Goal: Check status: Check status

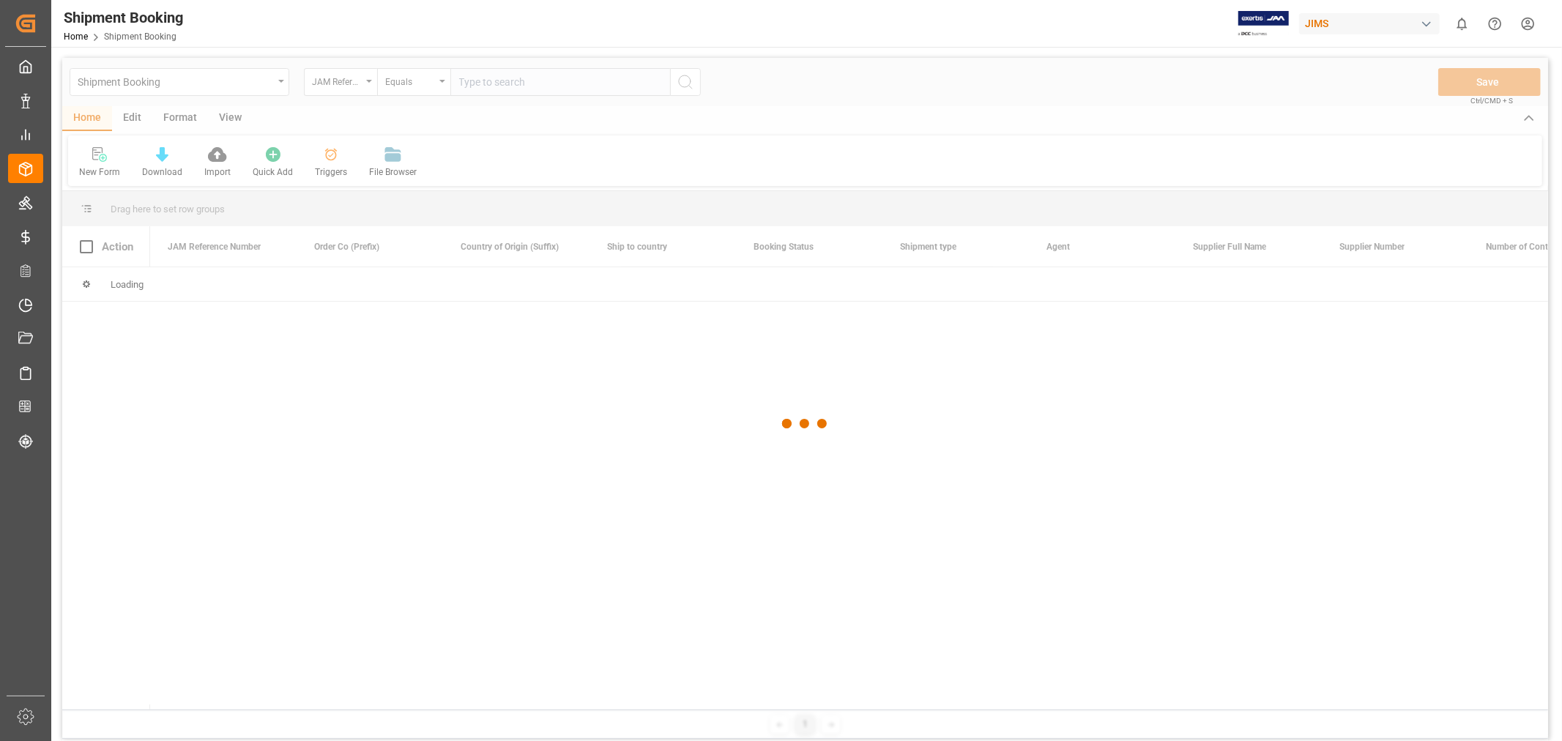
click at [484, 77] on div at bounding box center [805, 424] width 1486 height 733
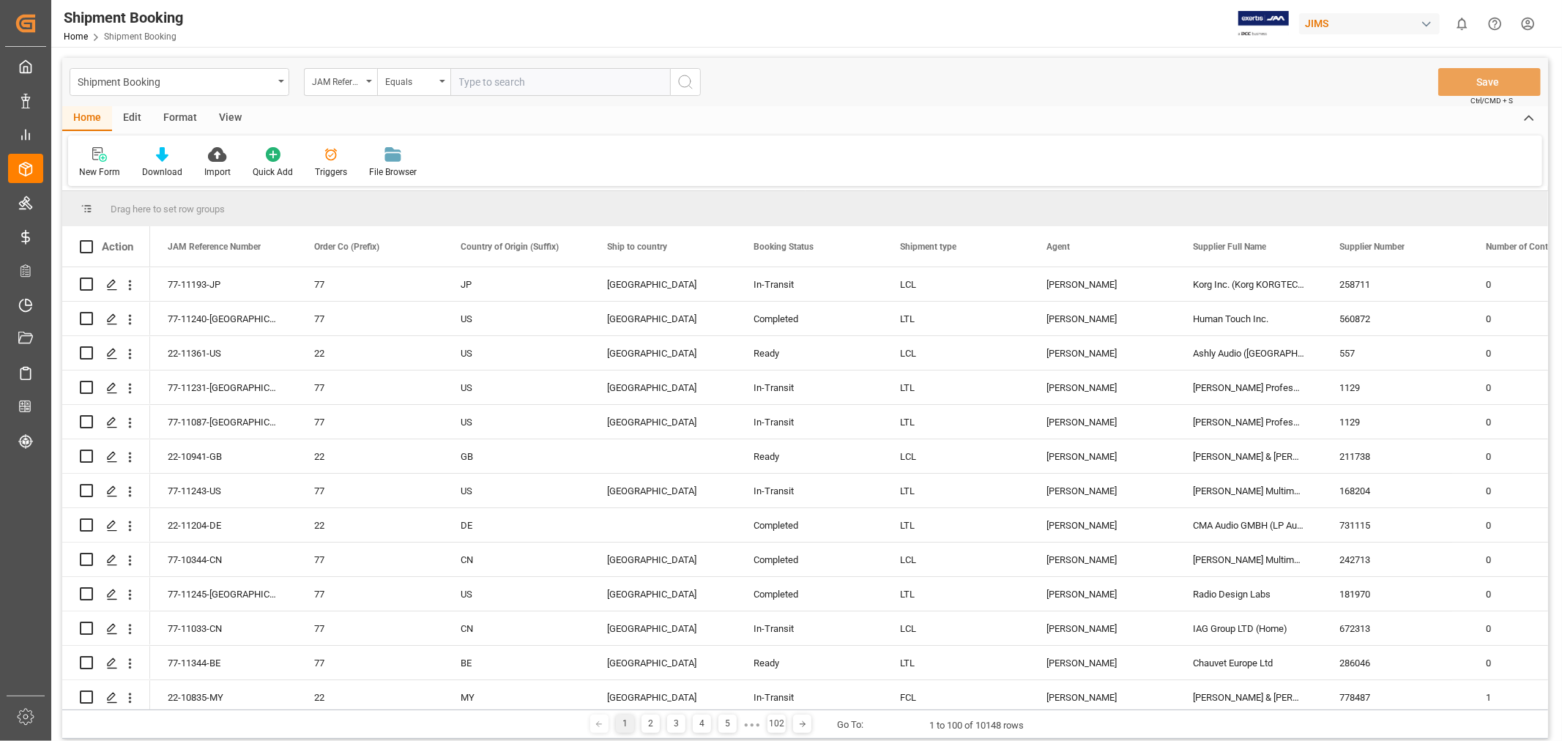
click at [481, 78] on input "text" at bounding box center [561, 82] width 220 height 28
click at [464, 81] on input "text" at bounding box center [561, 82] width 220 height 28
paste input "77-10344-CN"
type input "77-10344-CN"
click at [679, 82] on icon "search button" at bounding box center [686, 82] width 18 height 18
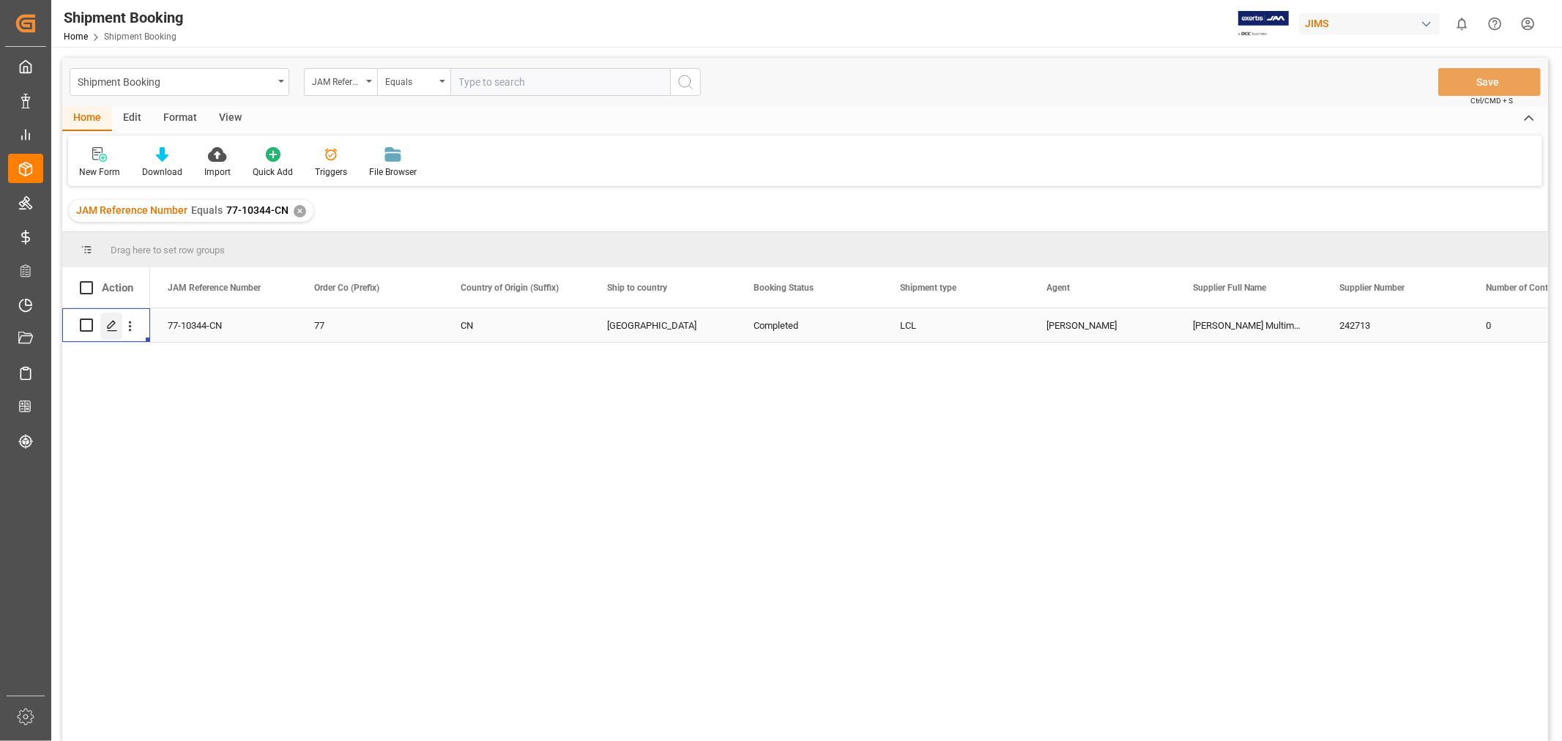
click at [117, 325] on icon "Press SPACE to select this row." at bounding box center [112, 326] width 12 height 12
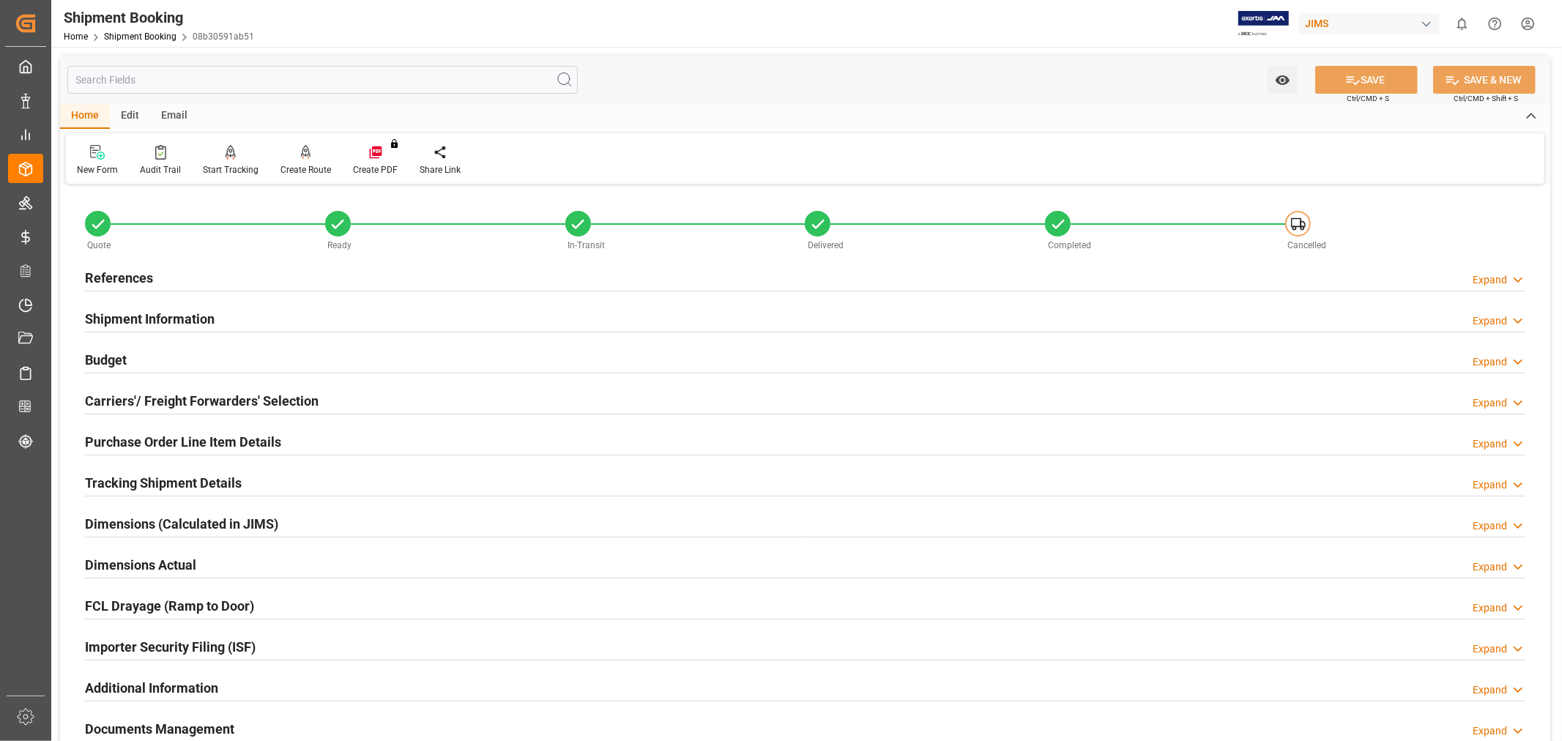
scroll to position [360, 0]
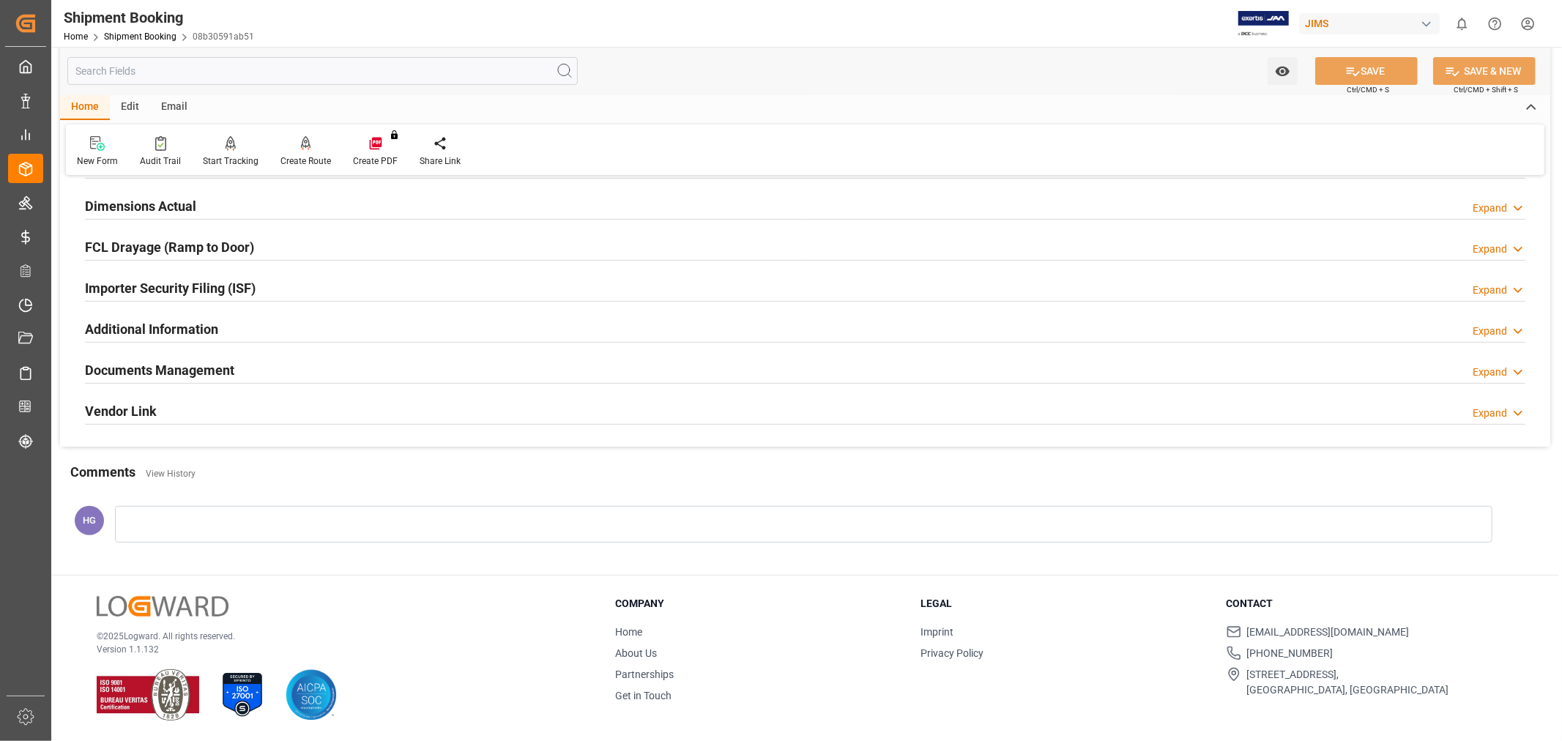
click at [205, 374] on h2 "Documents Management" at bounding box center [159, 370] width 149 height 20
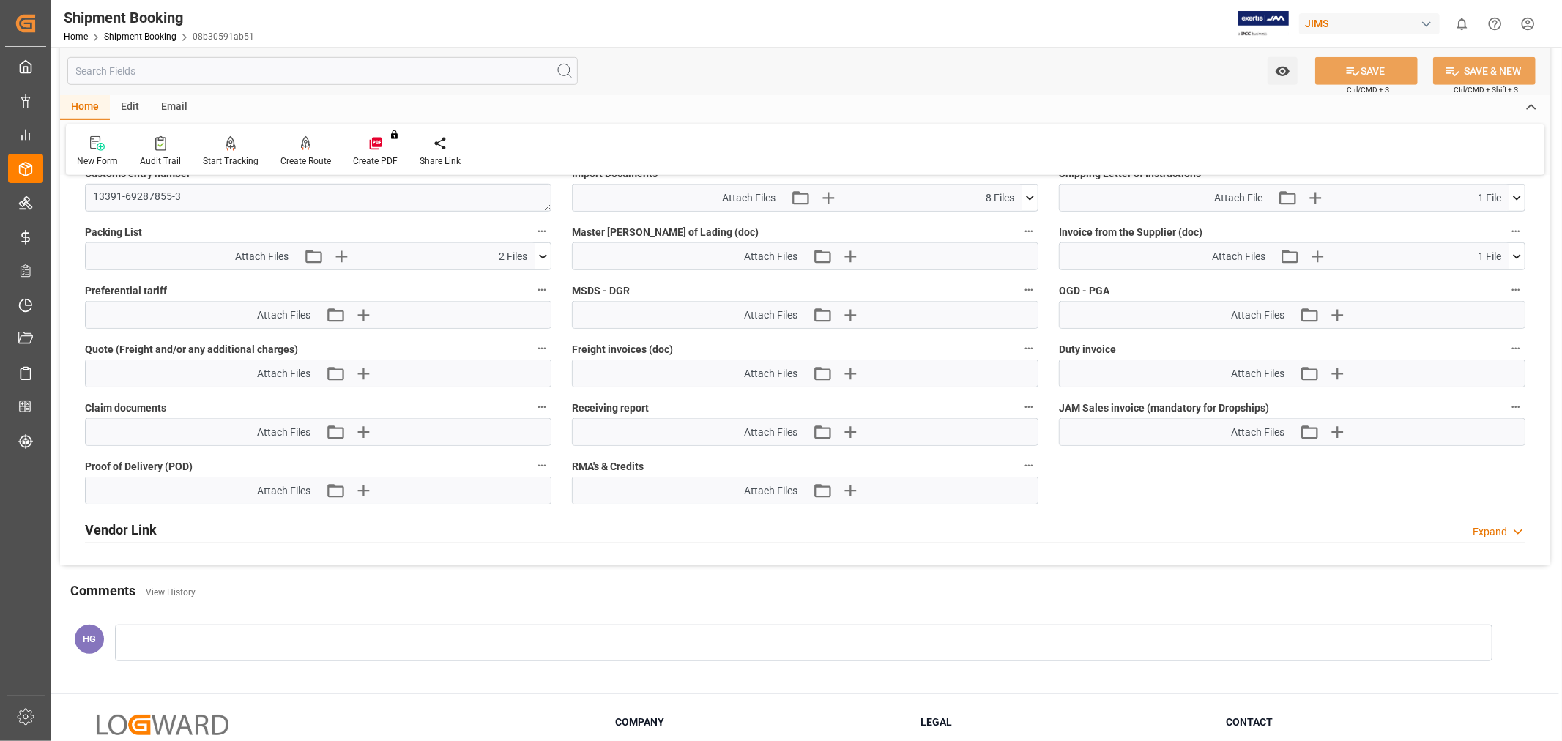
scroll to position [929, 0]
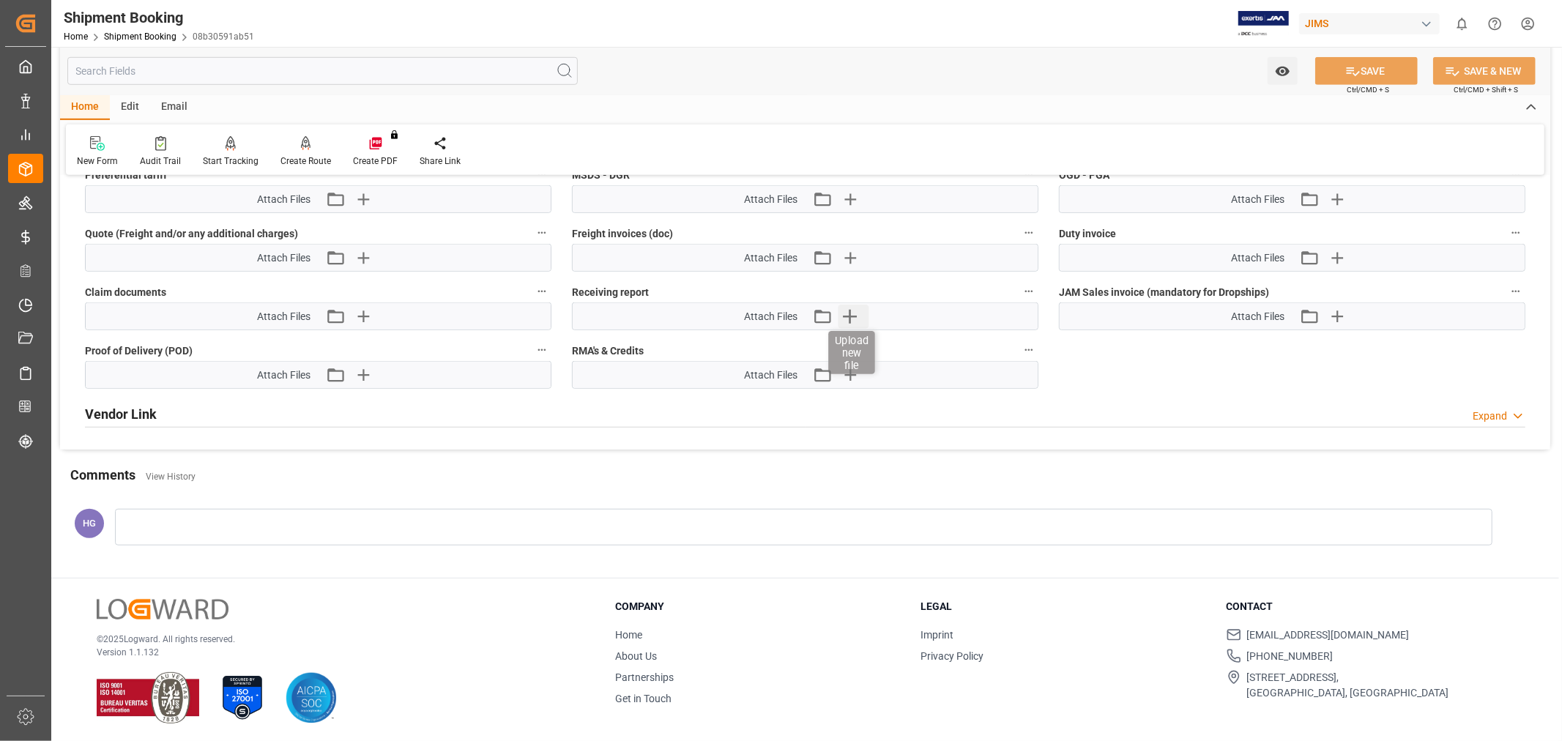
click at [848, 318] on icon "button" at bounding box center [849, 316] width 23 height 23
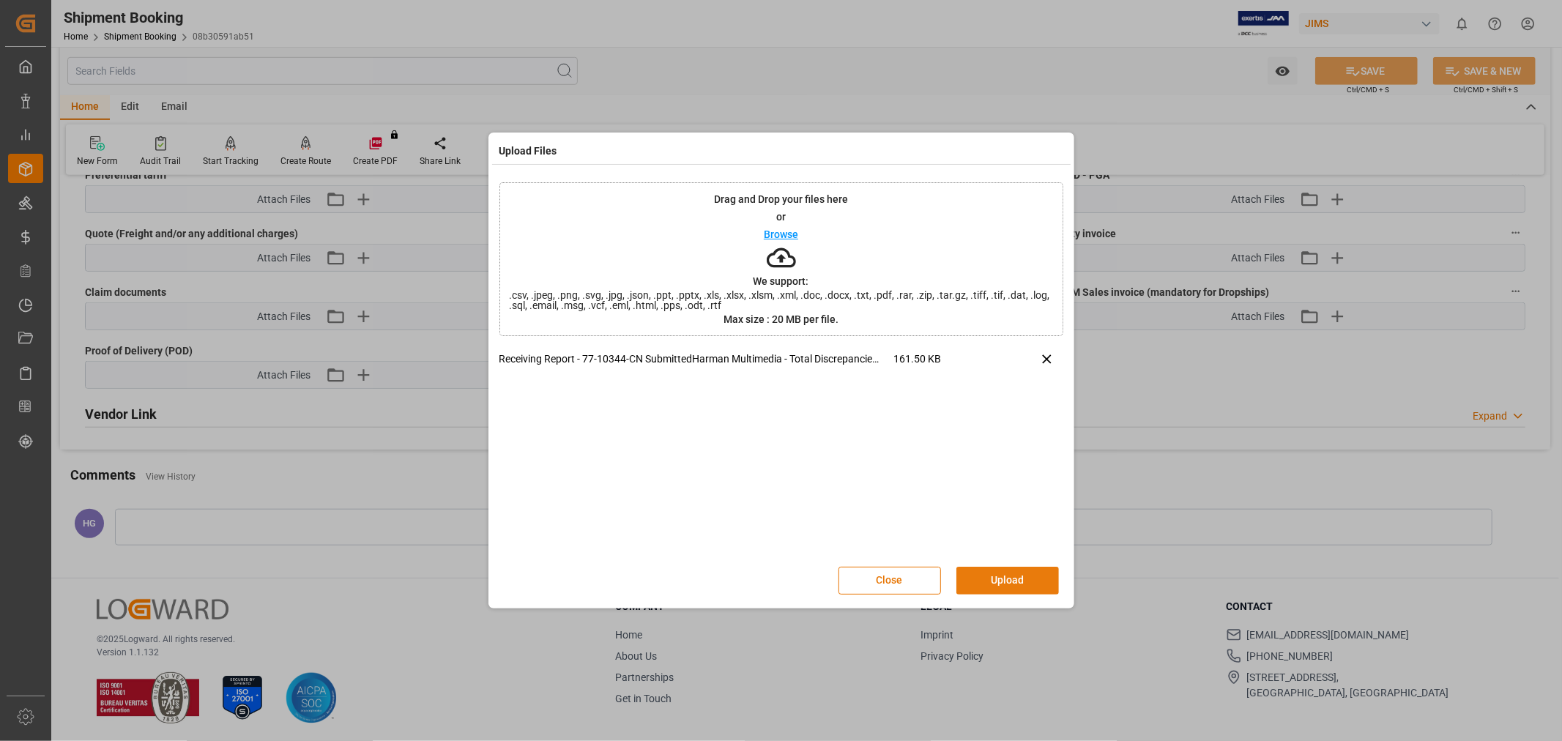
click at [1017, 580] on button "Upload" at bounding box center [1008, 581] width 103 height 28
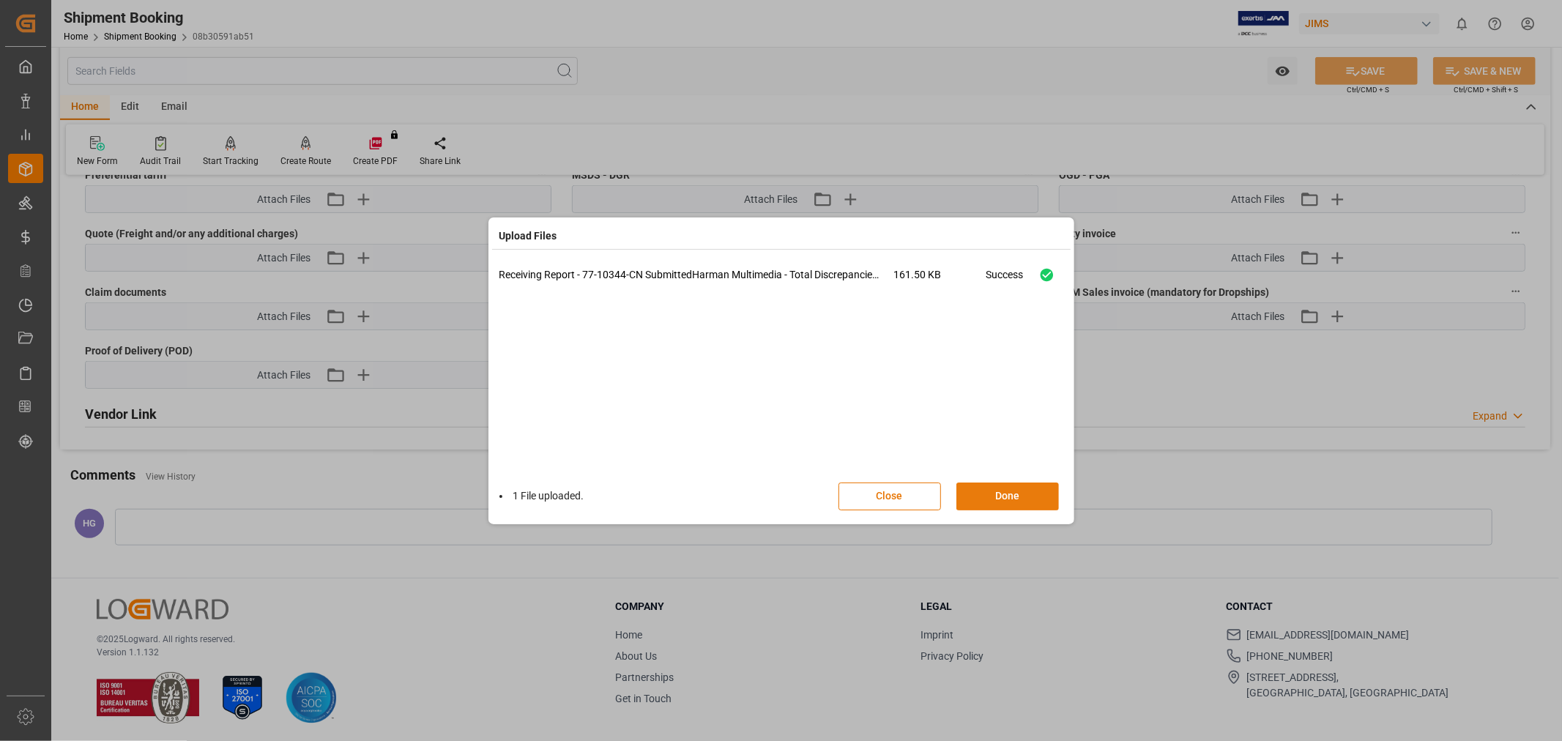
click at [990, 499] on button "Done" at bounding box center [1008, 497] width 103 height 28
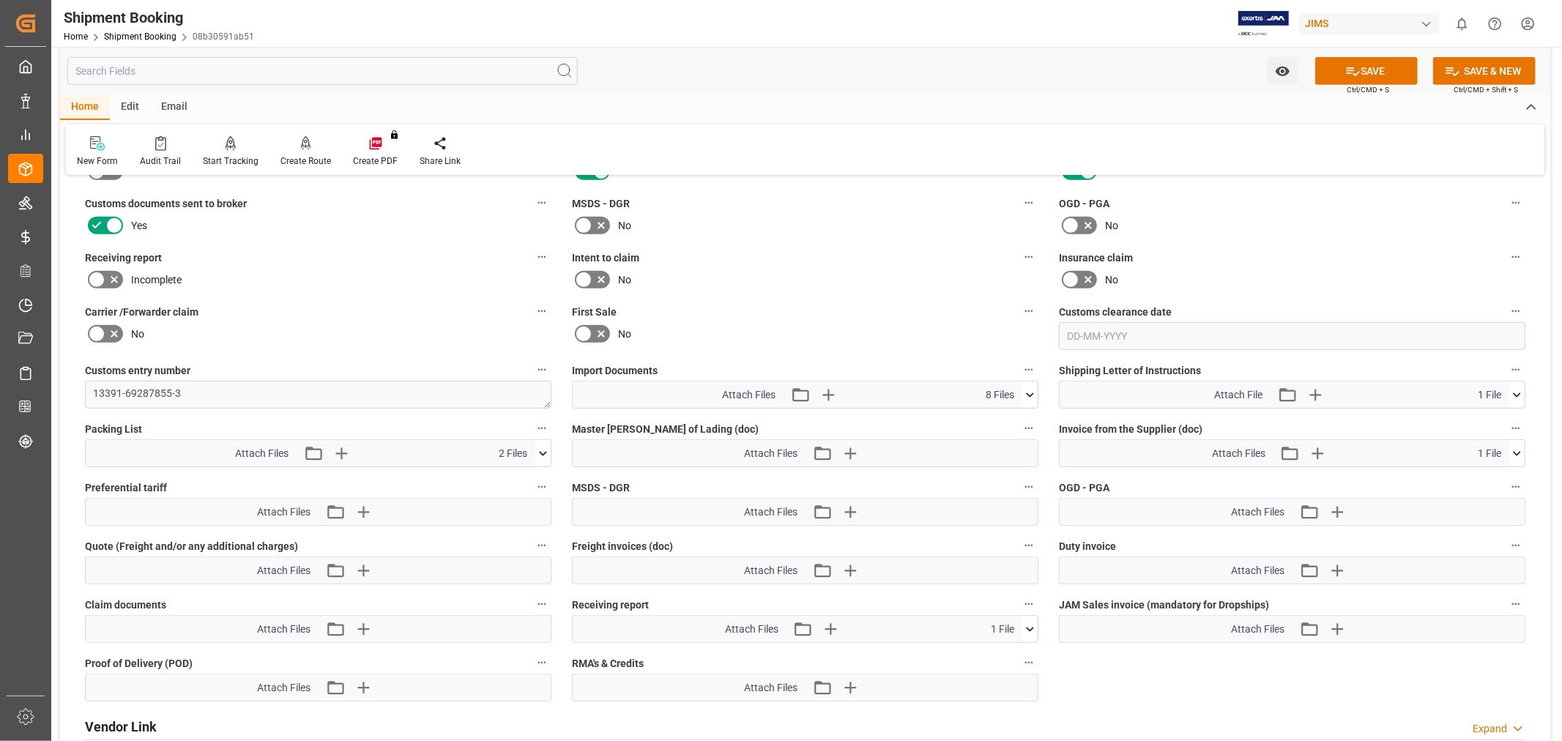
scroll to position [522, 0]
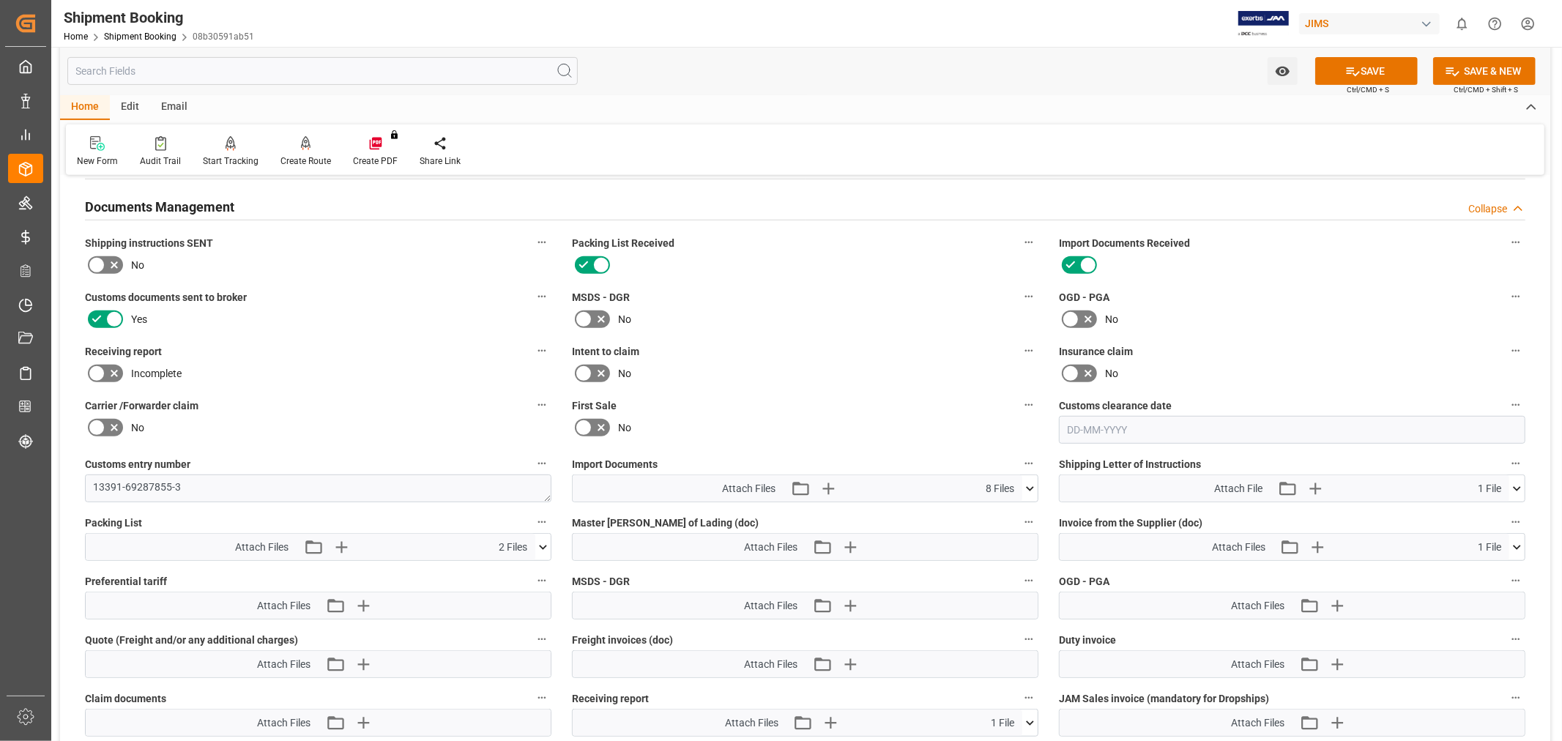
click at [101, 365] on icon at bounding box center [97, 374] width 18 height 18
click at [0, 0] on input "checkbox" at bounding box center [0, 0] width 0 height 0
click at [1335, 70] on button "SAVE" at bounding box center [1367, 71] width 103 height 28
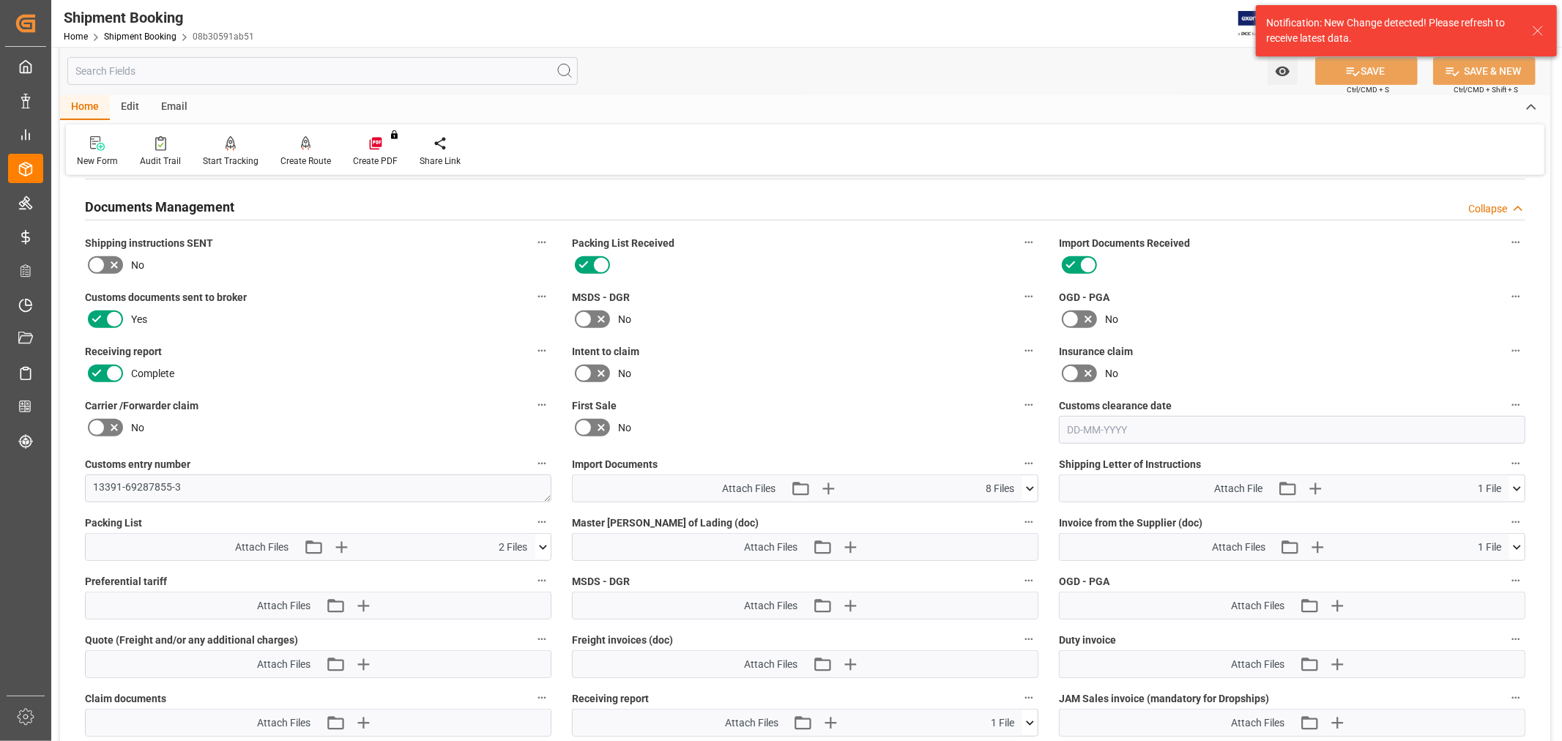
click at [760, 172] on div "New Form Audit Trail Start Tracking Create Empty Shipment Tracking Create Route…" at bounding box center [805, 150] width 1479 height 51
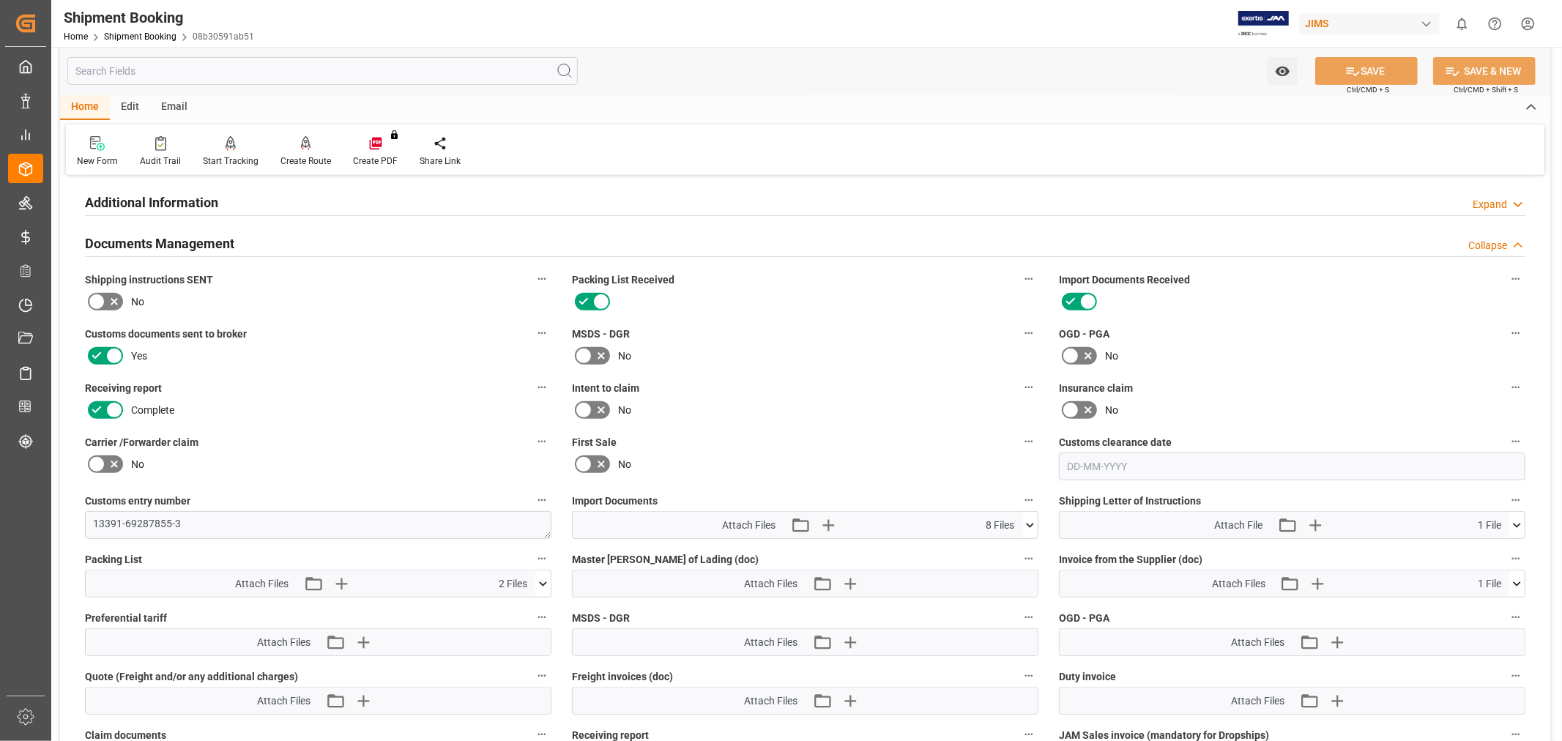
scroll to position [441, 0]
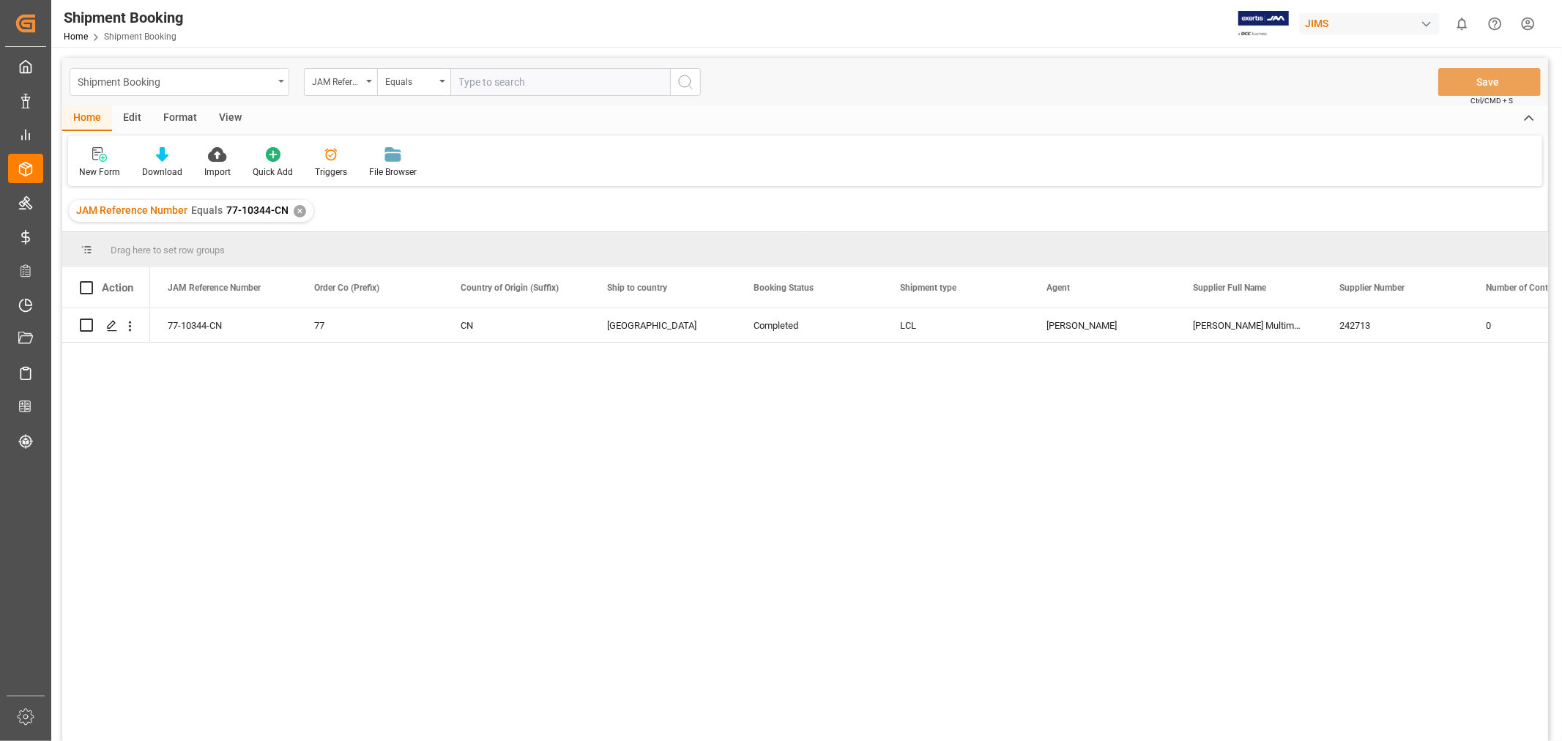
click at [237, 78] on div "Shipment Booking" at bounding box center [176, 81] width 196 height 18
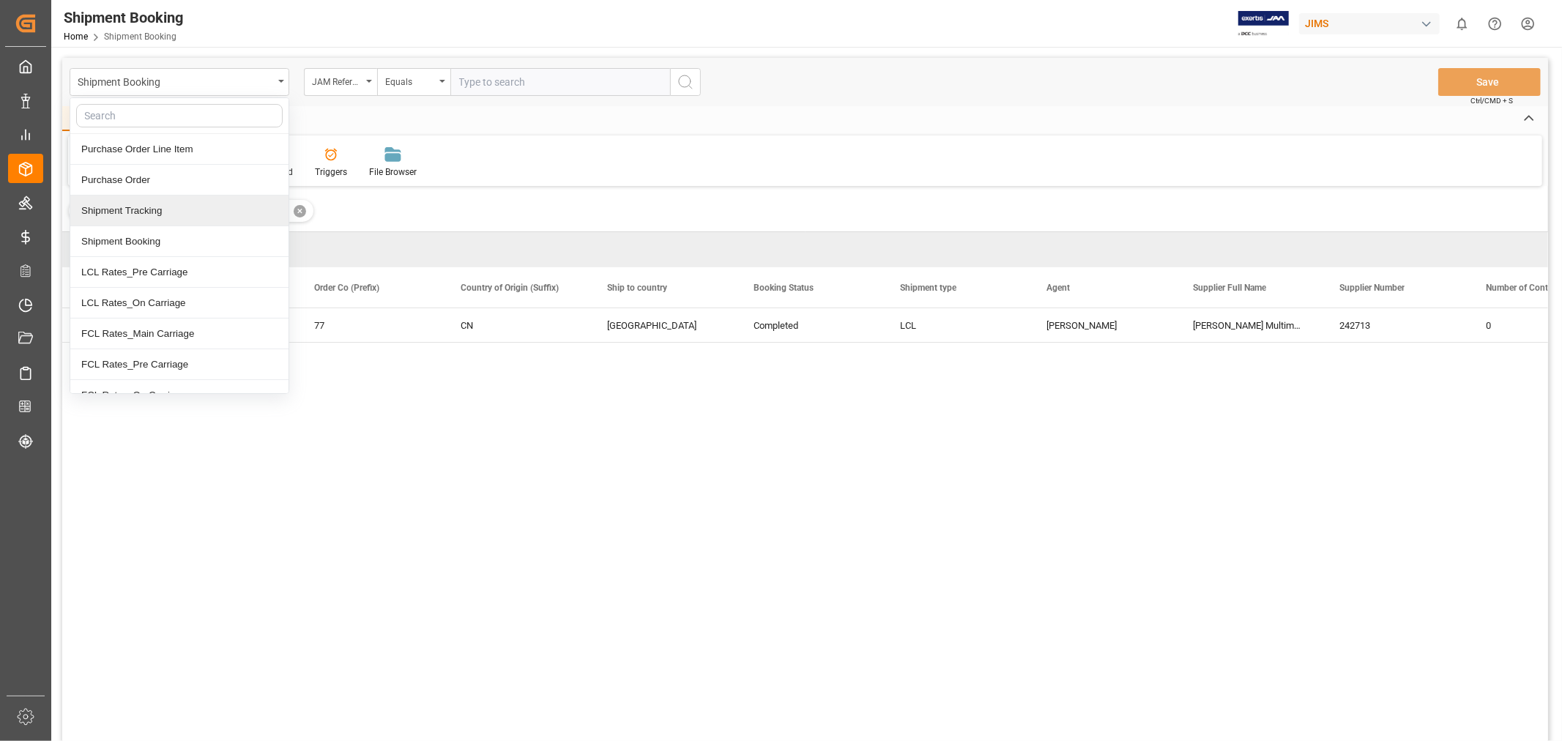
click at [185, 218] on div "Shipment Tracking" at bounding box center [179, 211] width 218 height 31
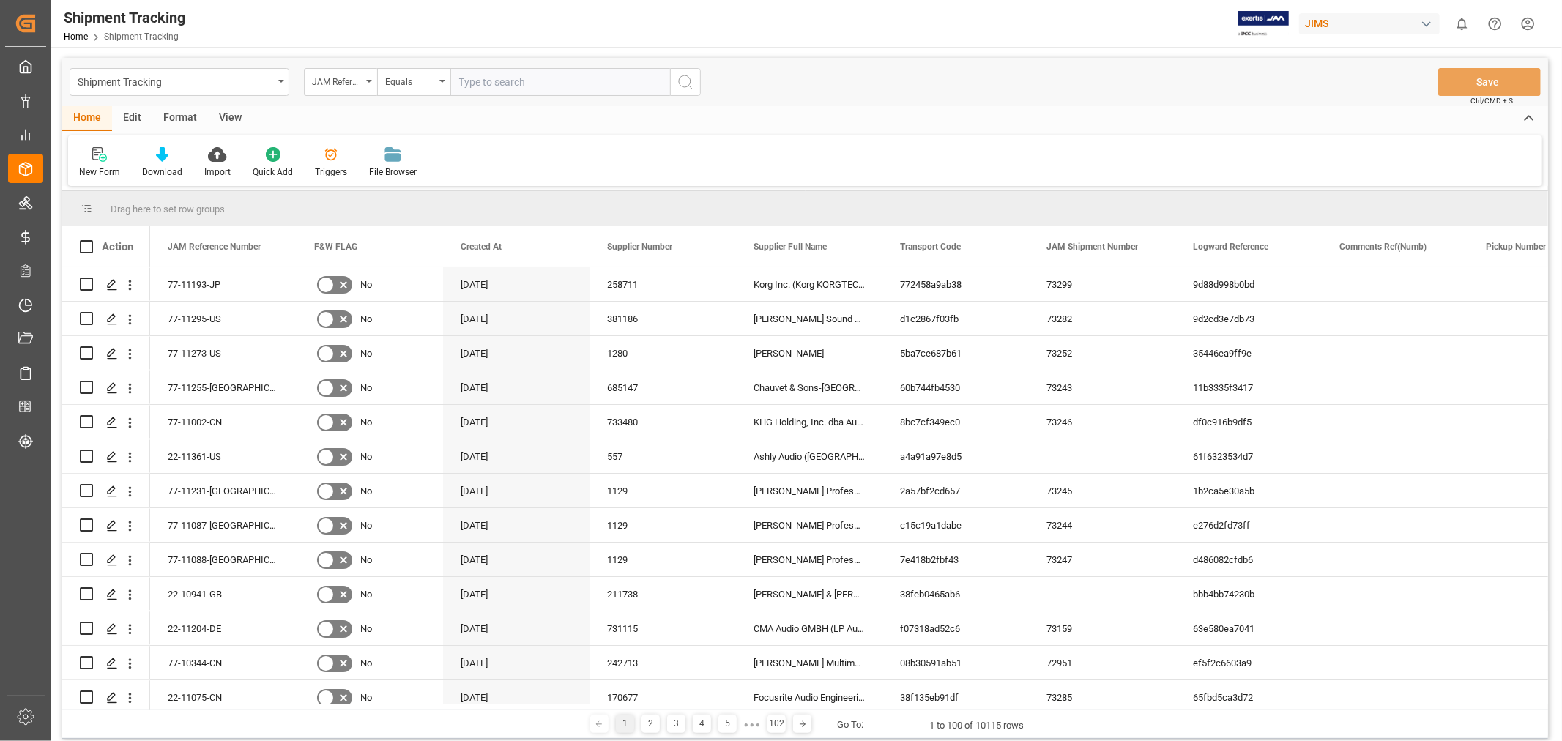
click at [470, 79] on input "text" at bounding box center [561, 82] width 220 height 28
paste input "77-10344-CN"
type input "77-10344-CN"
click at [689, 73] on icon "search button" at bounding box center [686, 82] width 18 height 18
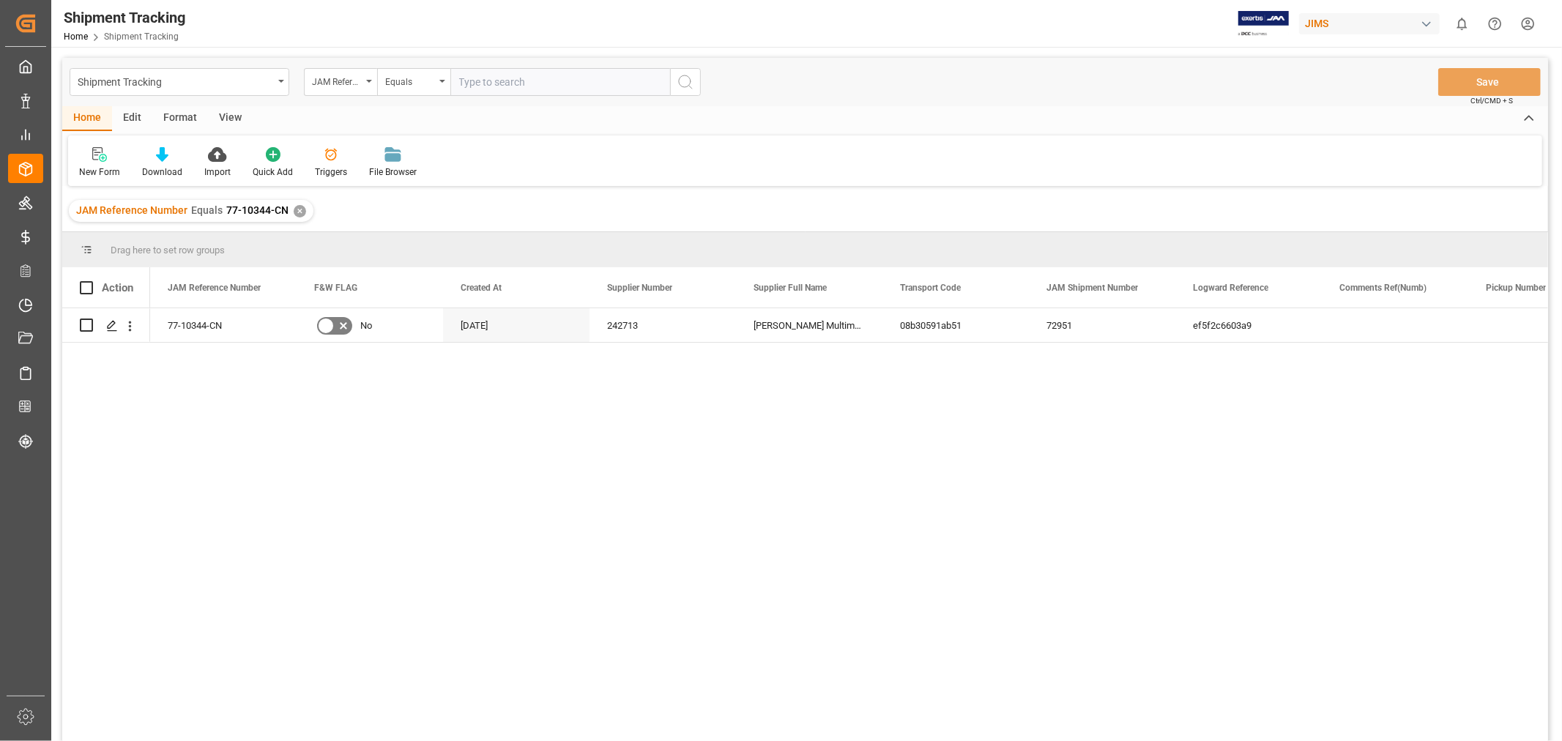
click at [225, 114] on div "View" at bounding box center [230, 118] width 45 height 25
click at [92, 168] on div "Default" at bounding box center [93, 172] width 29 height 13
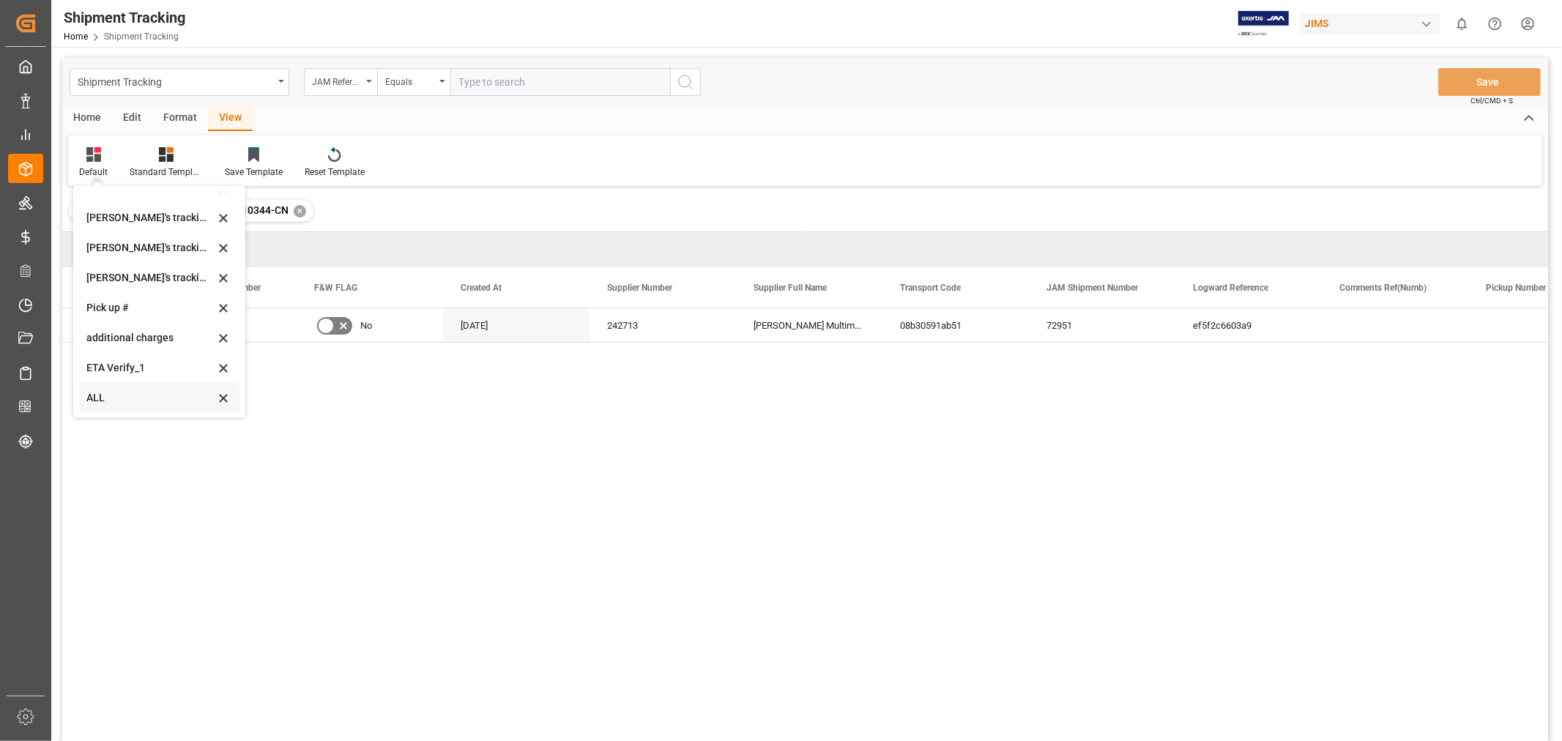
scroll to position [320, 0]
click at [161, 245] on div "Huixin's tracking all_sample" at bounding box center [150, 247] width 128 height 15
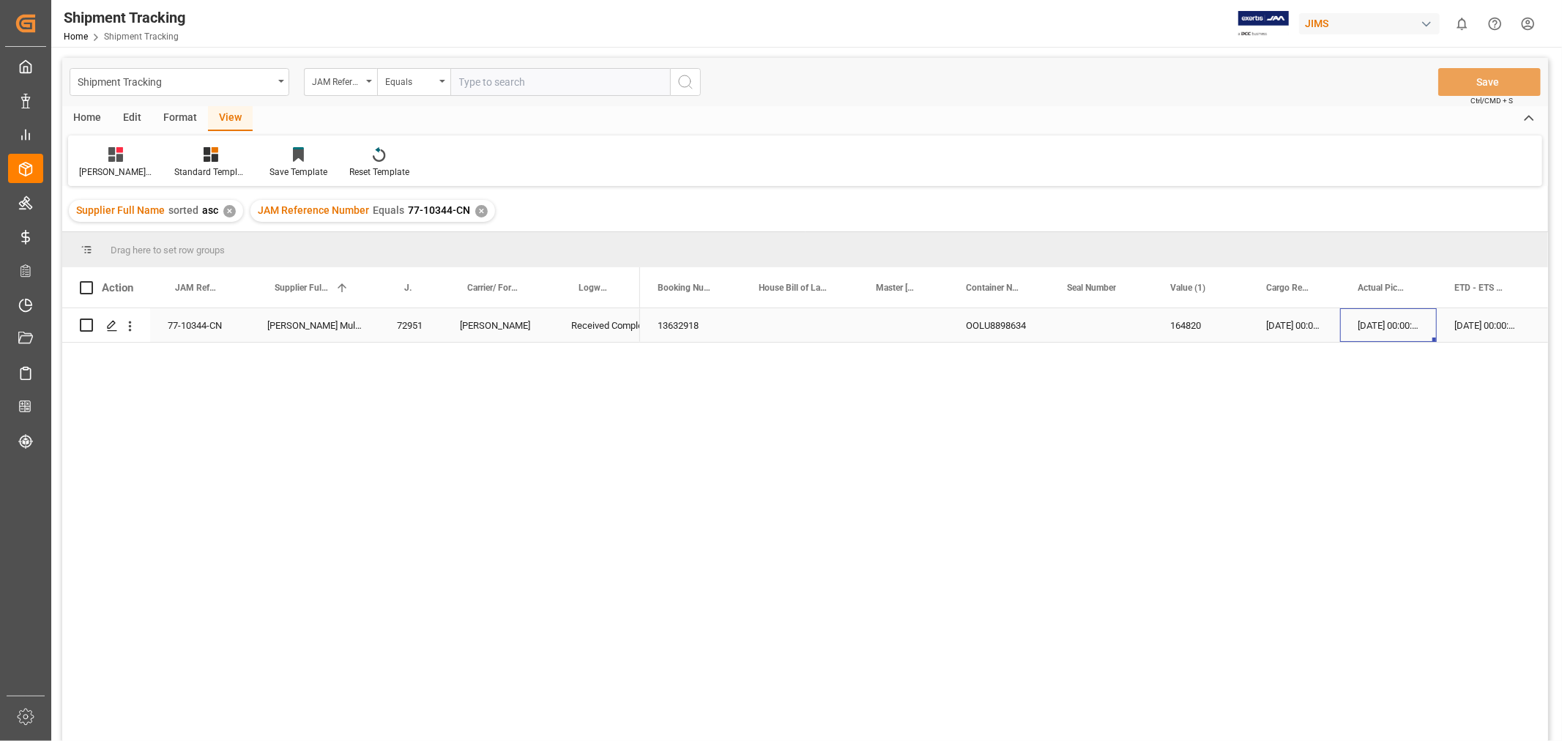
click at [1432, 319] on div "22-08-2025 00:00:00" at bounding box center [1389, 325] width 97 height 34
click at [1459, 327] on div "29-08-2025 00:00:00" at bounding box center [1485, 325] width 97 height 34
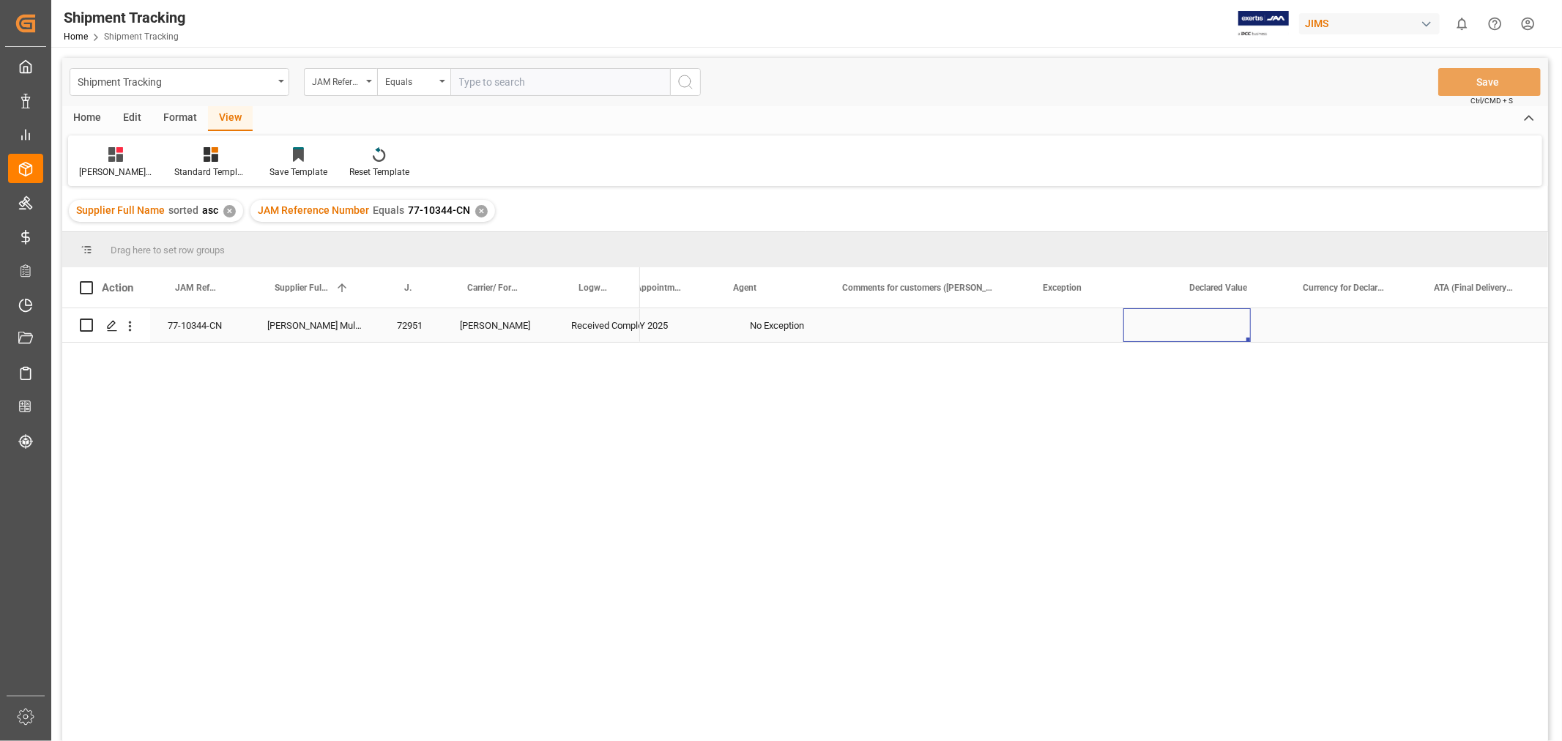
scroll to position [0, 1886]
click at [743, 334] on div "Press SPACE to select this row." at bounding box center [743, 325] width 147 height 34
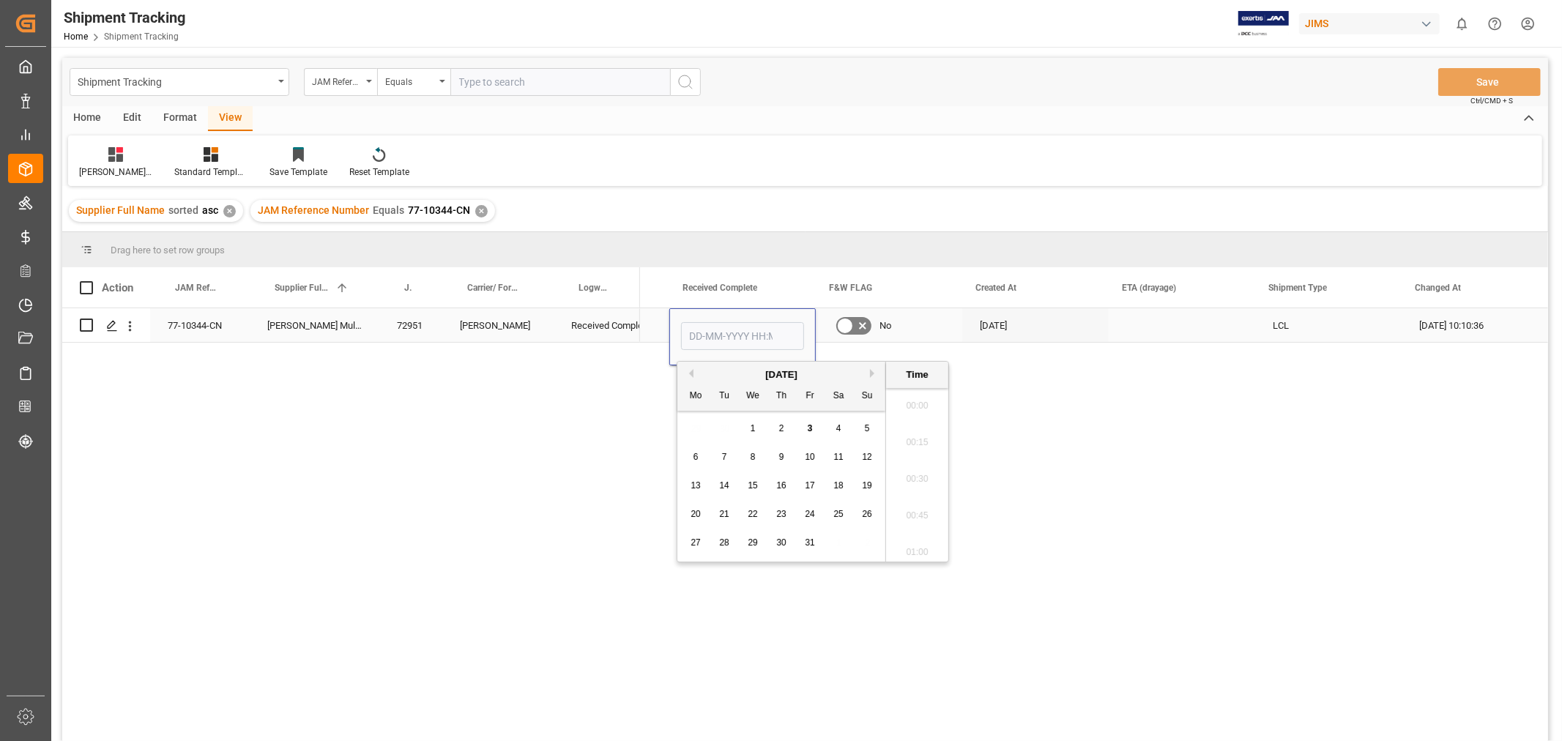
scroll to position [1543, 0]
click at [808, 426] on span "3" at bounding box center [810, 428] width 5 height 10
type input "03-10-2025 00:00"
click at [588, 327] on div "Received Complete" at bounding box center [596, 326] width 51 height 34
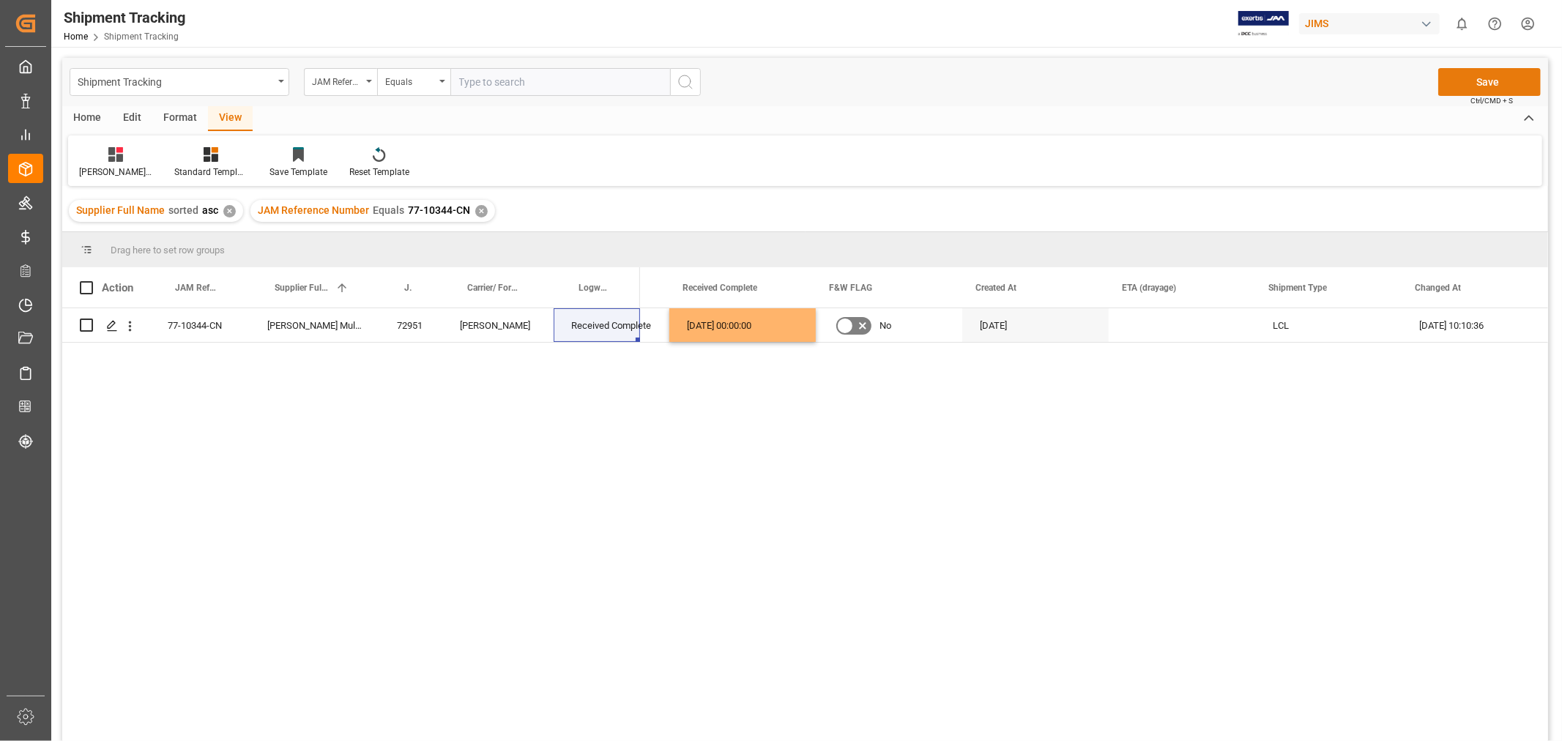
click at [1502, 83] on button "Save" at bounding box center [1490, 82] width 103 height 28
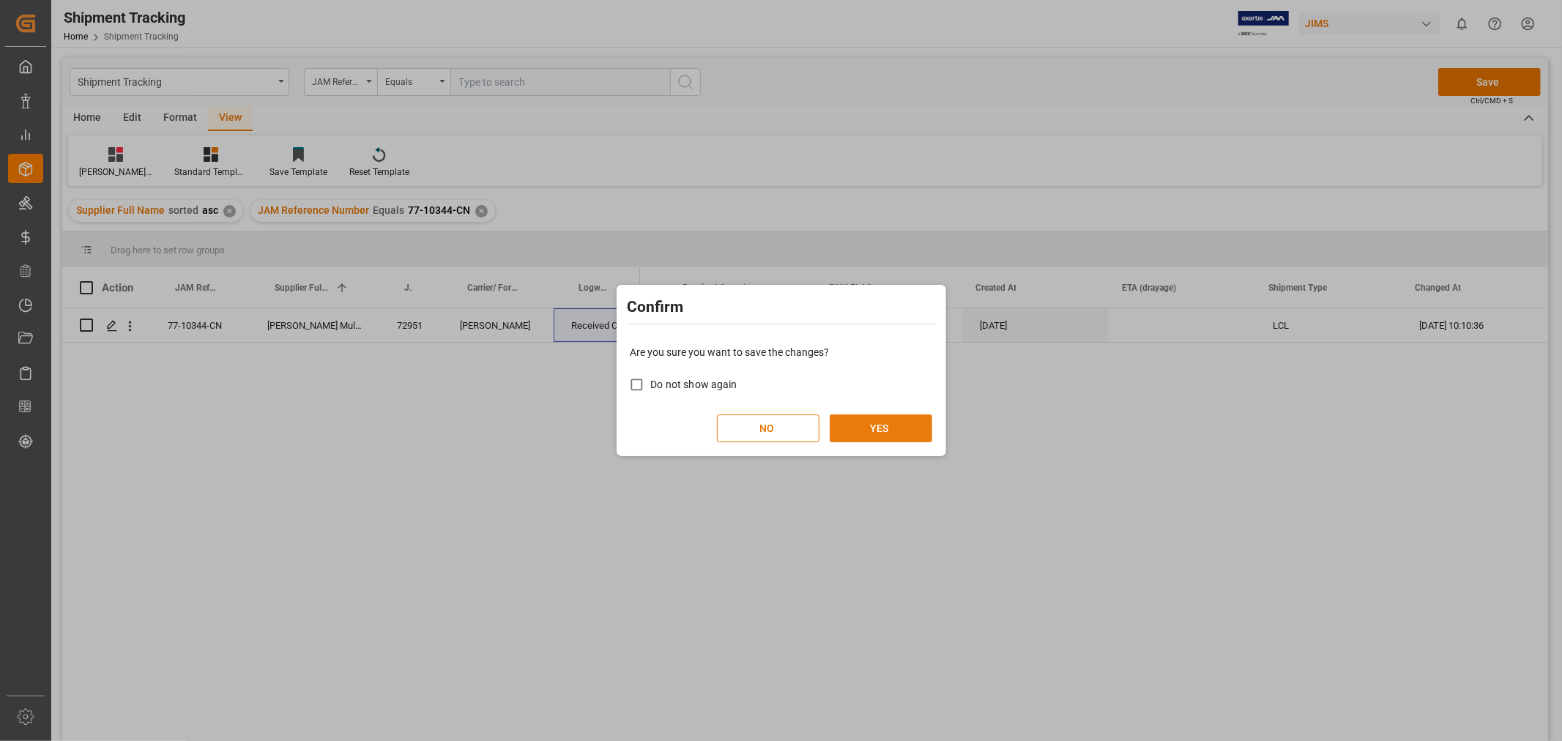
click at [883, 423] on button "YES" at bounding box center [881, 429] width 103 height 28
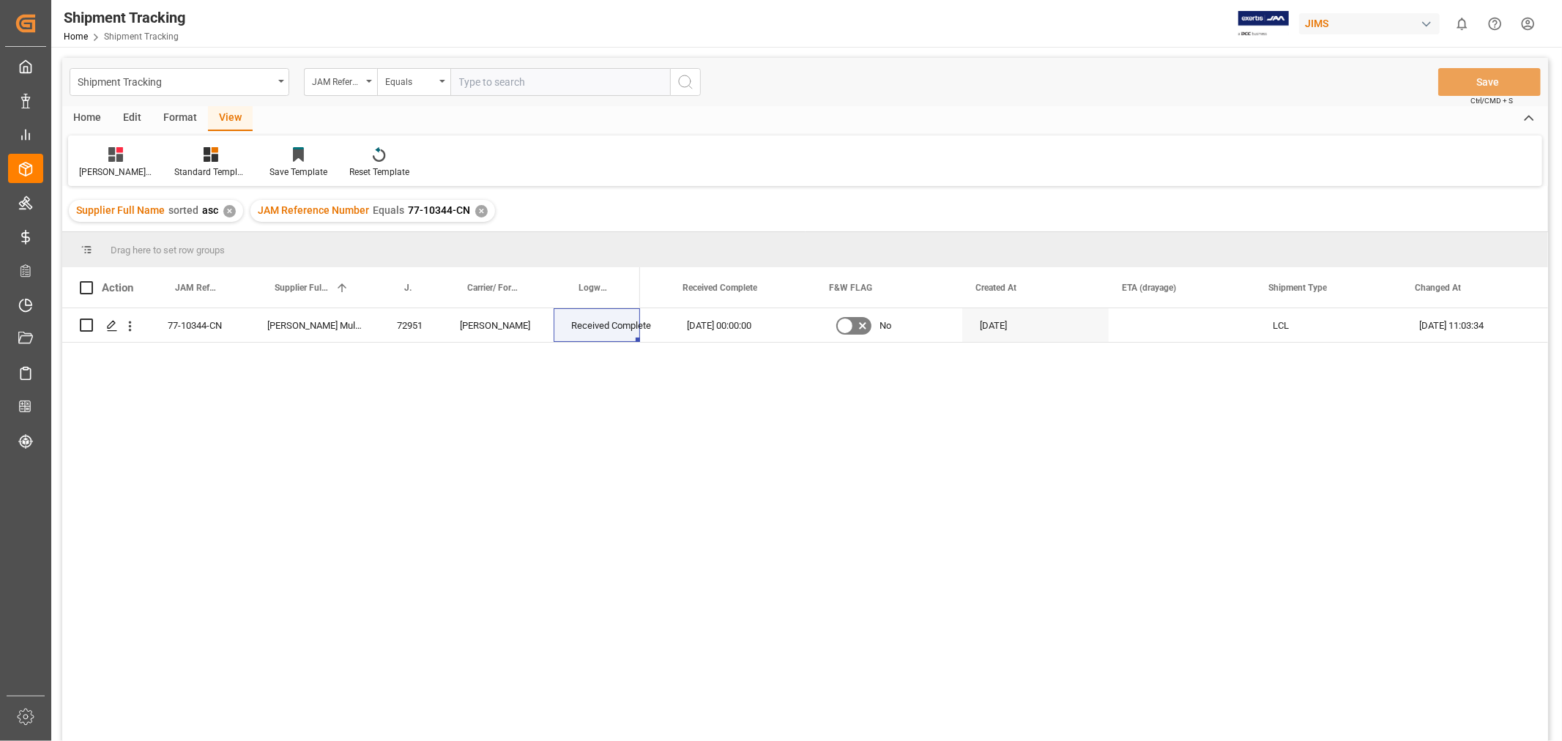
click at [478, 207] on div "✕" at bounding box center [481, 211] width 12 height 12
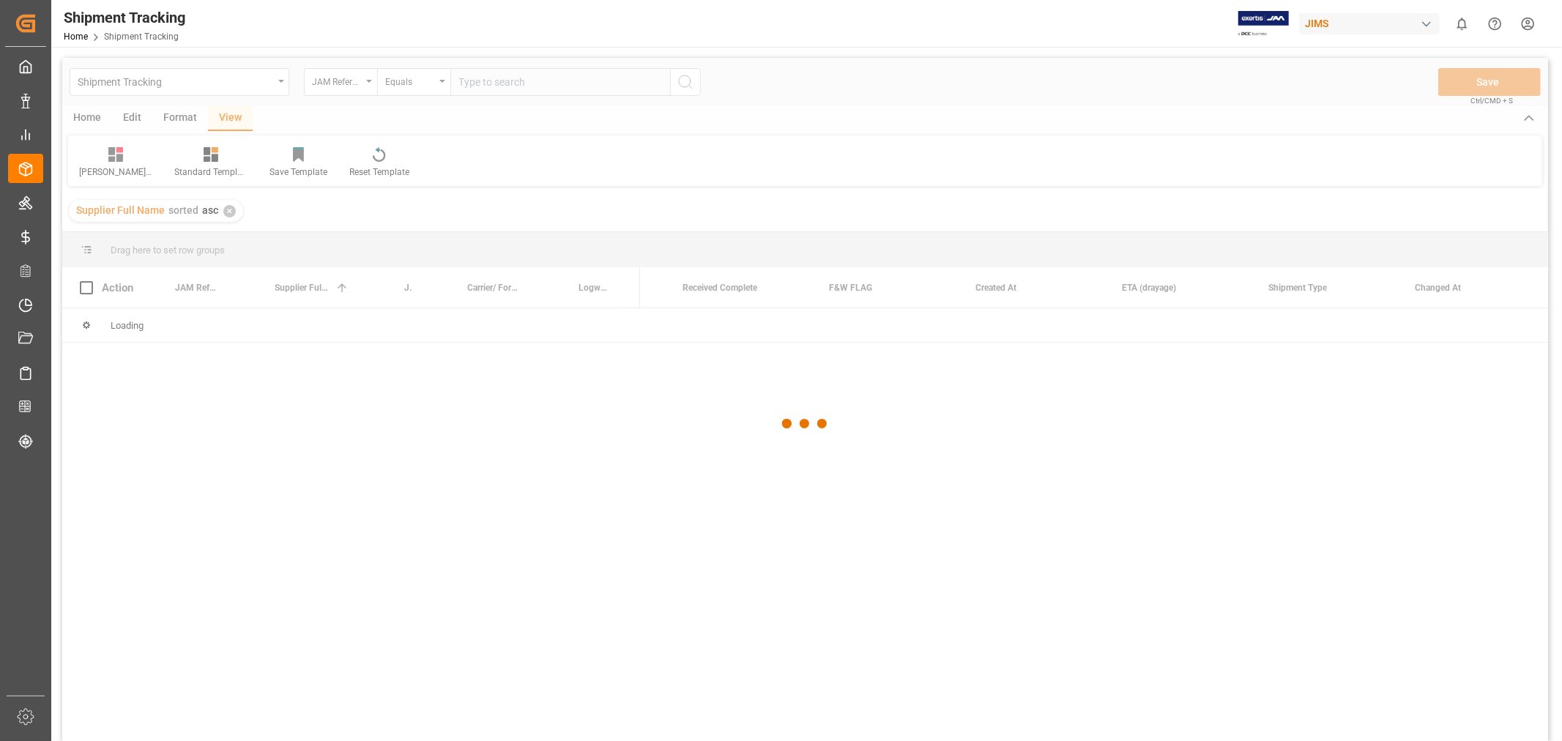
click at [478, 75] on div at bounding box center [805, 424] width 1486 height 733
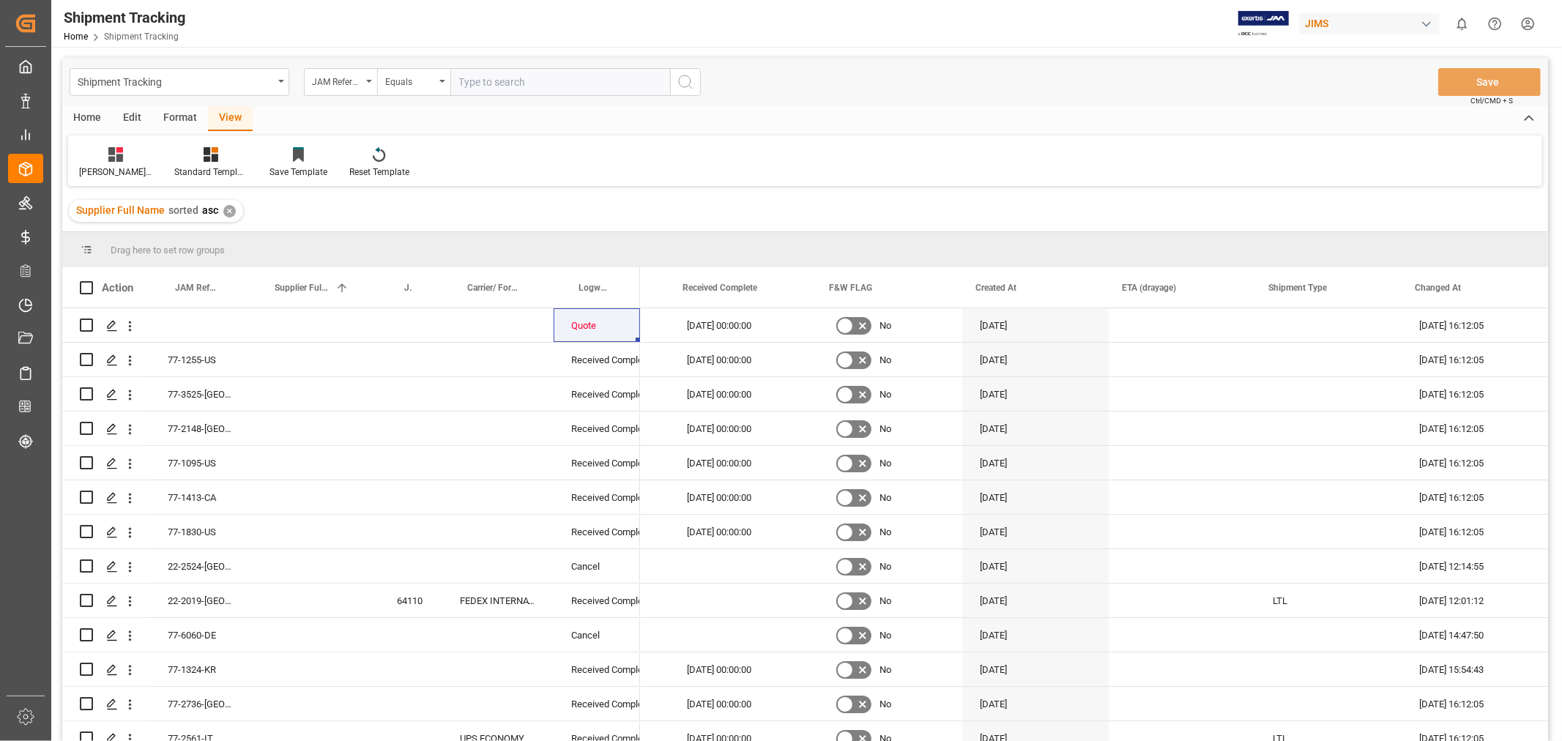
click at [478, 75] on input "text" at bounding box center [561, 82] width 220 height 28
paste input "77-10317-CN"
type input "77-10317-CN"
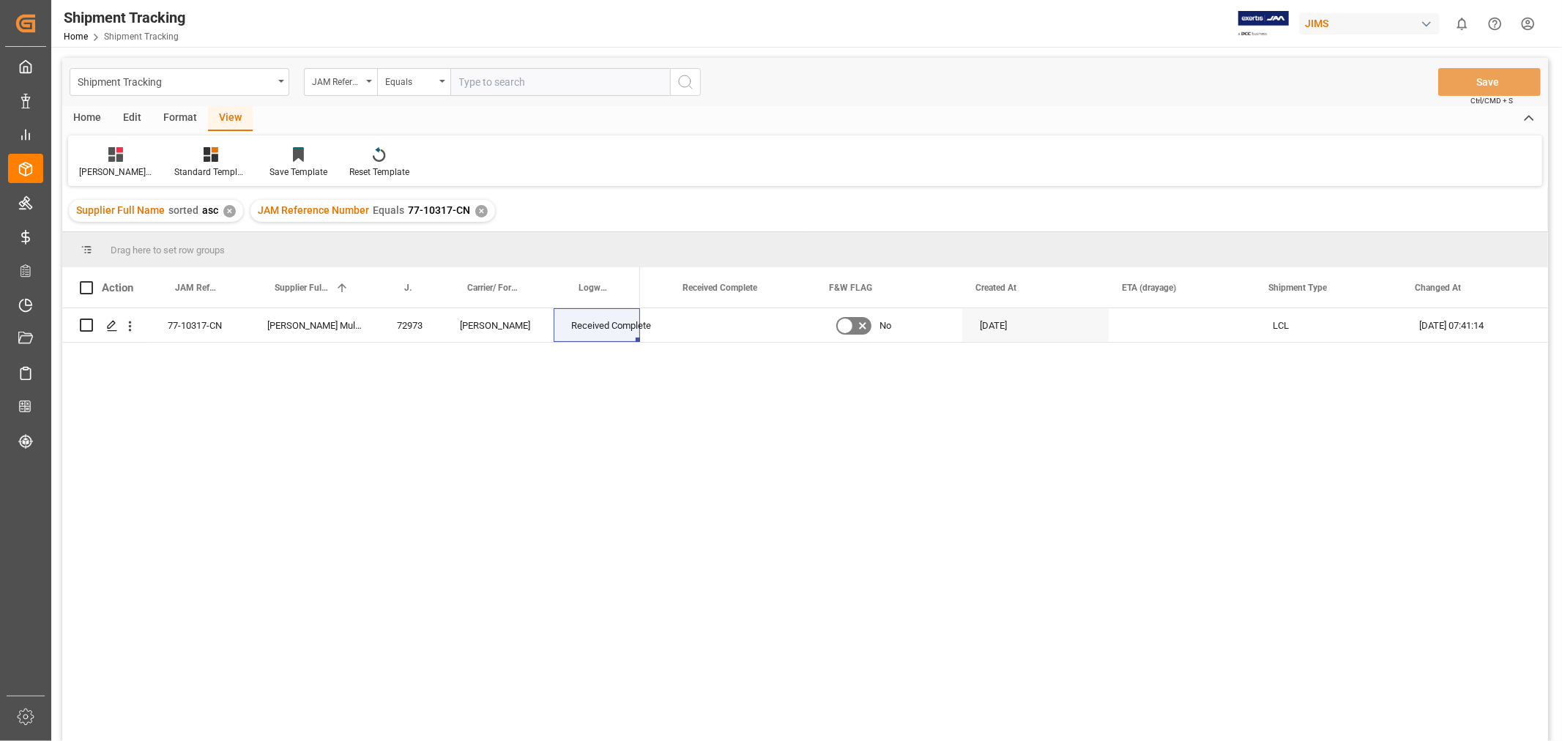
click at [700, 345] on div "No 29-07-2025 LCL 03-10-2025 07:41:14" at bounding box center [1094, 529] width 908 height 442
click at [757, 341] on div "Press SPACE to select this row." at bounding box center [743, 325] width 147 height 34
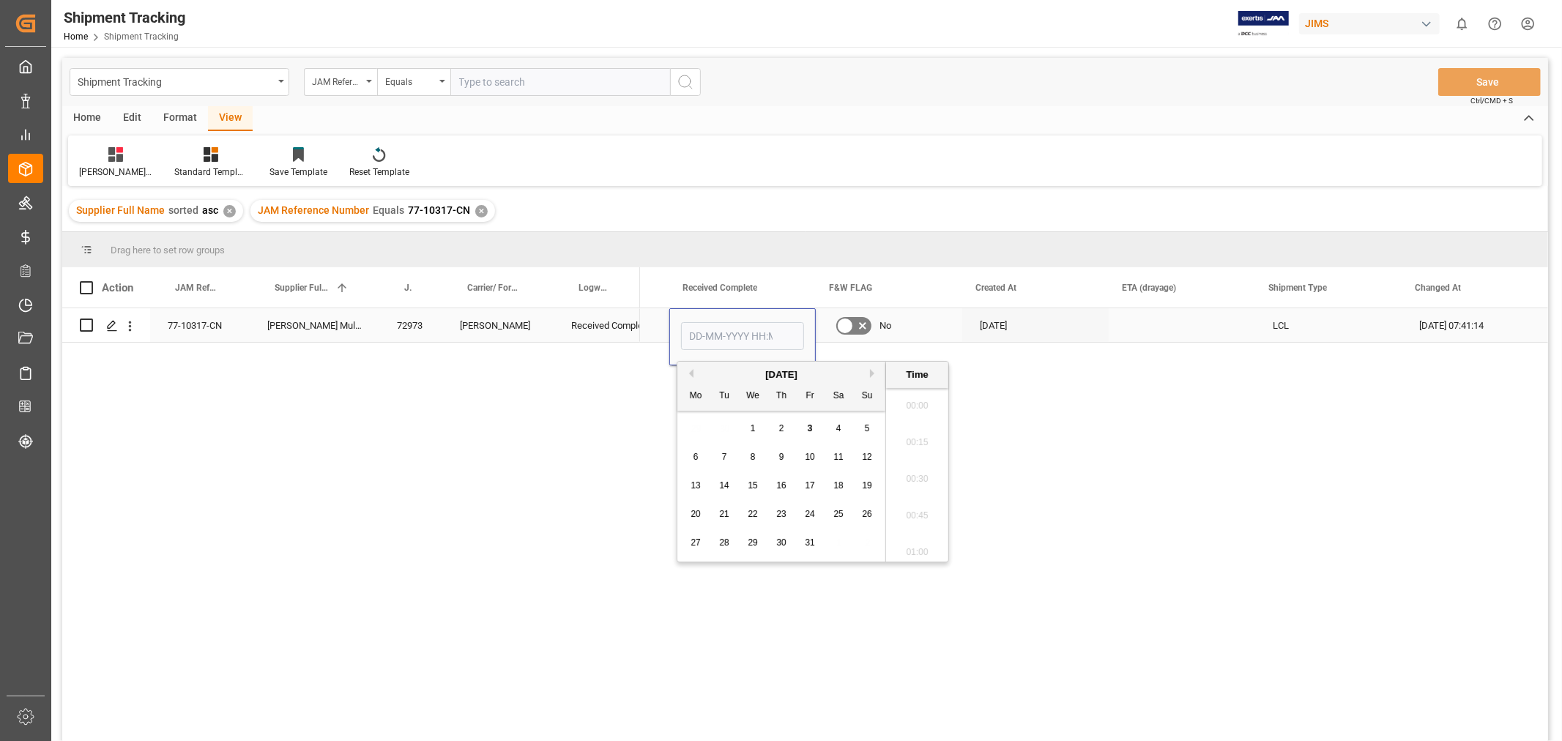
scroll to position [1579, 0]
type input "03-10-2025 00:00"
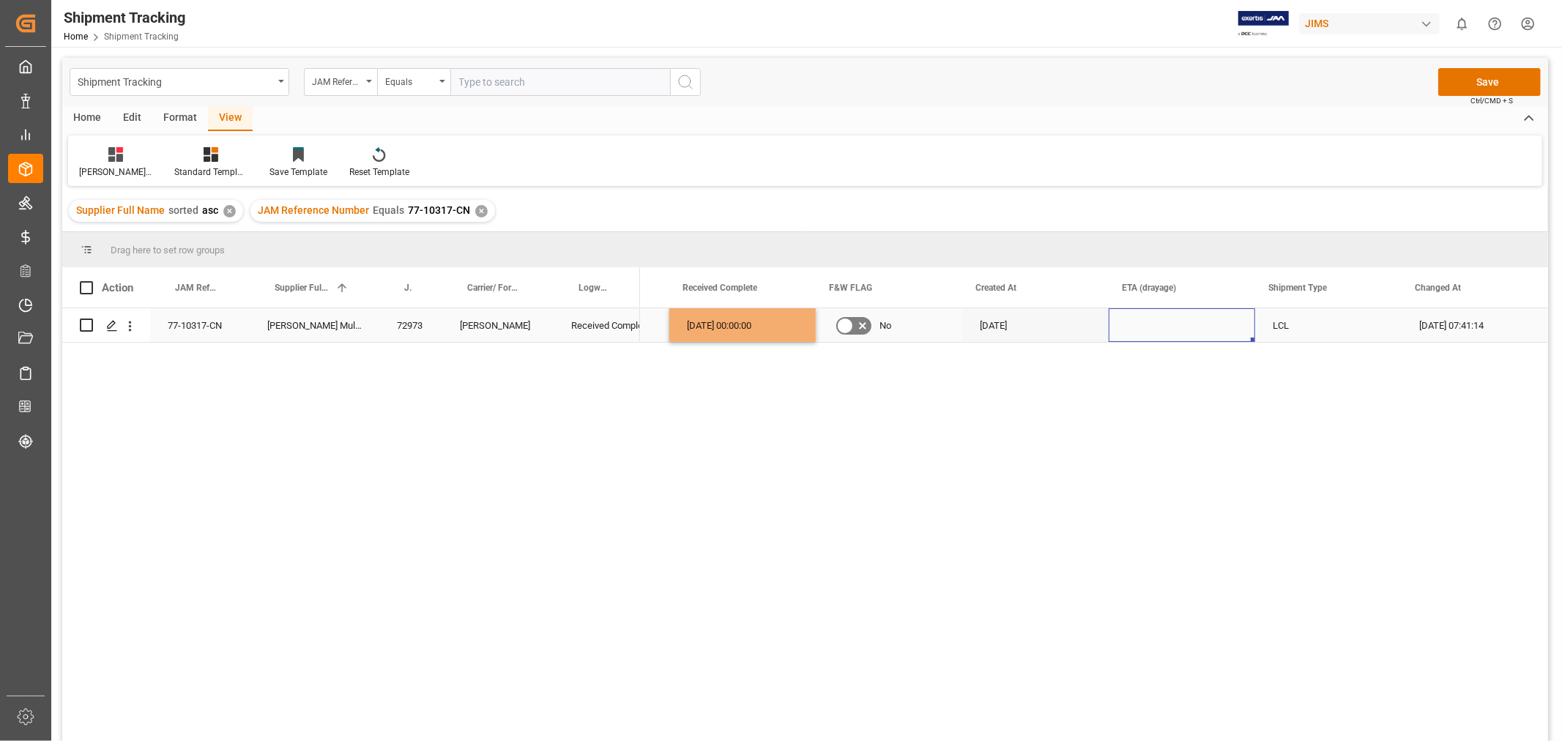
drag, startPoint x: 1111, startPoint y: 324, endPoint x: 1148, endPoint y: 319, distance: 37.0
click at [1113, 323] on div "Press SPACE to select this row." at bounding box center [1182, 325] width 147 height 34
click at [1483, 84] on button "Save" at bounding box center [1490, 82] width 103 height 28
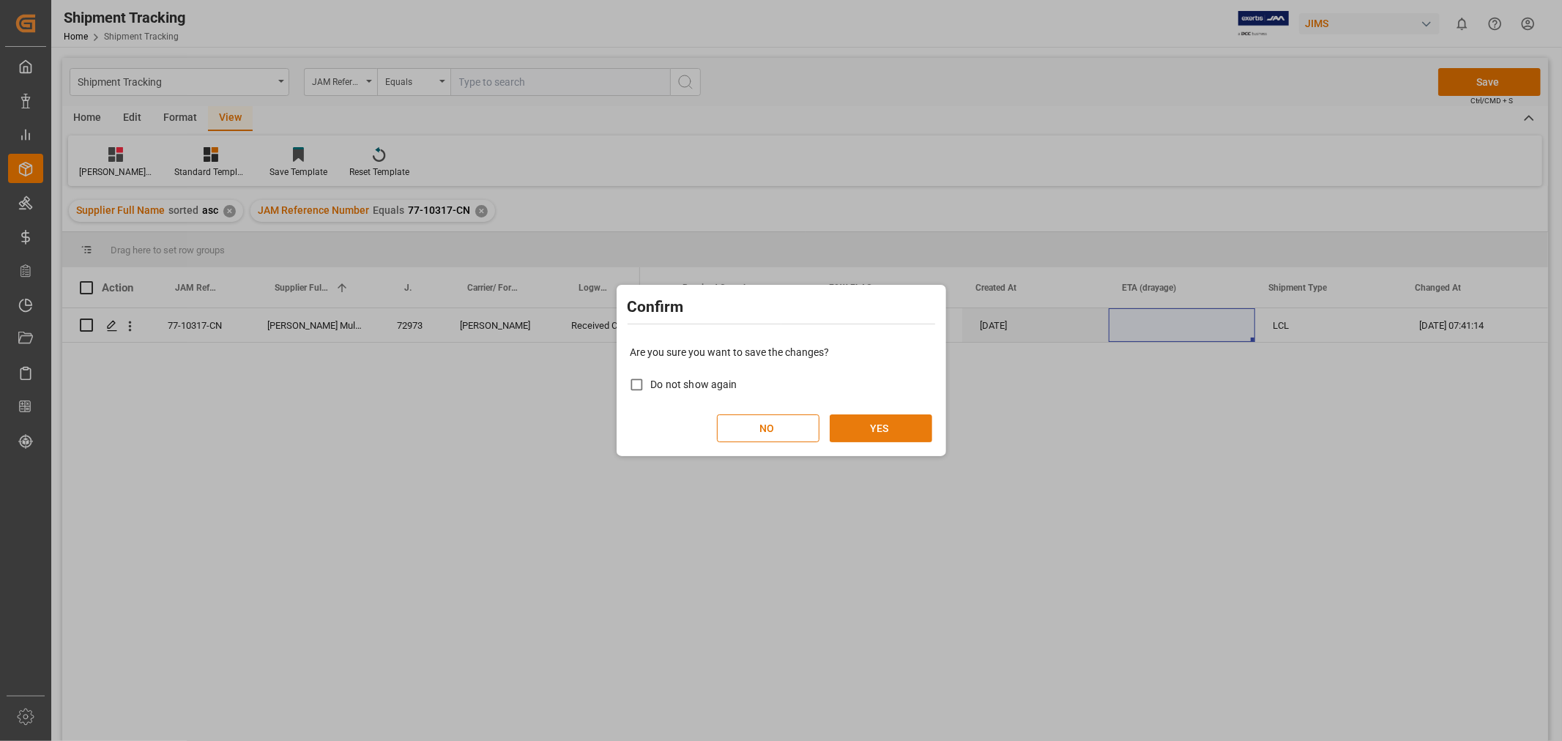
click at [883, 430] on button "YES" at bounding box center [881, 429] width 103 height 28
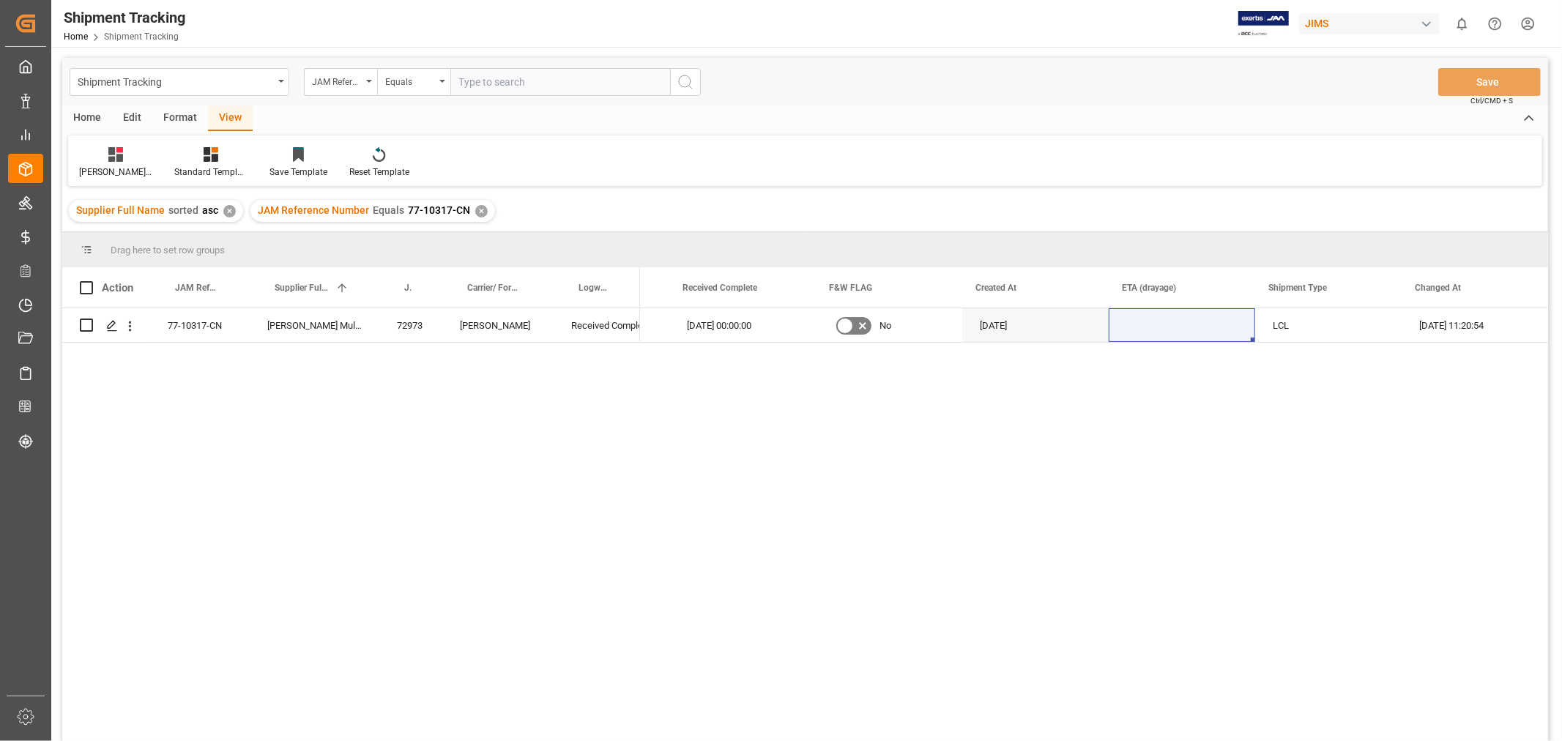
click at [479, 211] on div "✕" at bounding box center [481, 211] width 12 height 12
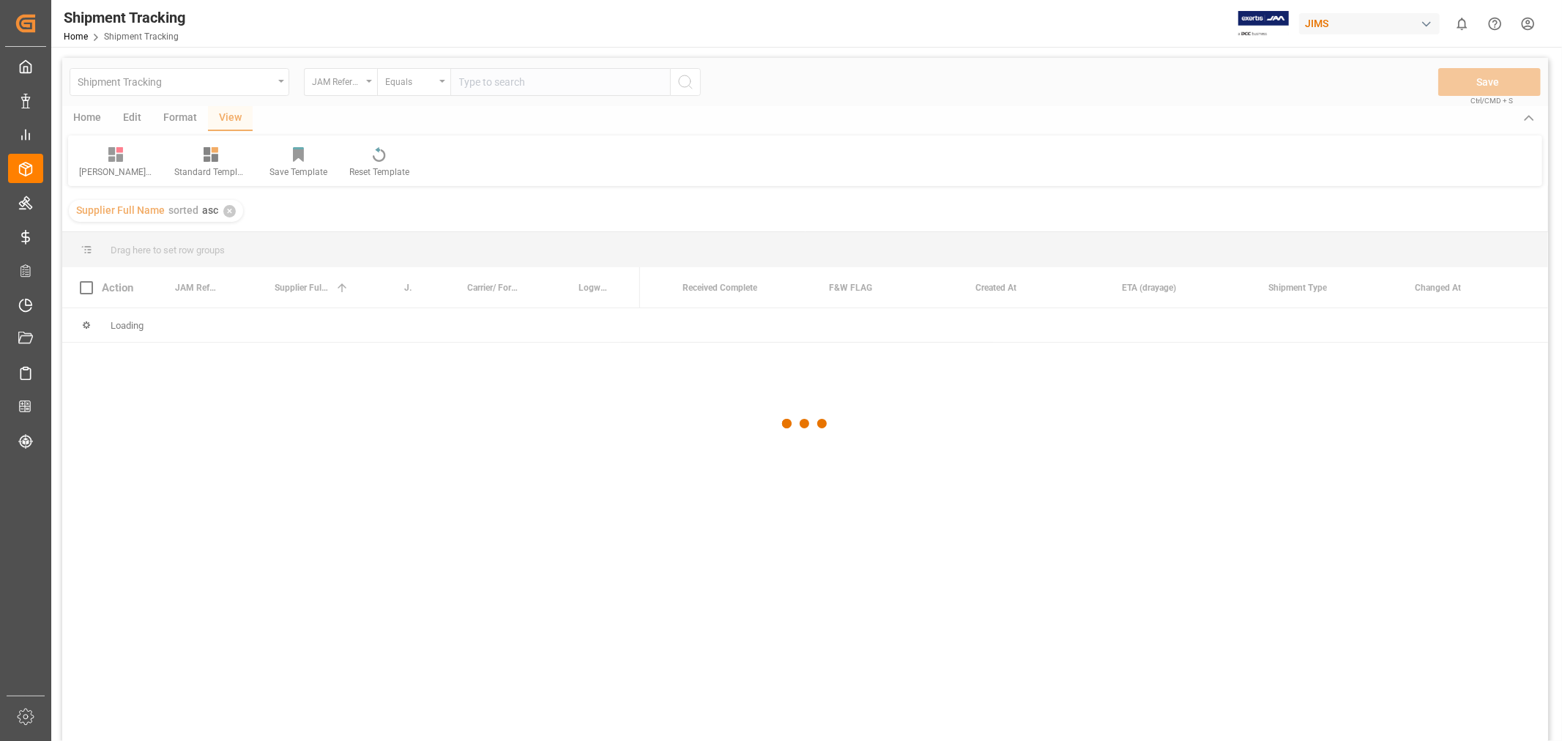
click at [484, 81] on div at bounding box center [805, 424] width 1486 height 733
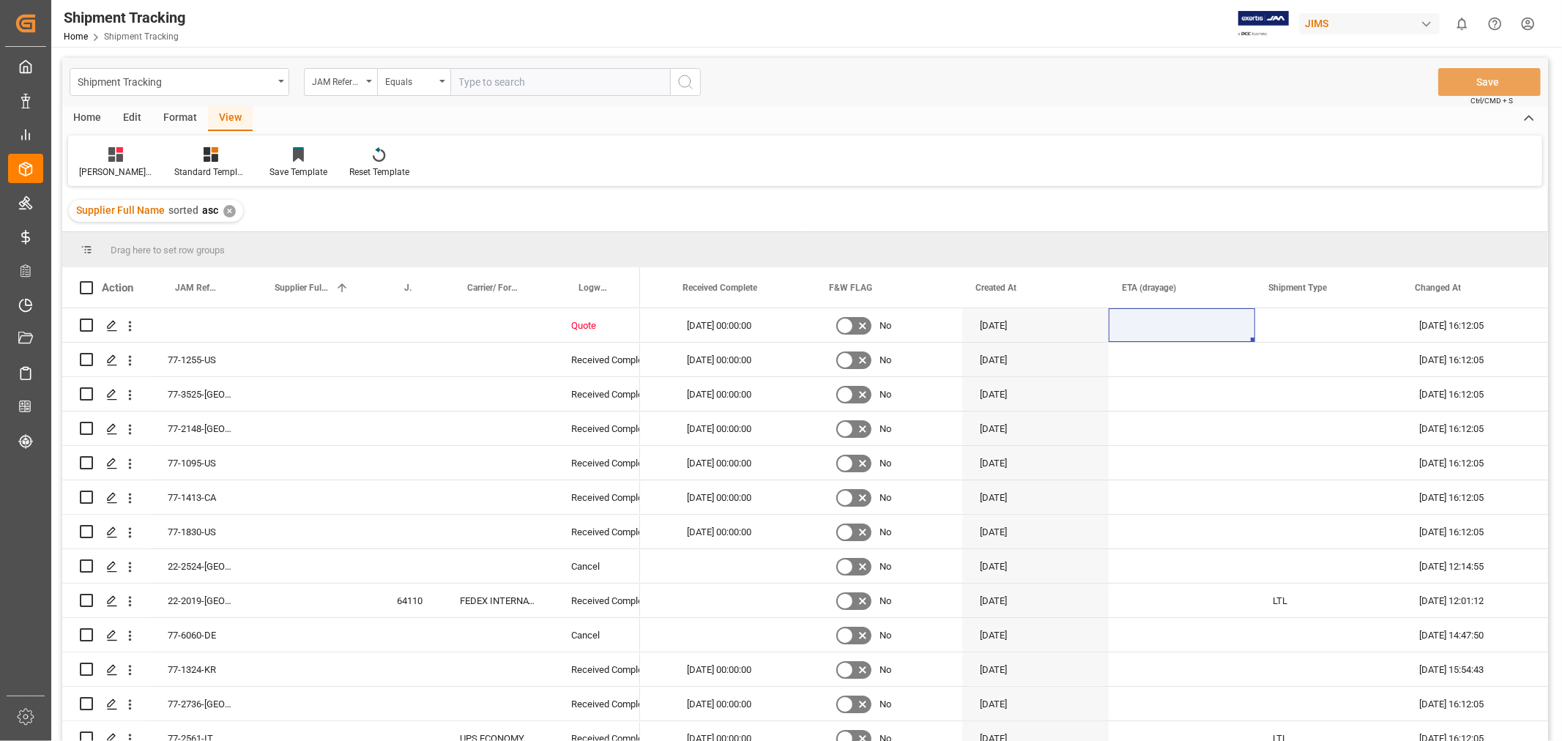
click at [484, 81] on input "text" at bounding box center [561, 82] width 220 height 28
paste input "77-10283-CN"
type input "77-10283-CN"
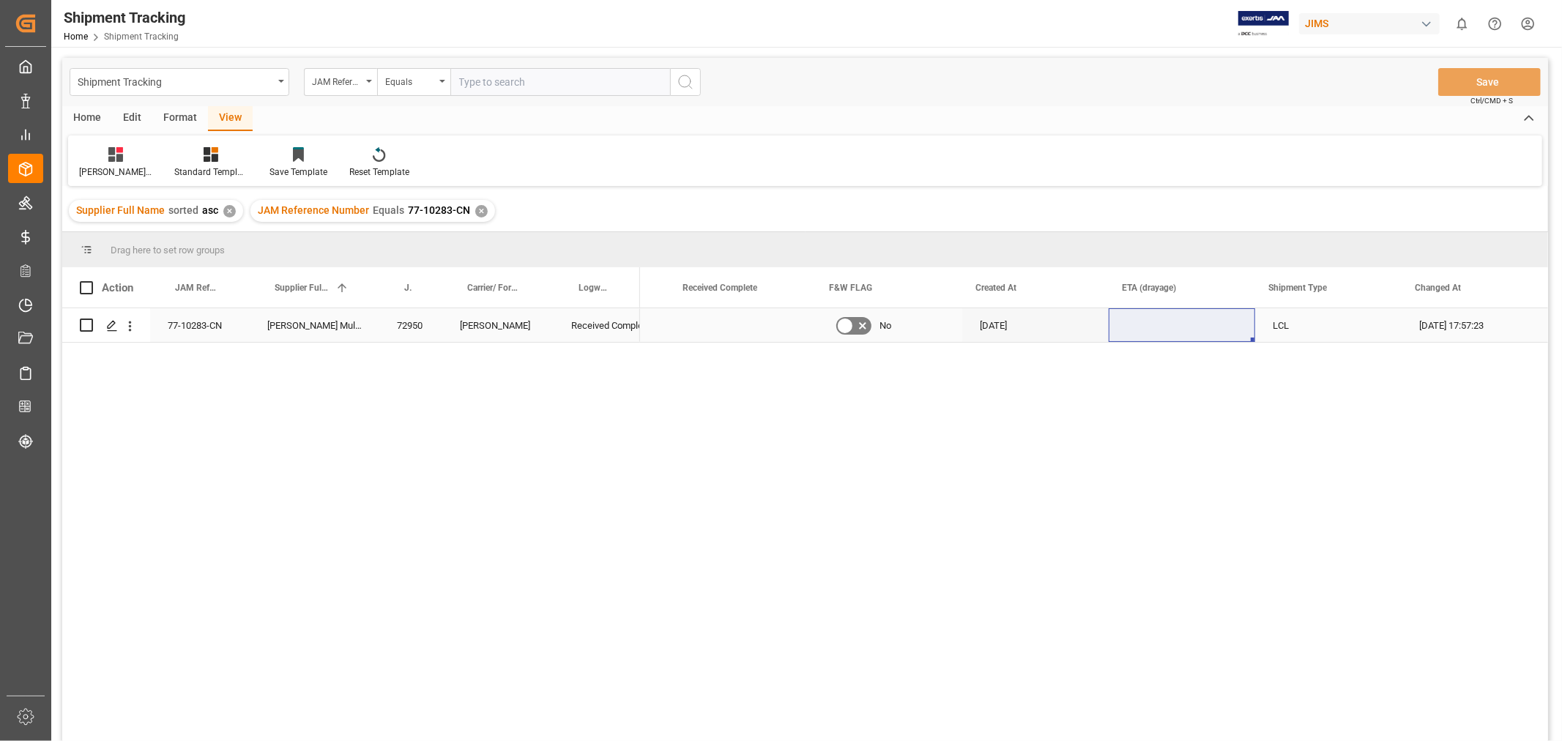
click at [722, 323] on div "Press SPACE to select this row." at bounding box center [743, 325] width 147 height 34
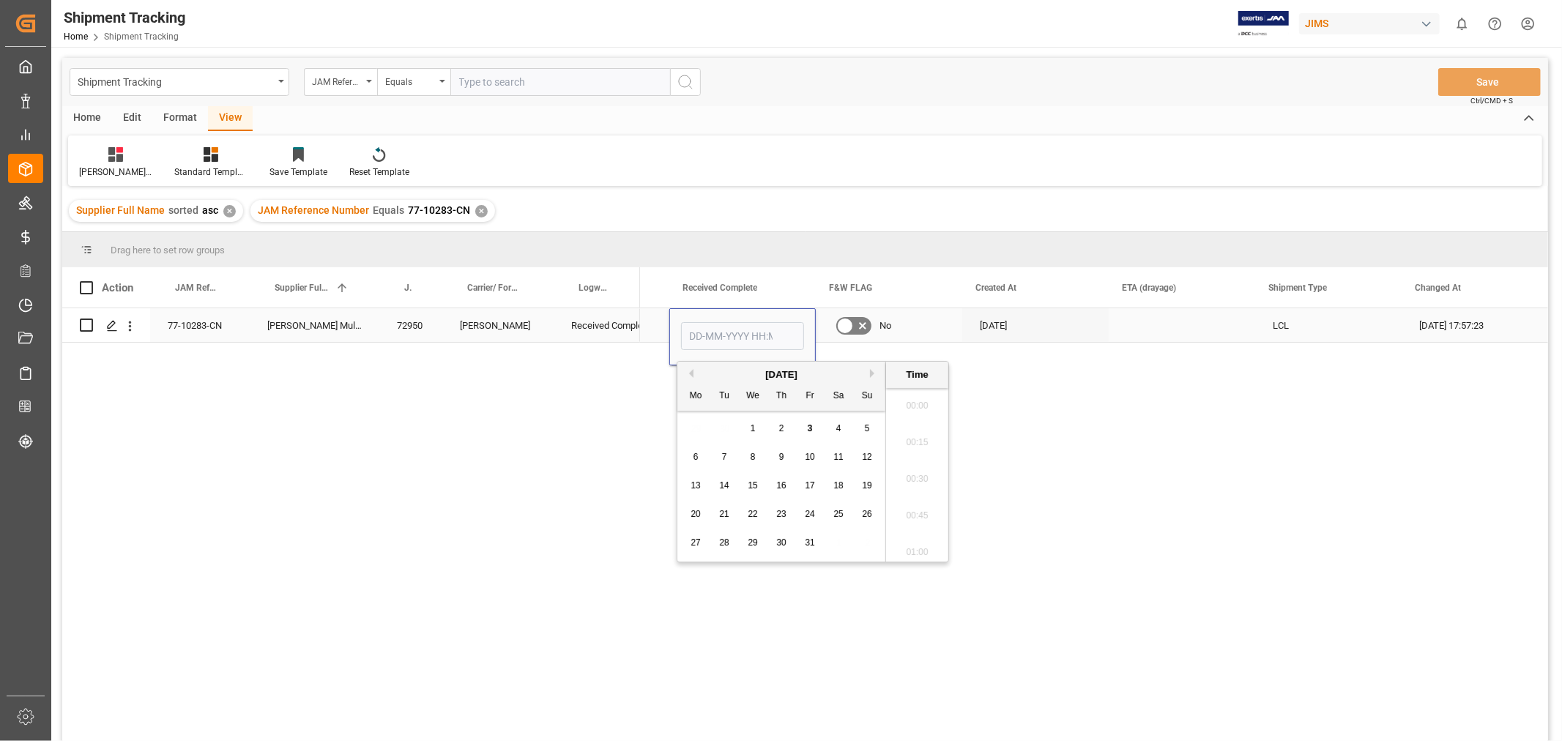
click at [722, 323] on input "Press SPACE to select this row." at bounding box center [742, 336] width 123 height 28
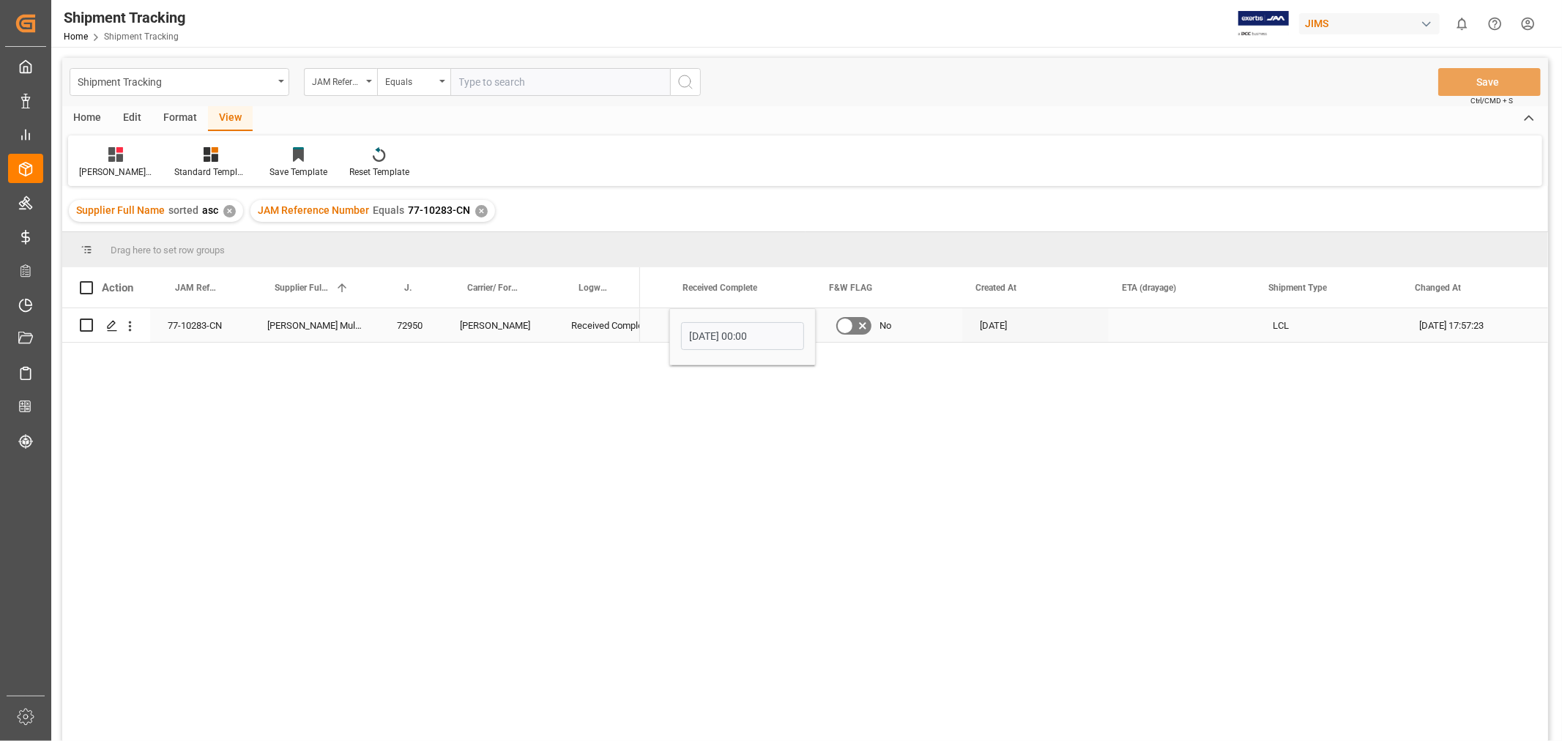
click at [693, 330] on input "03-10-2025 00:00" at bounding box center [742, 336] width 123 height 28
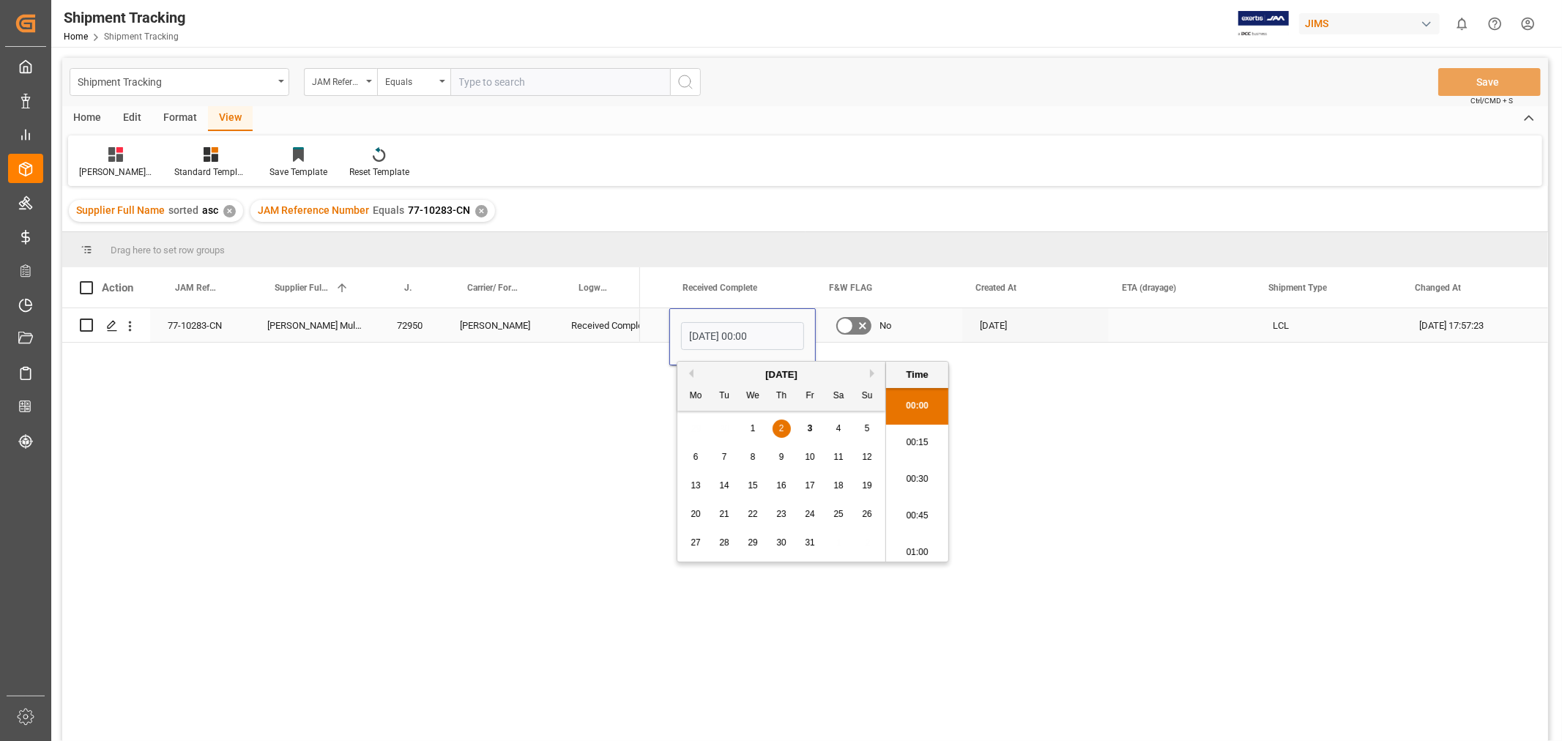
type input "02-10-2025 00:00"
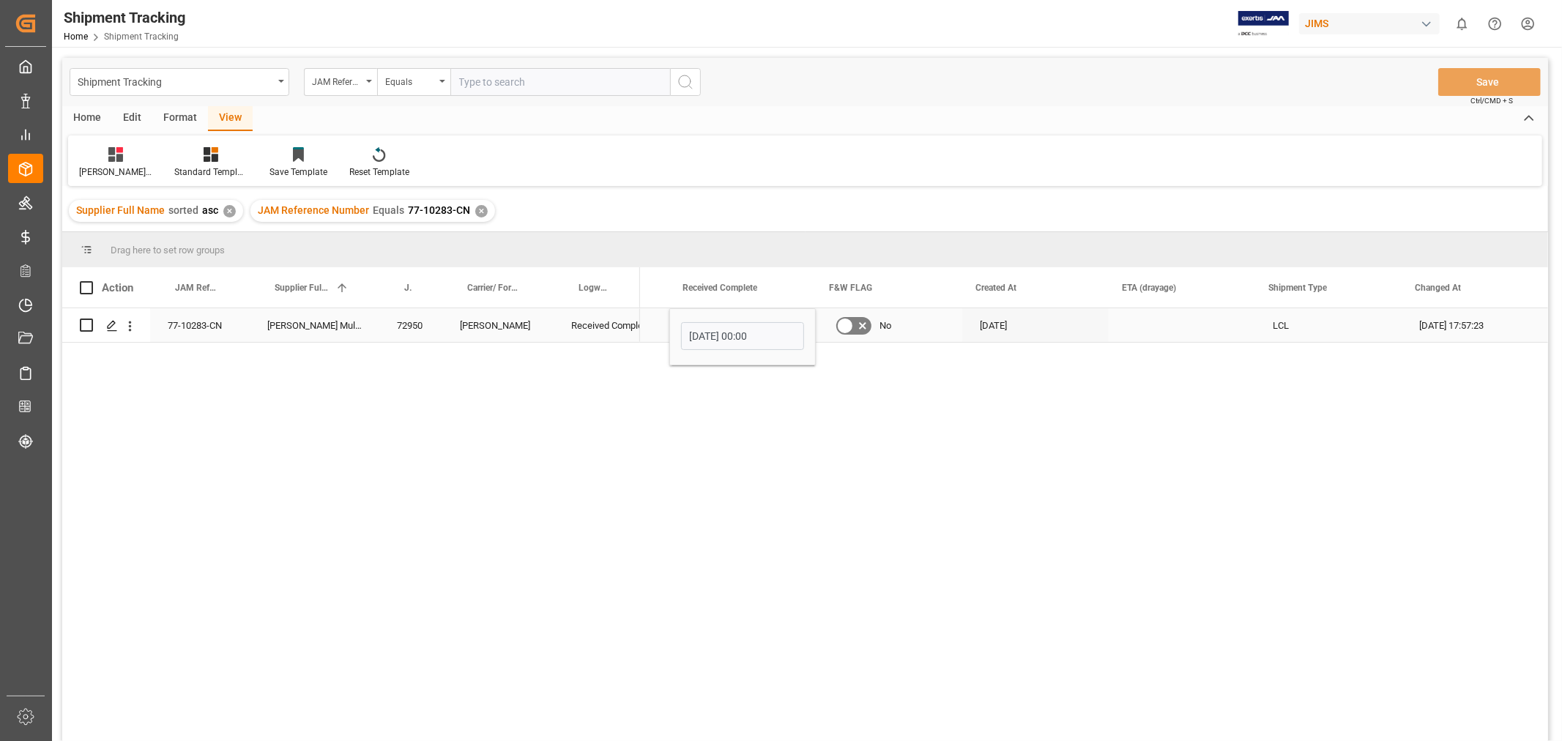
click at [1150, 323] on div "Press SPACE to select this row." at bounding box center [1182, 325] width 147 height 34
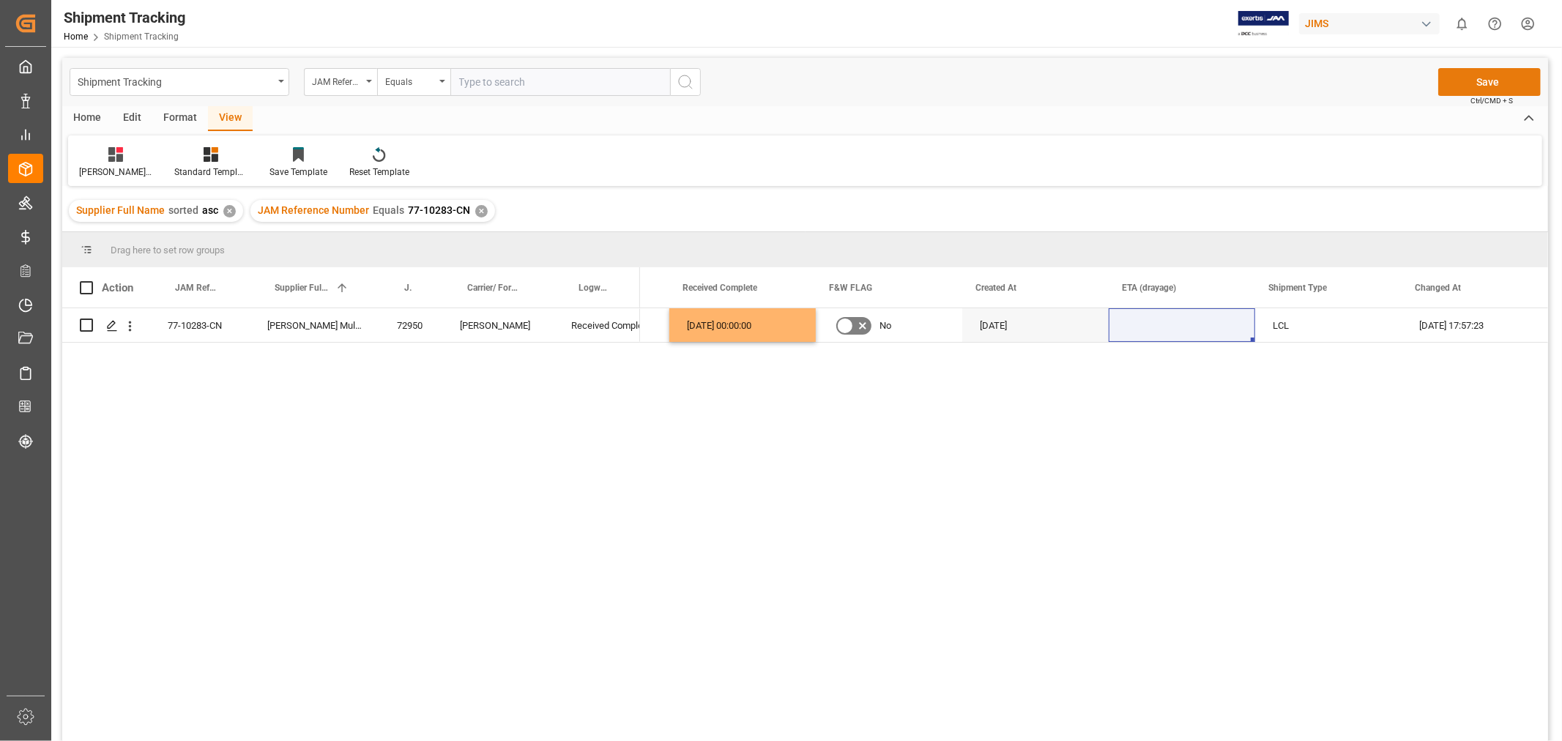
click at [1466, 79] on button "Save" at bounding box center [1490, 82] width 103 height 28
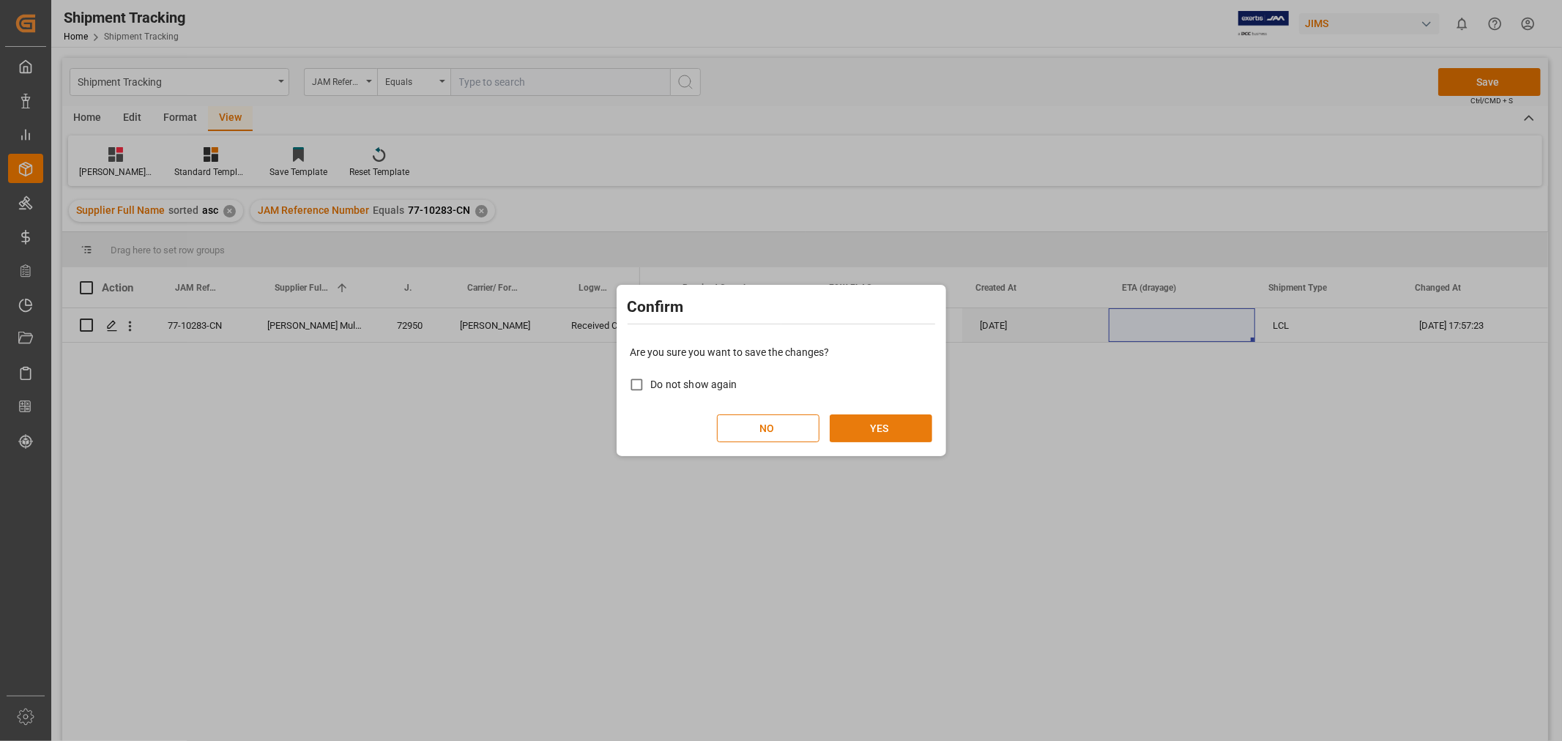
click at [880, 420] on button "YES" at bounding box center [881, 429] width 103 height 28
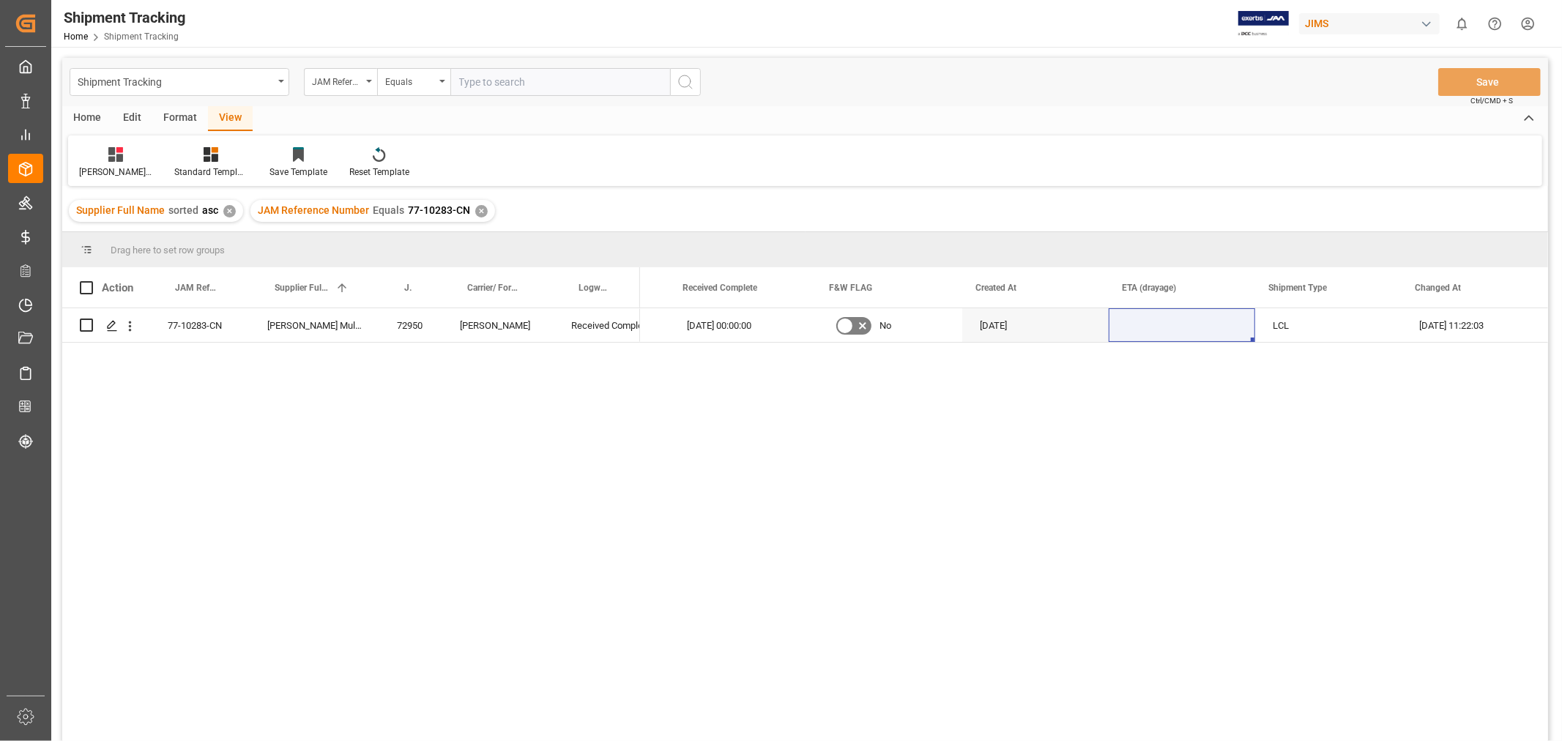
click at [478, 213] on div "✕" at bounding box center [481, 211] width 12 height 12
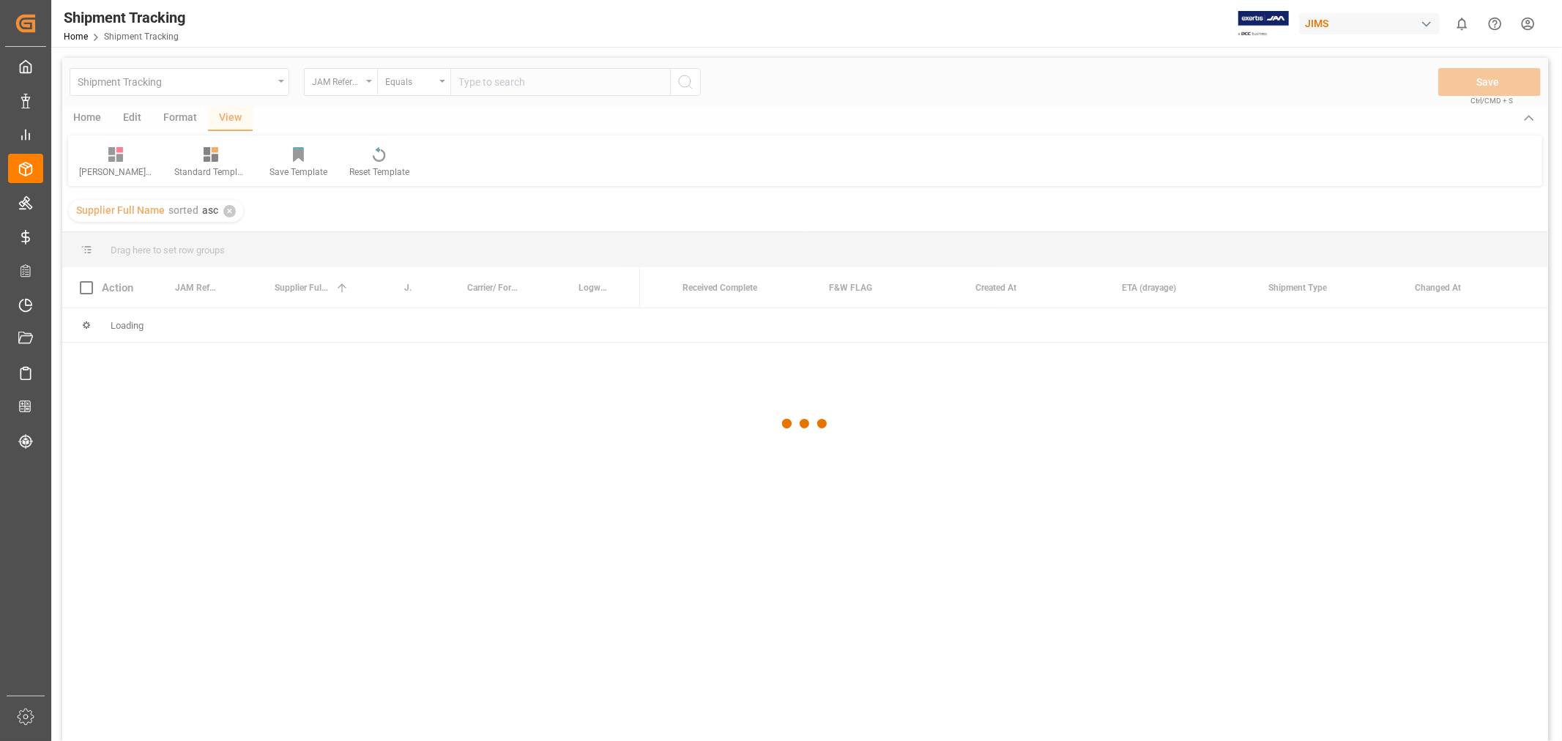
click at [479, 89] on div at bounding box center [805, 424] width 1486 height 733
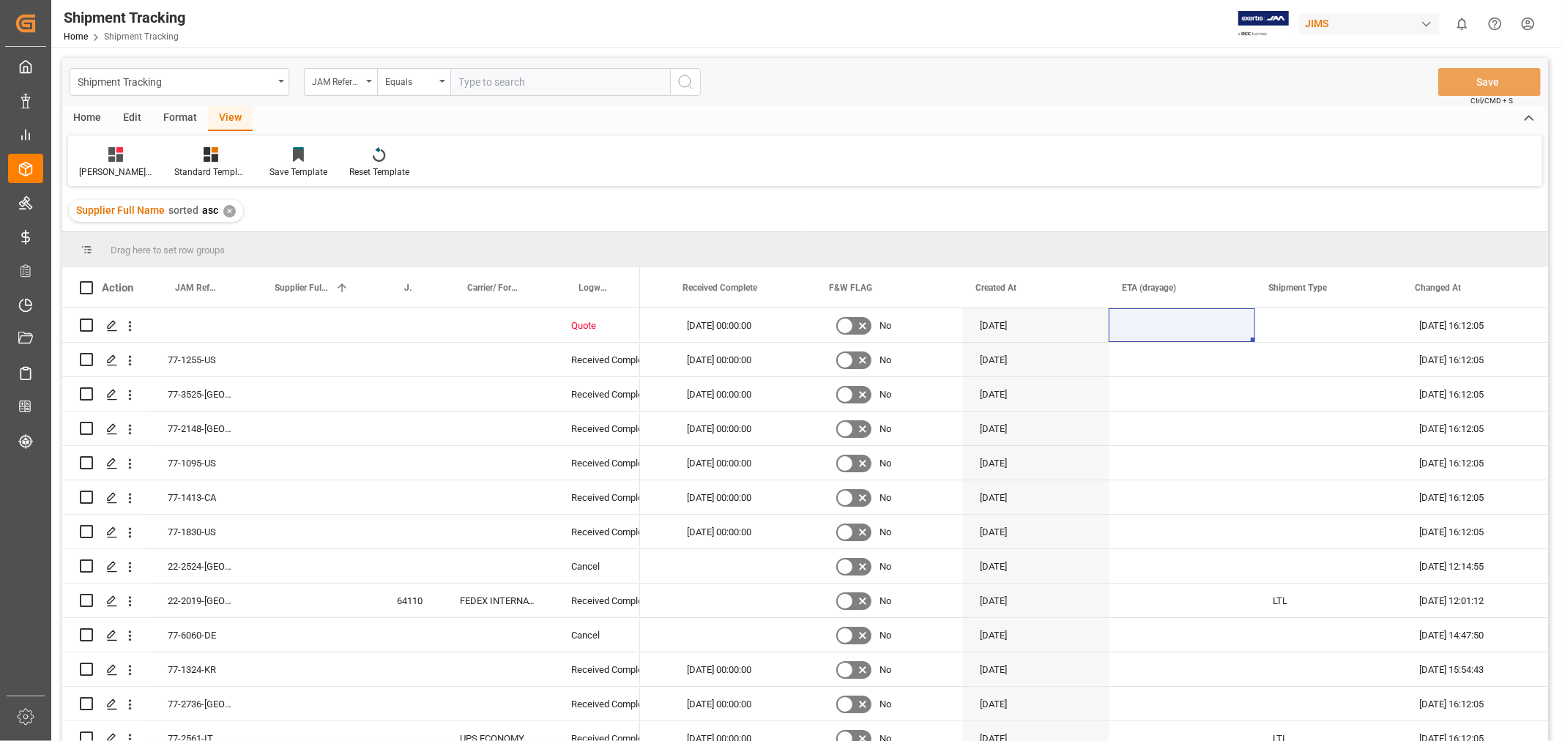
click at [478, 86] on input "text" at bounding box center [561, 82] width 220 height 28
paste input "77-10344-CN"
type input "77-10344-CN"
click at [676, 82] on button "search button" at bounding box center [685, 82] width 31 height 28
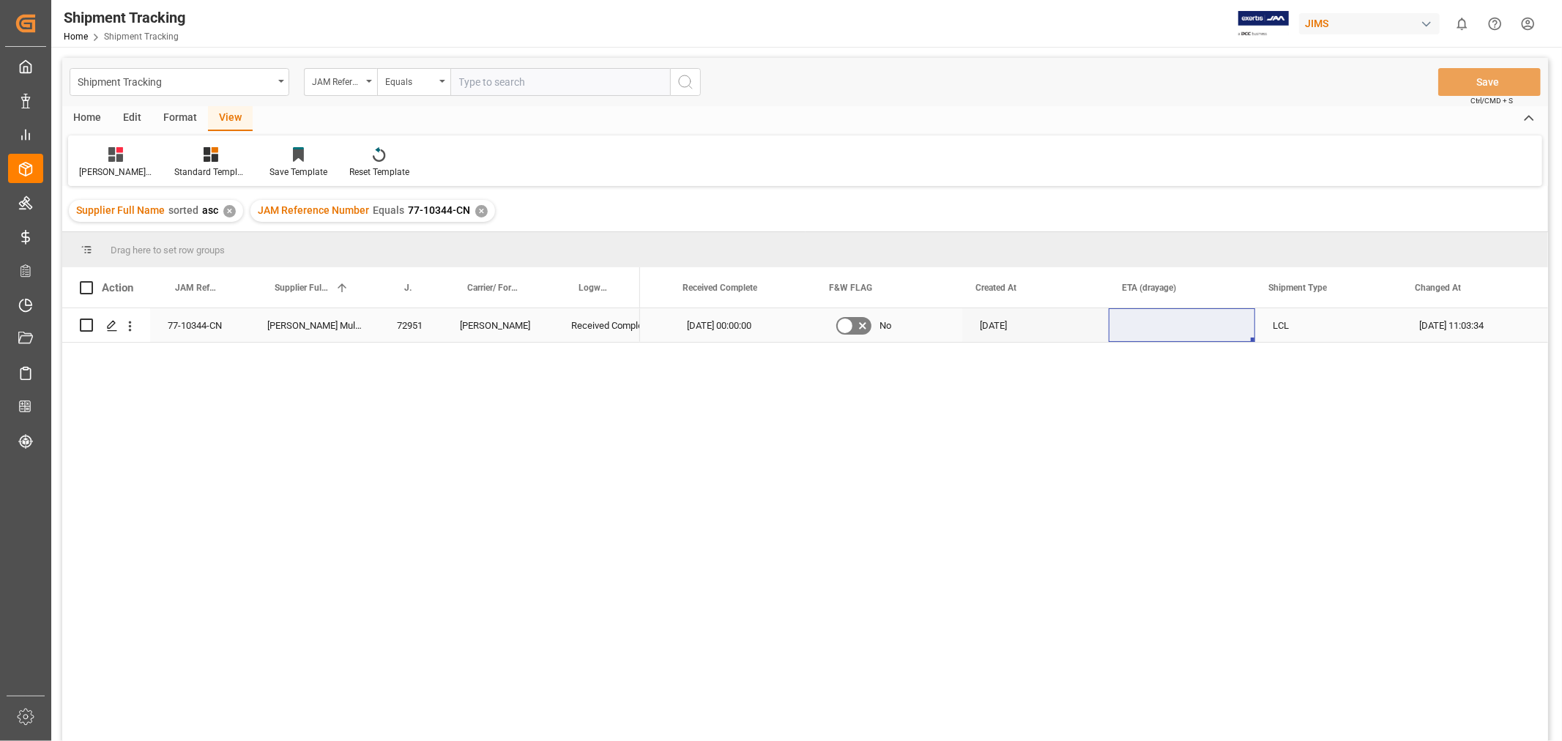
click at [1165, 316] on div "Press SPACE to select this row." at bounding box center [1182, 325] width 147 height 34
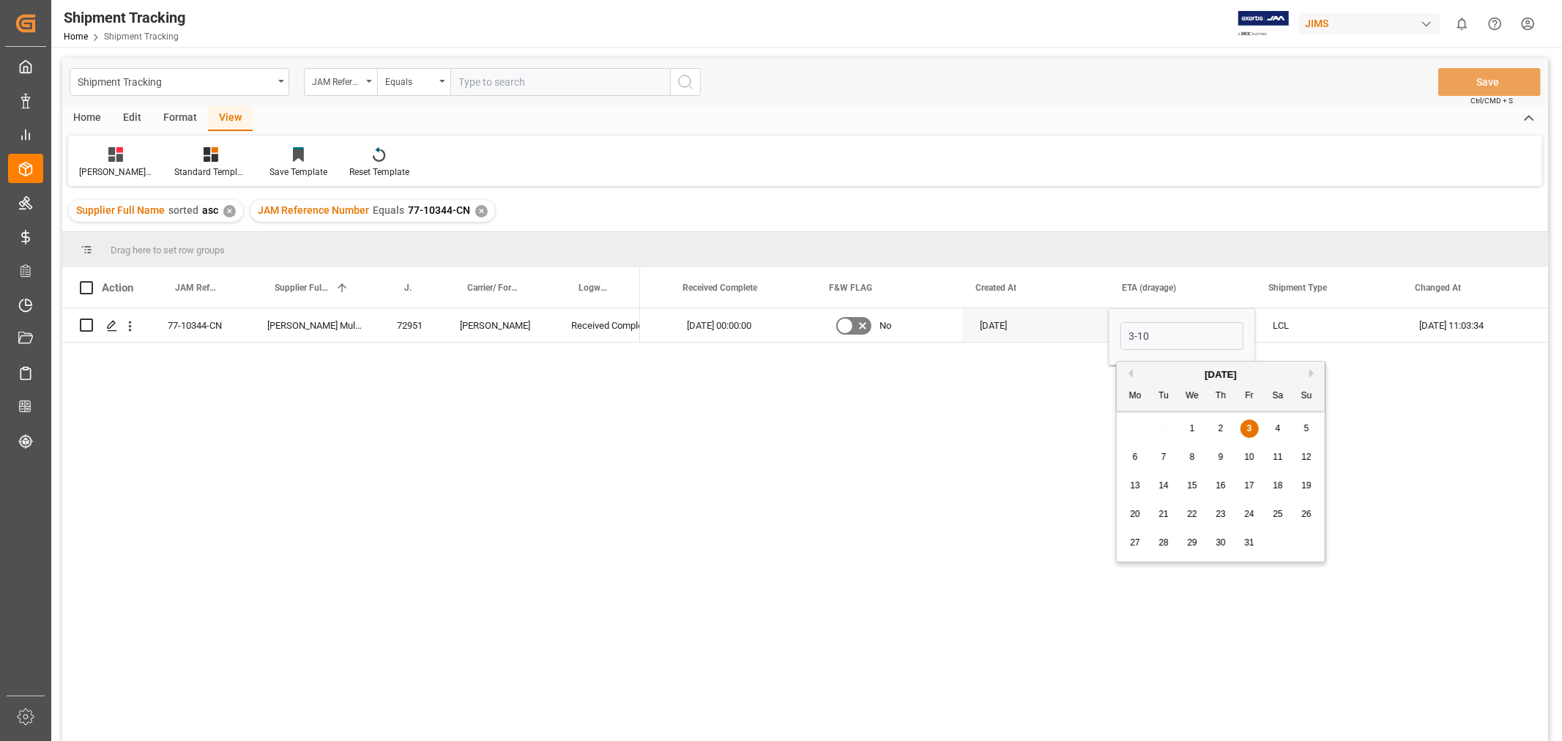
click at [1251, 426] on span "3" at bounding box center [1249, 428] width 5 height 10
type input "03-10-2025"
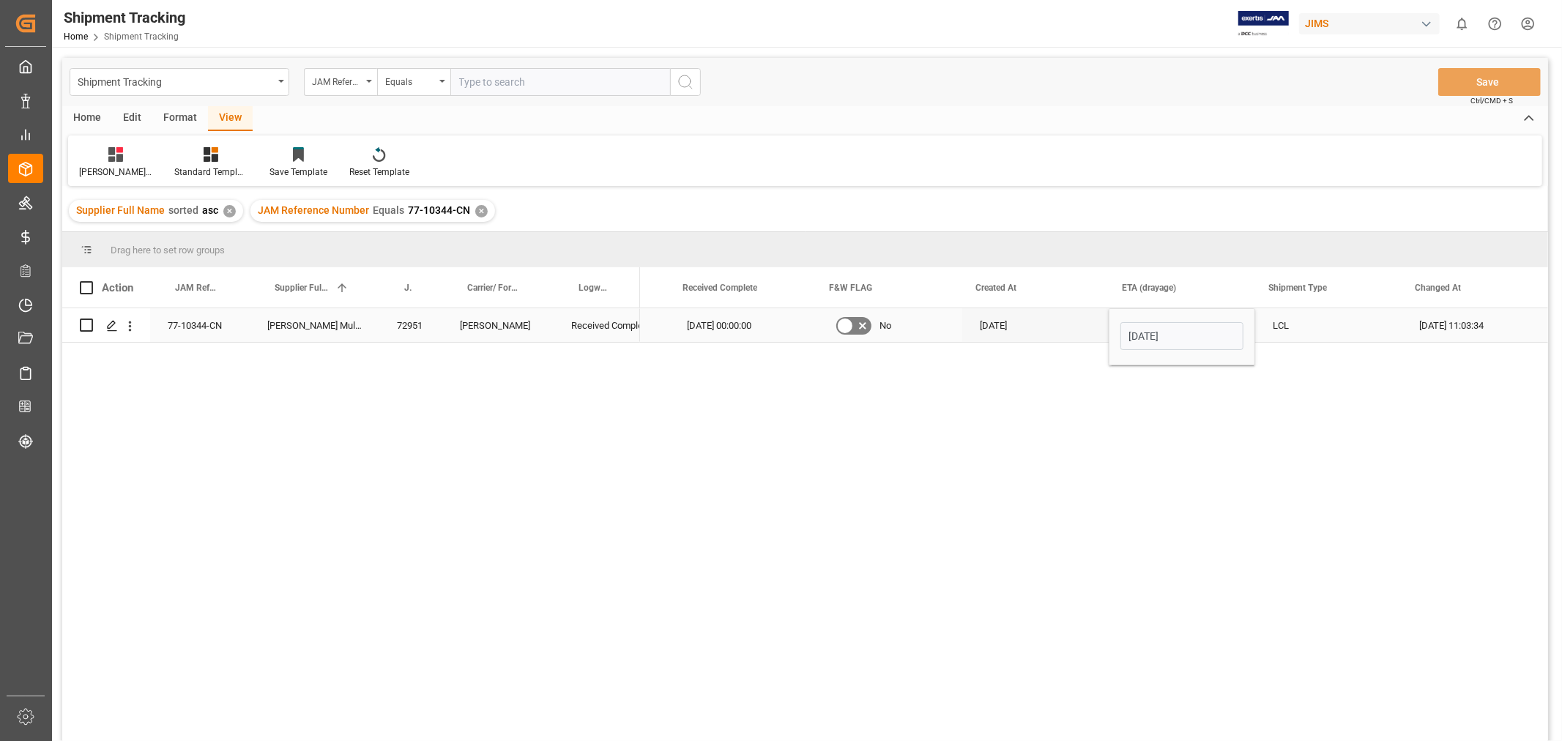
click at [1316, 327] on div "LCL" at bounding box center [1329, 325] width 147 height 34
click at [1467, 85] on button "Save" at bounding box center [1490, 82] width 103 height 28
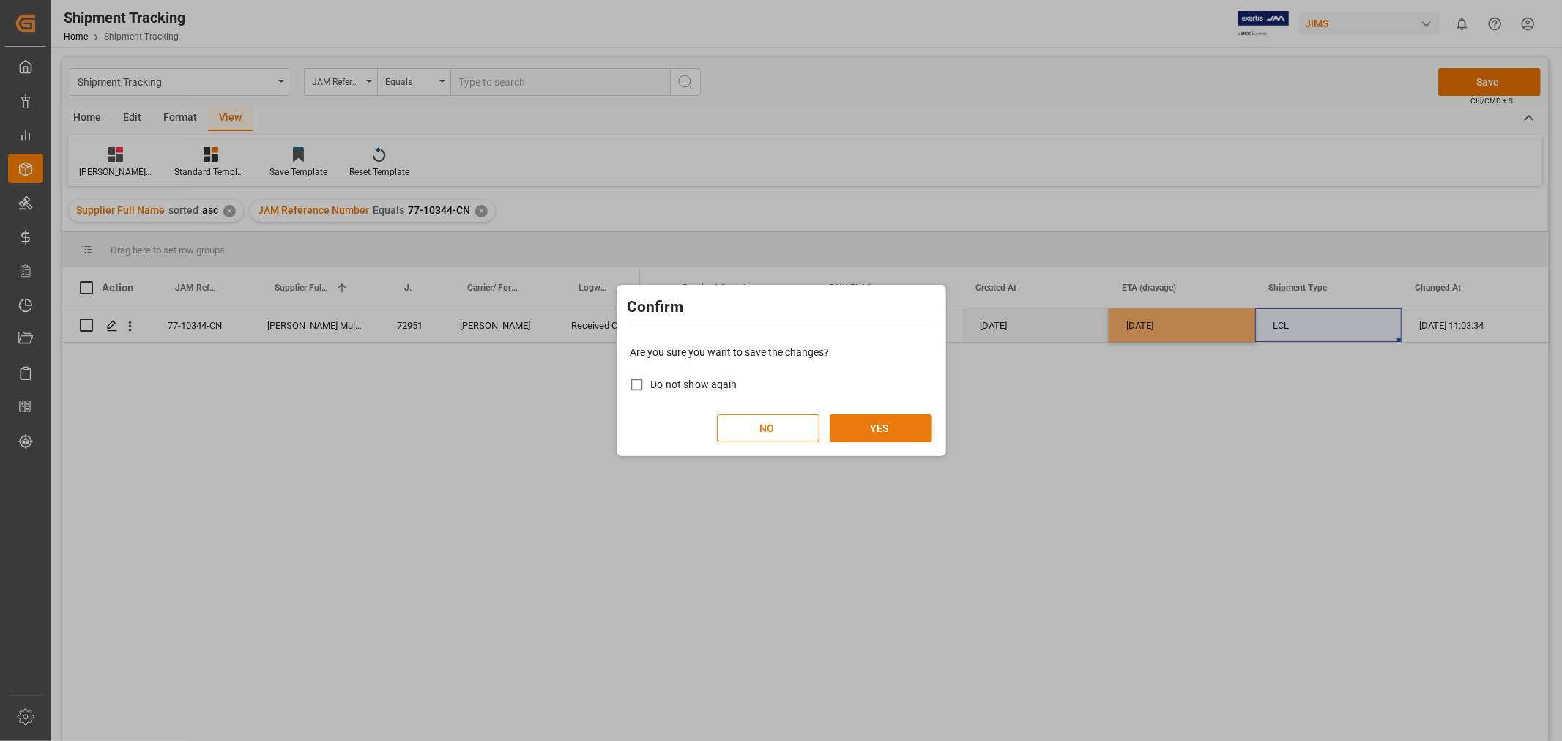
click at [859, 422] on button "YES" at bounding box center [881, 429] width 103 height 28
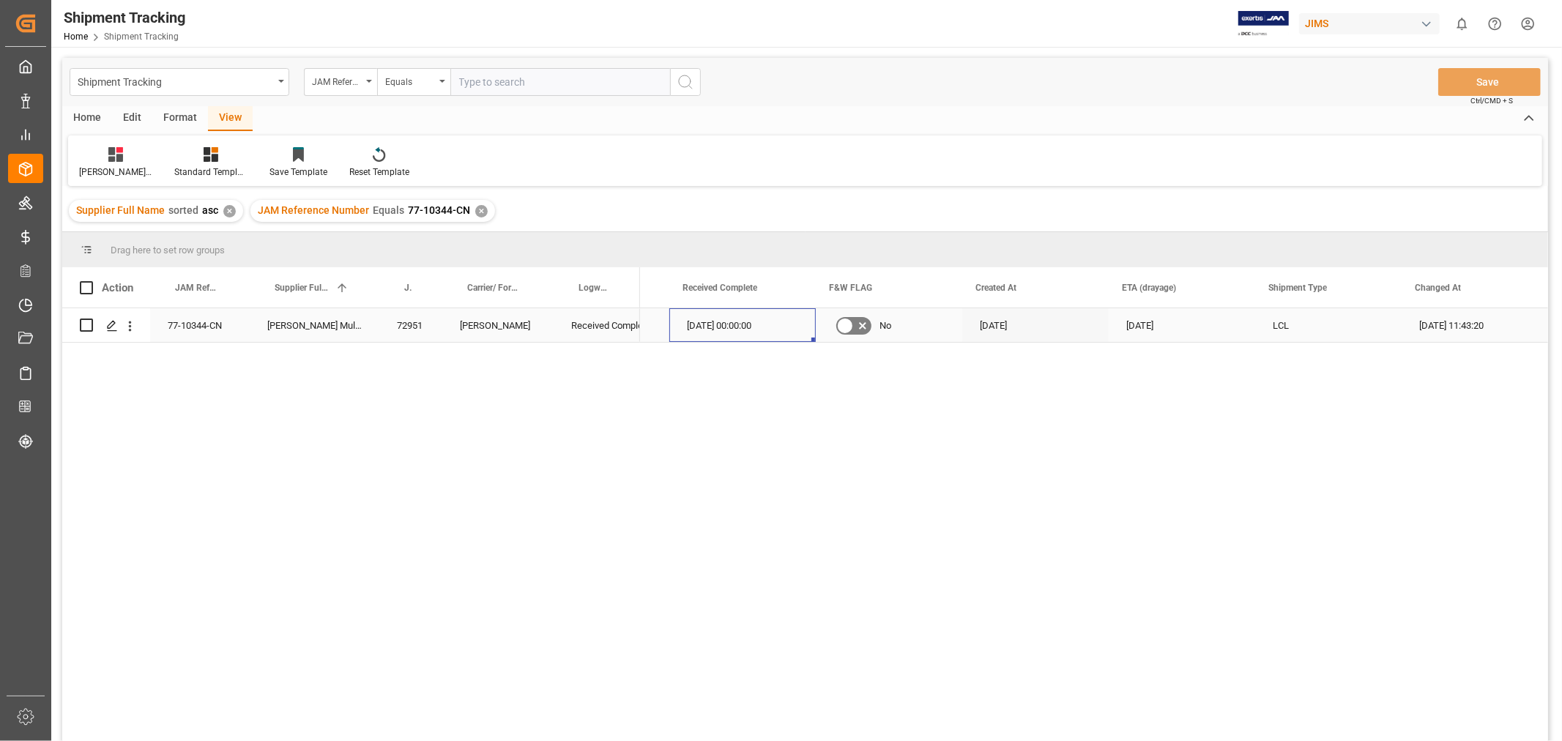
click at [690, 338] on div "03-10-2025 00:00:00" at bounding box center [743, 325] width 147 height 34
click at [656, 151] on div "Huixin's tracking all_sample Standard Templates Save Template Reset Template" at bounding box center [805, 161] width 1475 height 51
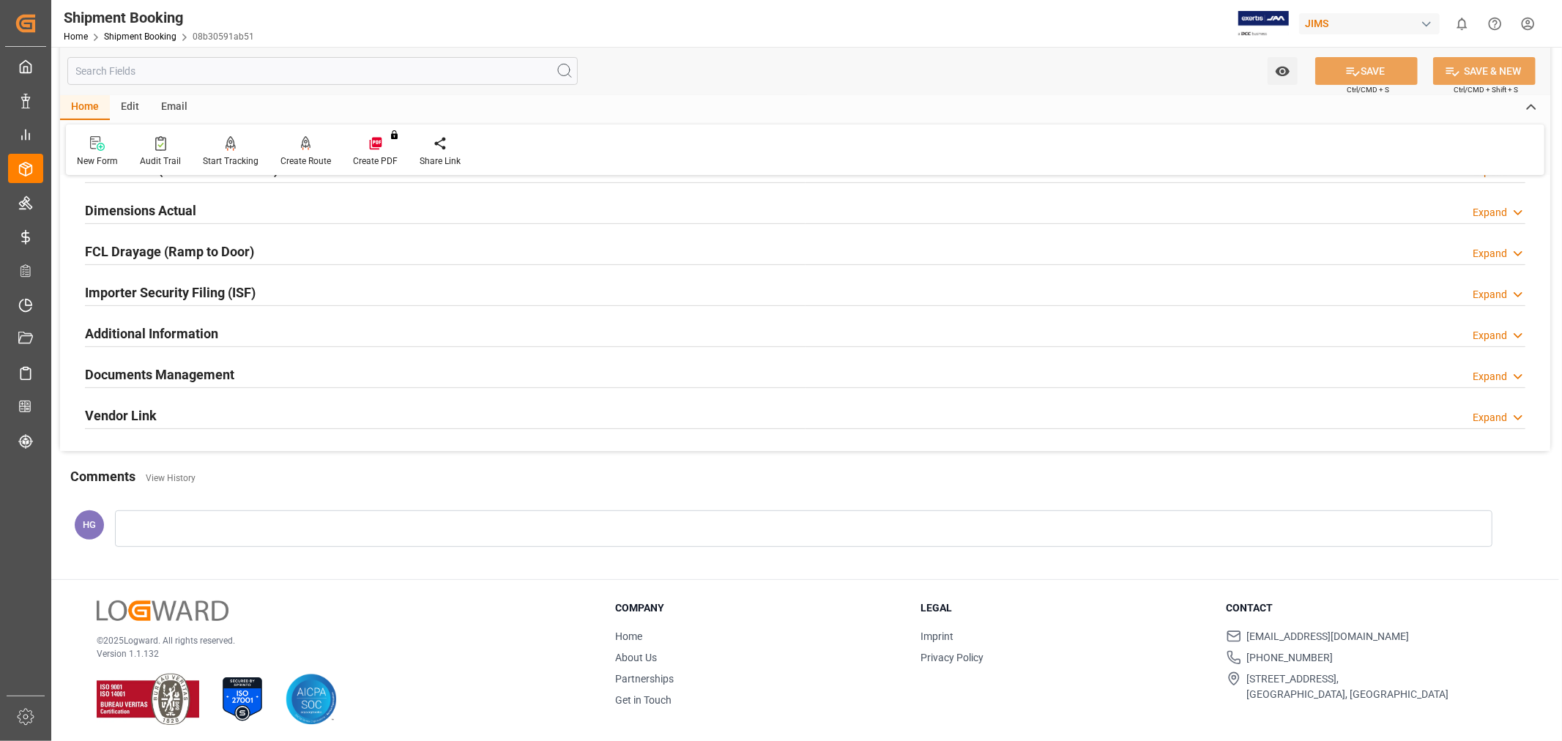
scroll to position [360, 0]
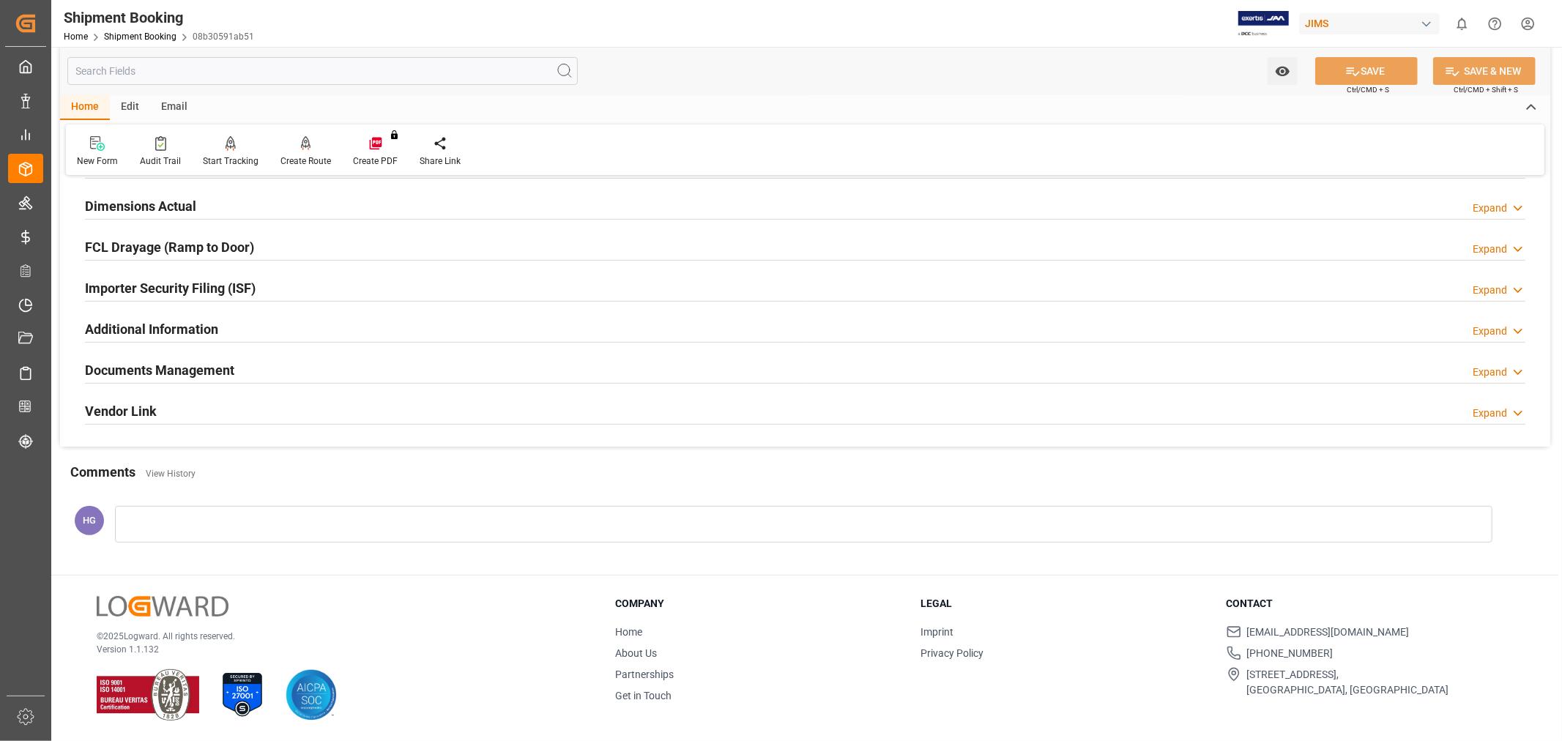
click at [123, 364] on h2 "Documents Management" at bounding box center [159, 370] width 149 height 20
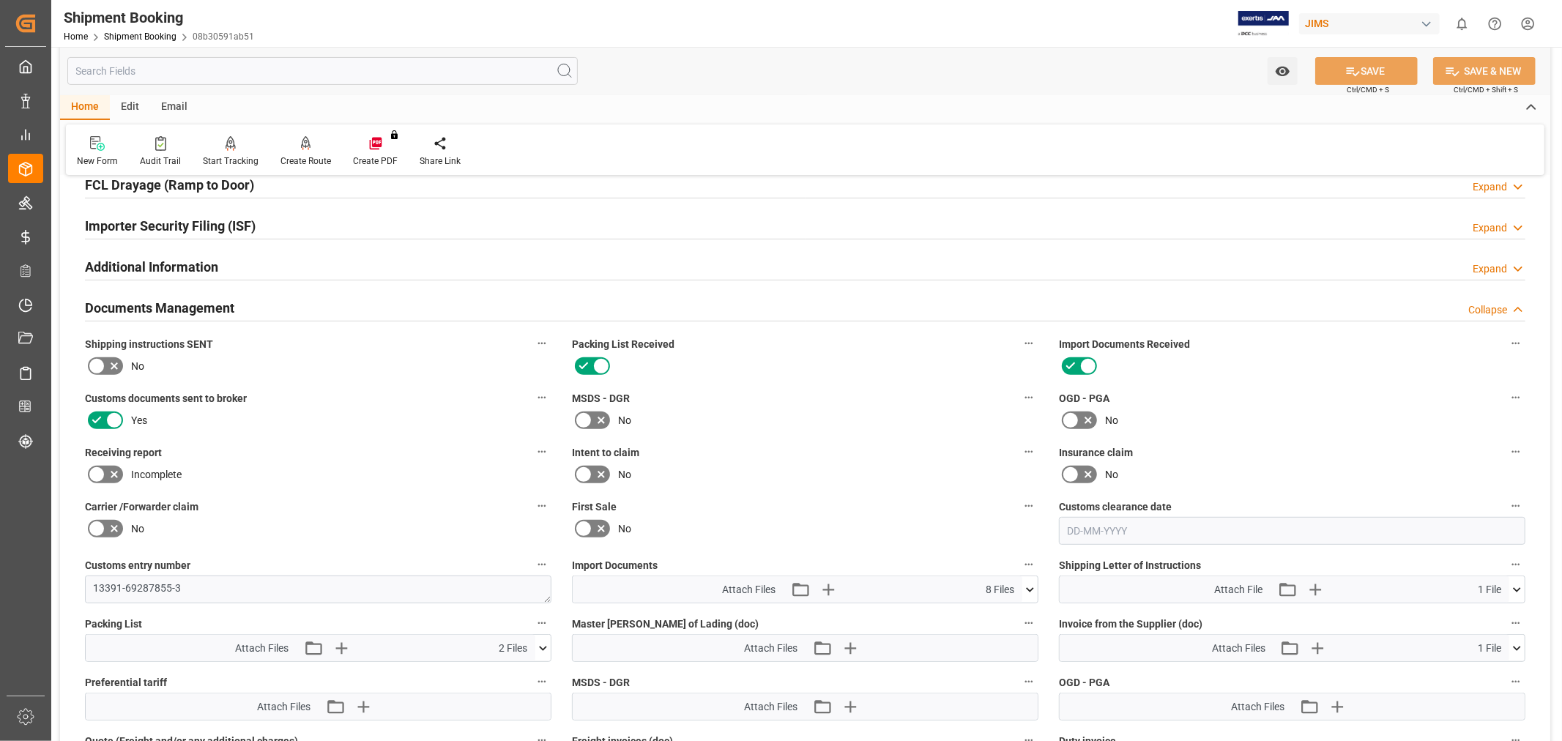
scroll to position [685, 0]
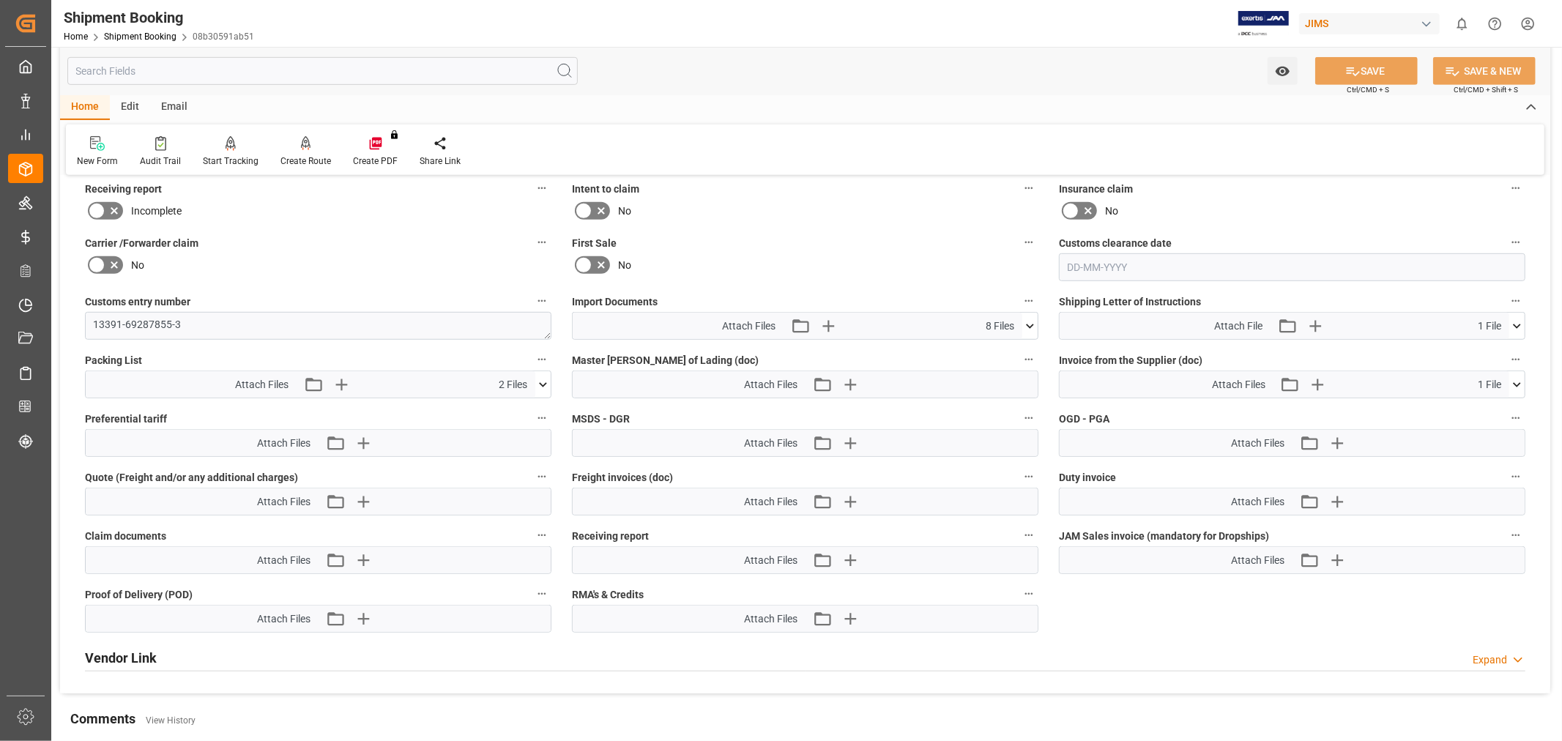
click at [91, 210] on icon at bounding box center [97, 211] width 18 height 18
click at [0, 0] on input "checkbox" at bounding box center [0, 0] width 0 height 0
click at [840, 560] on icon "button" at bounding box center [849, 560] width 23 height 23
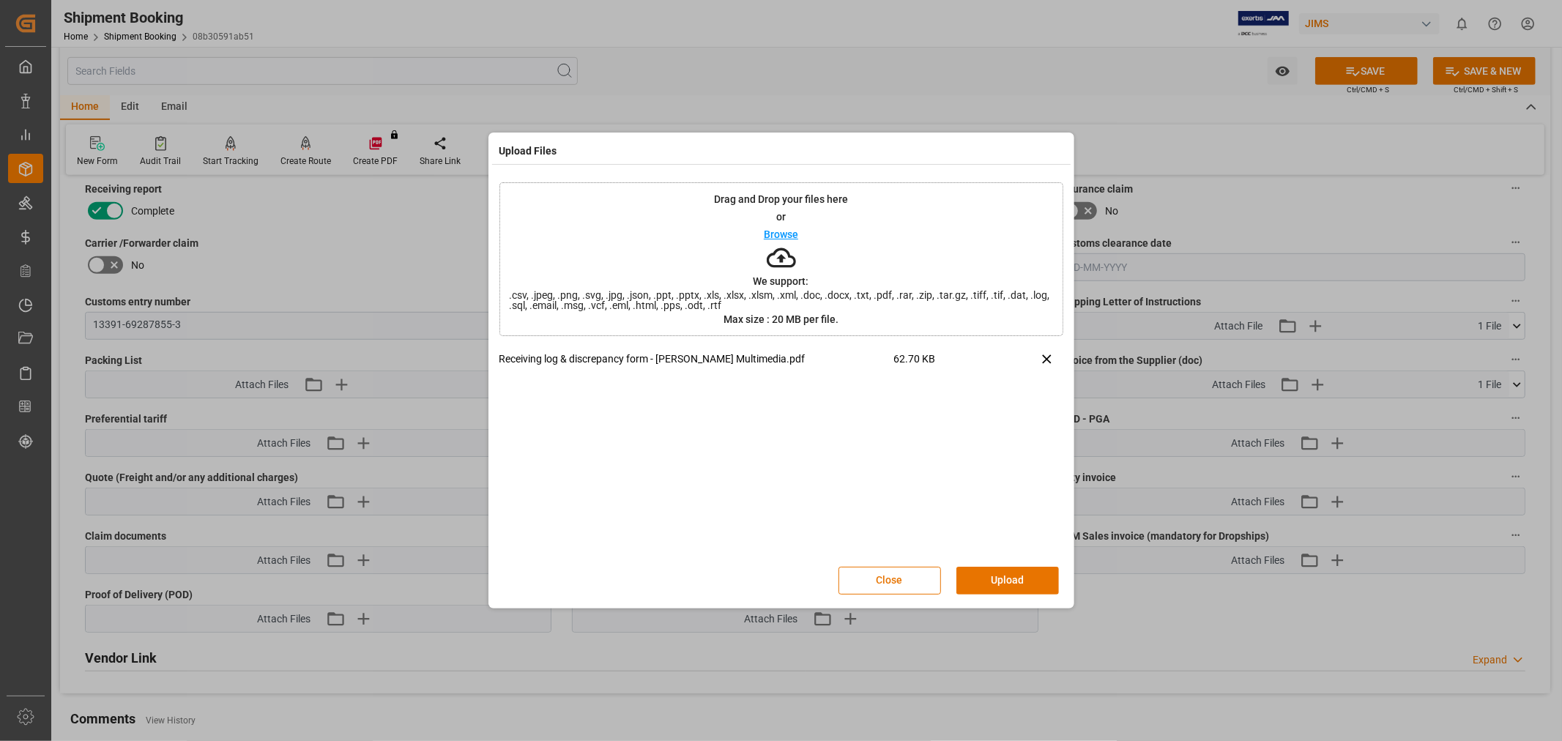
click at [1026, 579] on button "Upload" at bounding box center [1008, 581] width 103 height 28
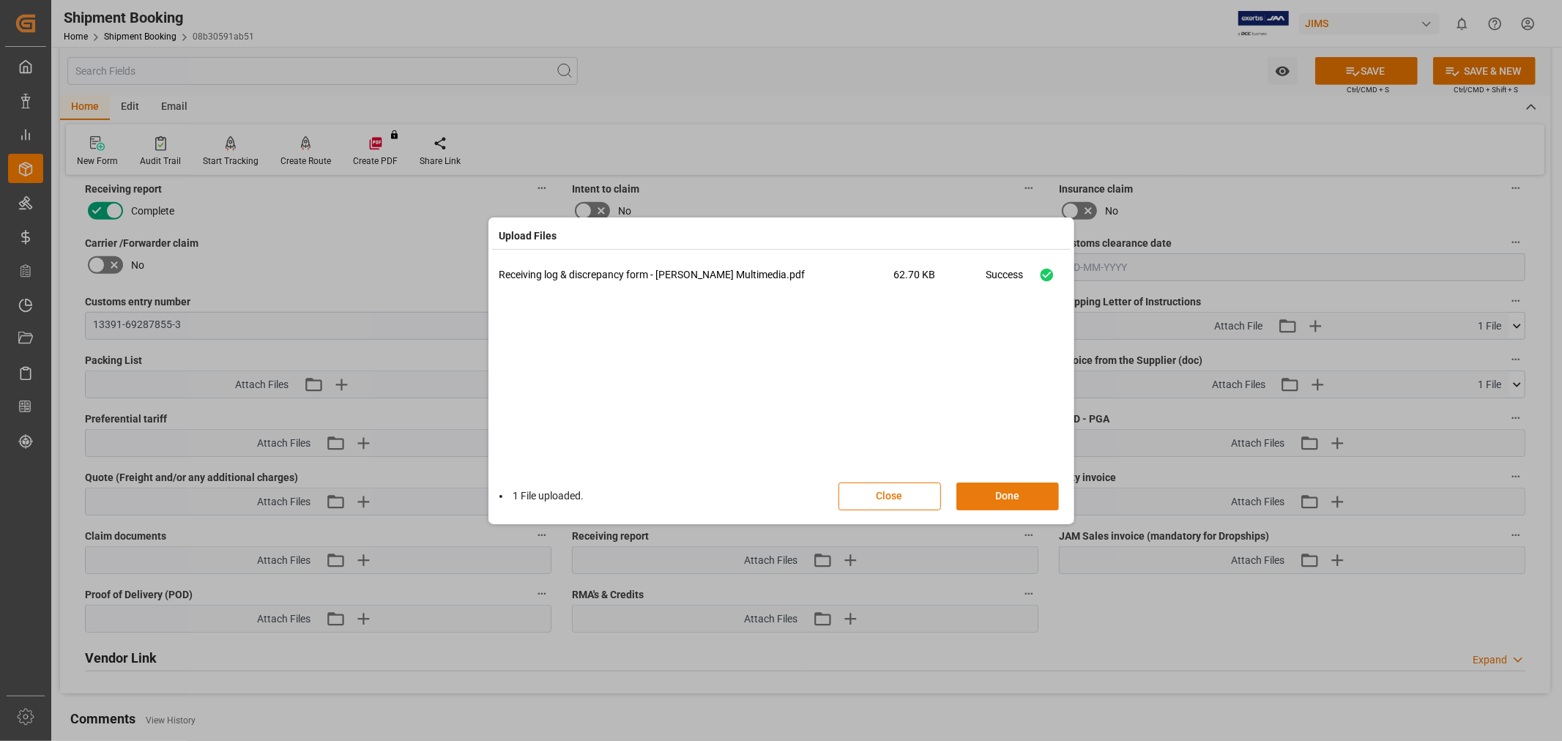
click at [991, 498] on button "Done" at bounding box center [1008, 497] width 103 height 28
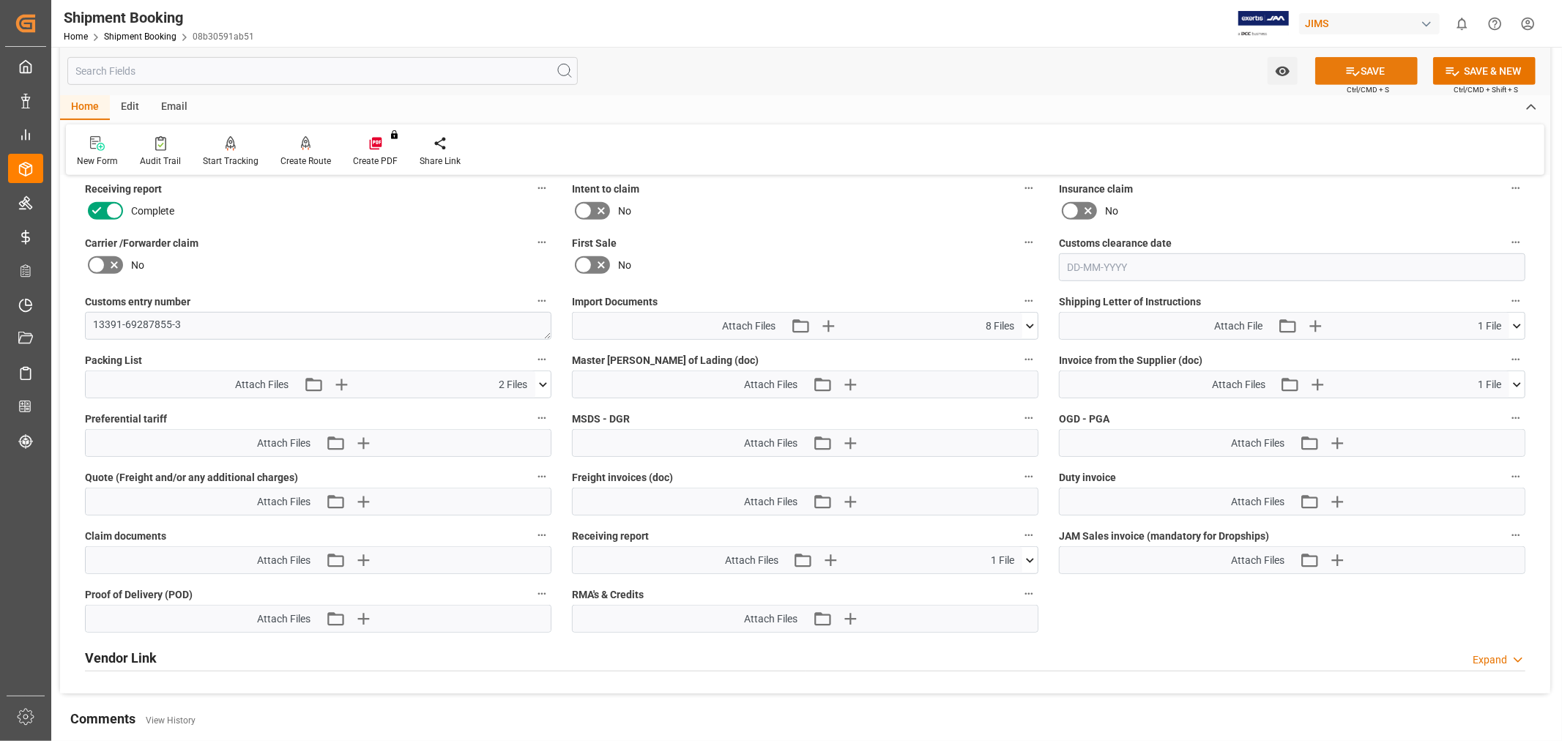
click at [1352, 75] on icon at bounding box center [1353, 71] width 15 height 15
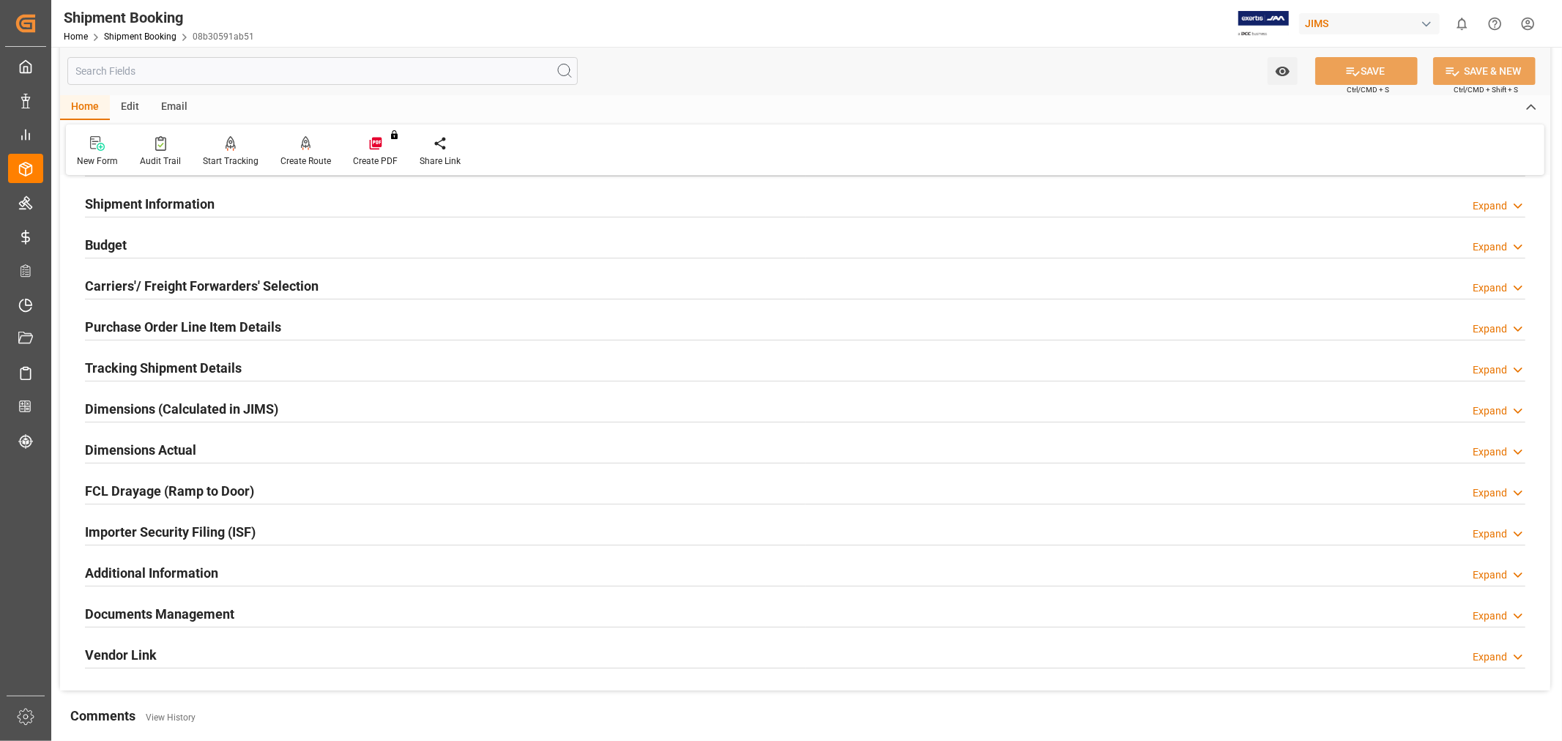
scroll to position [0, 0]
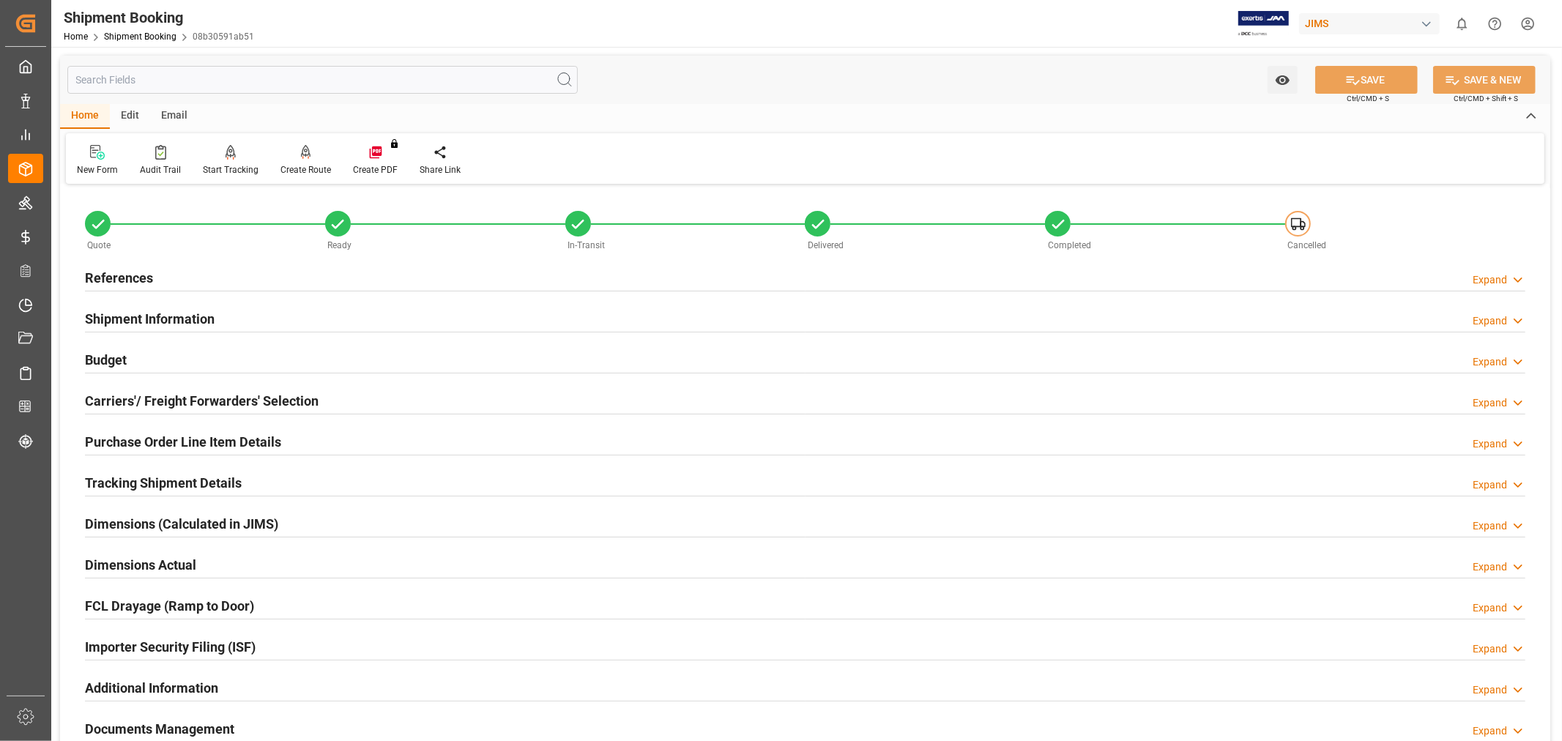
click at [111, 274] on h2 "References" at bounding box center [119, 278] width 68 height 20
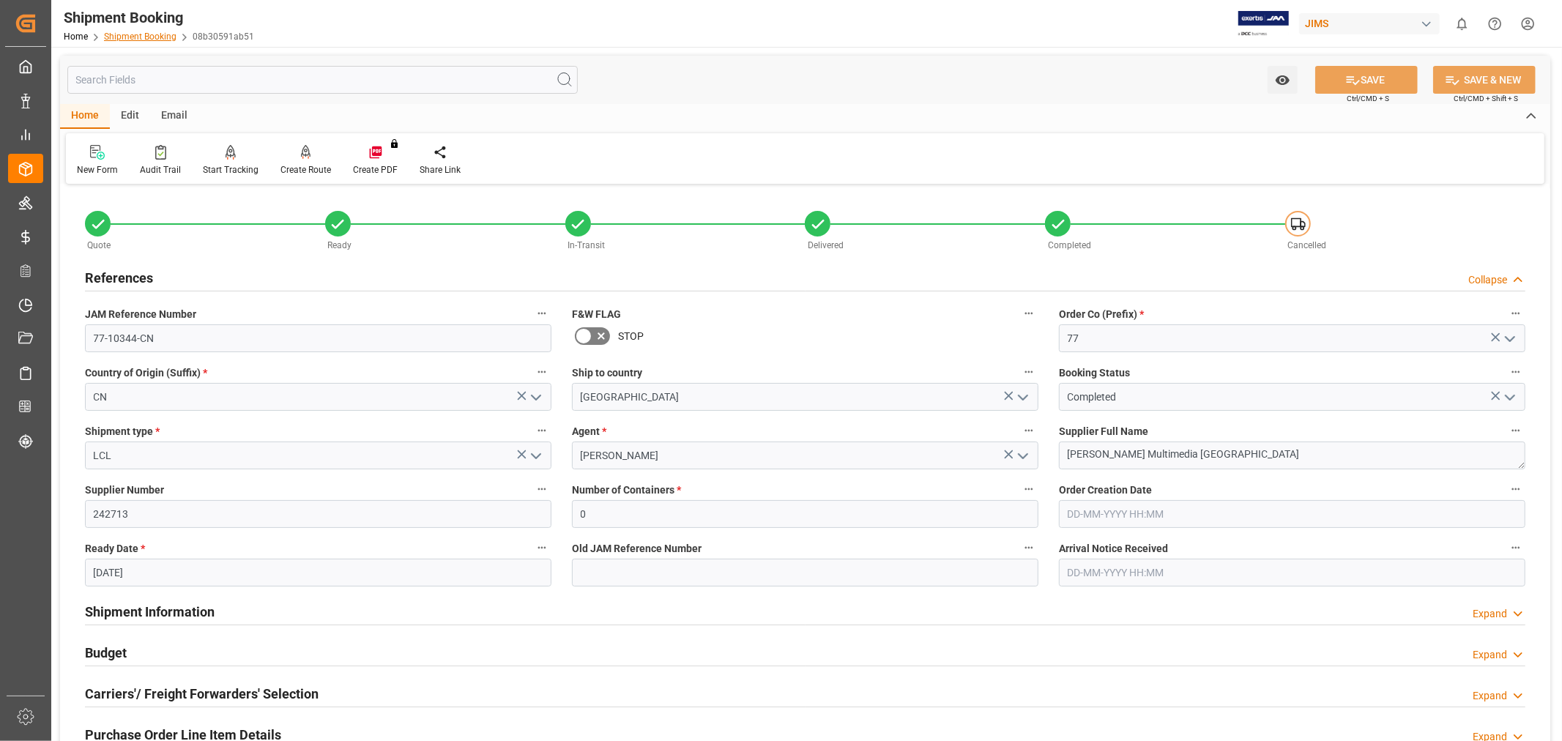
click at [137, 33] on link "Shipment Booking" at bounding box center [140, 36] width 73 height 10
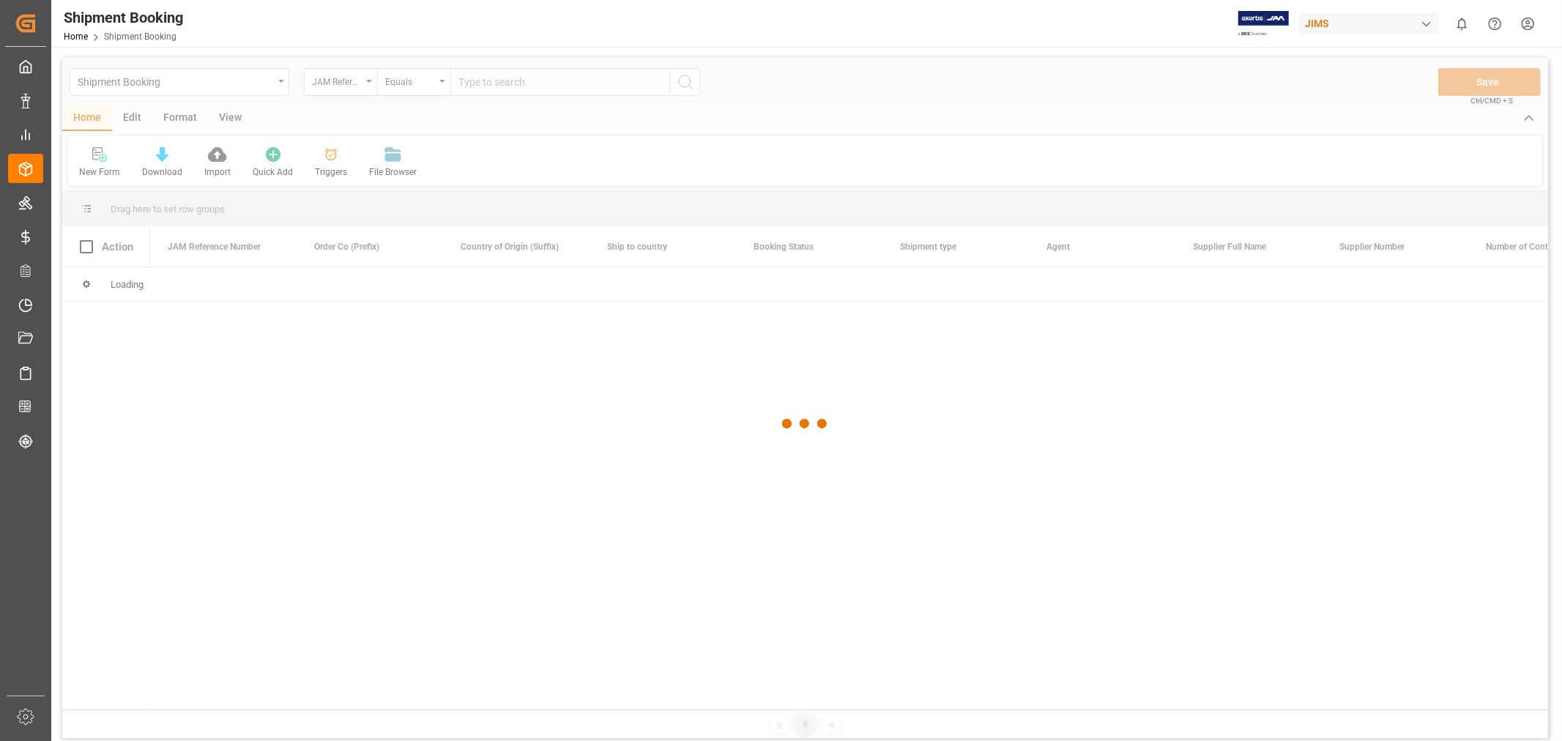
click at [488, 85] on div at bounding box center [805, 424] width 1486 height 733
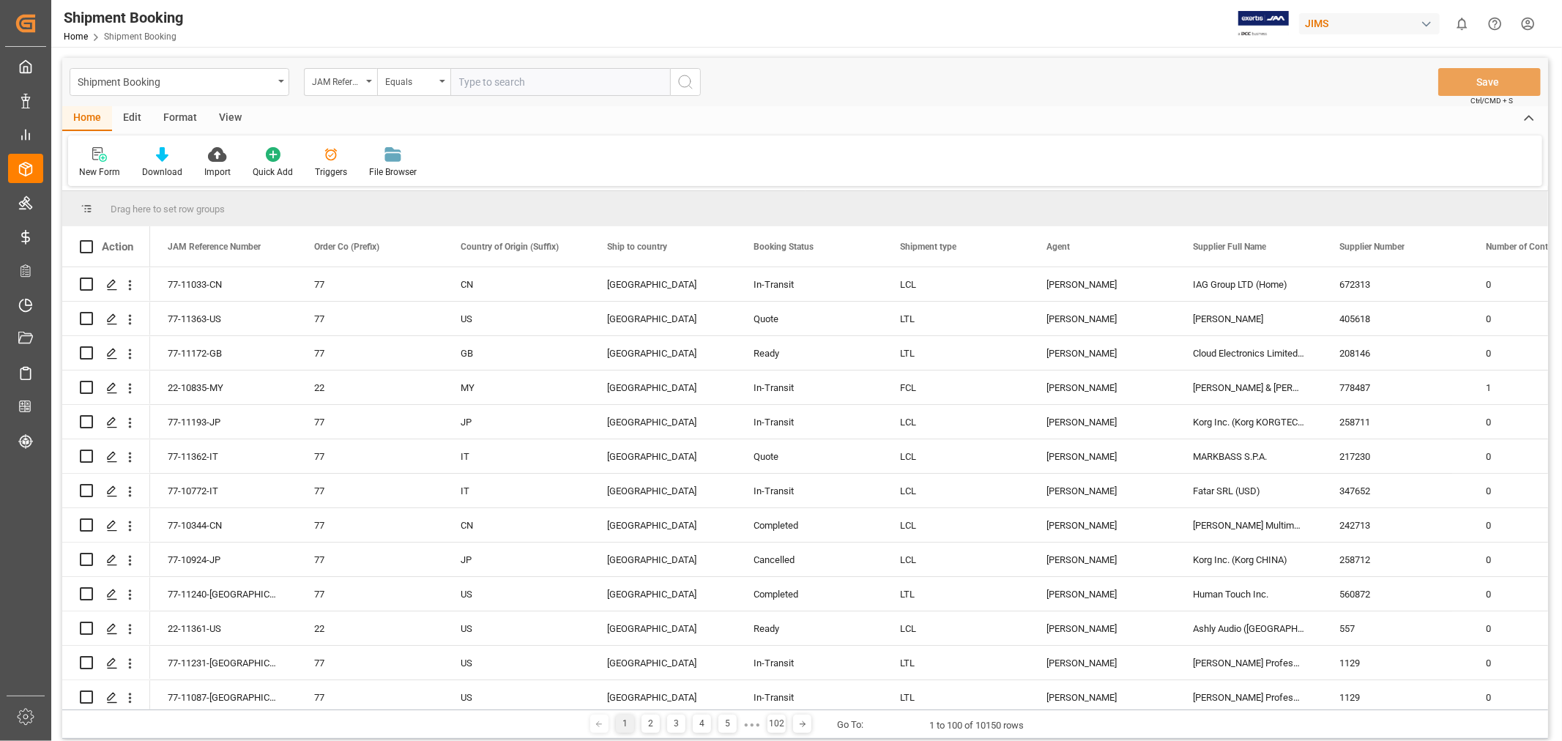
click at [489, 78] on input "text" at bounding box center [561, 82] width 220 height 28
paste input "77-10317-CN"
type input "77-10317-CN"
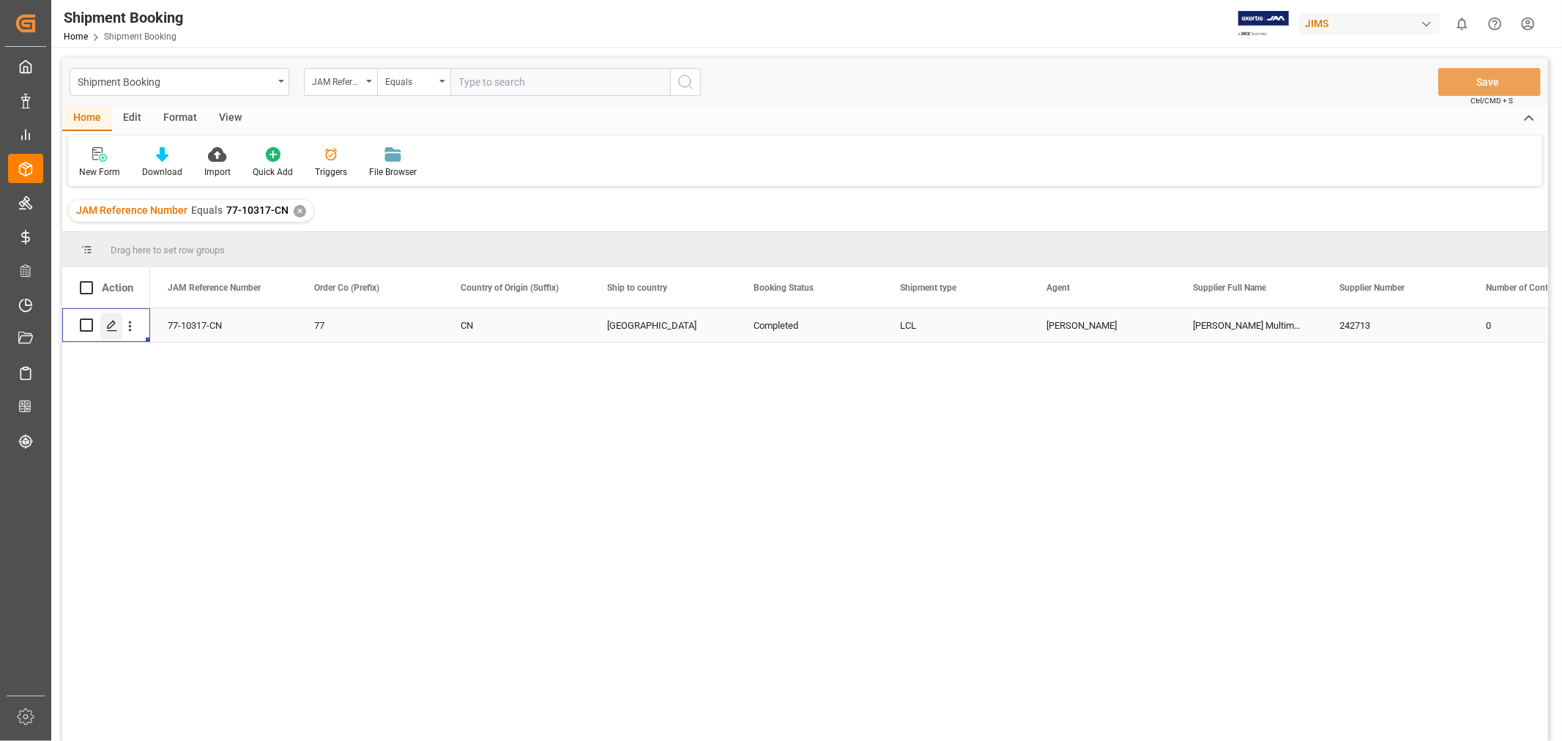
click at [115, 327] on icon "Press SPACE to select this row." at bounding box center [112, 326] width 12 height 12
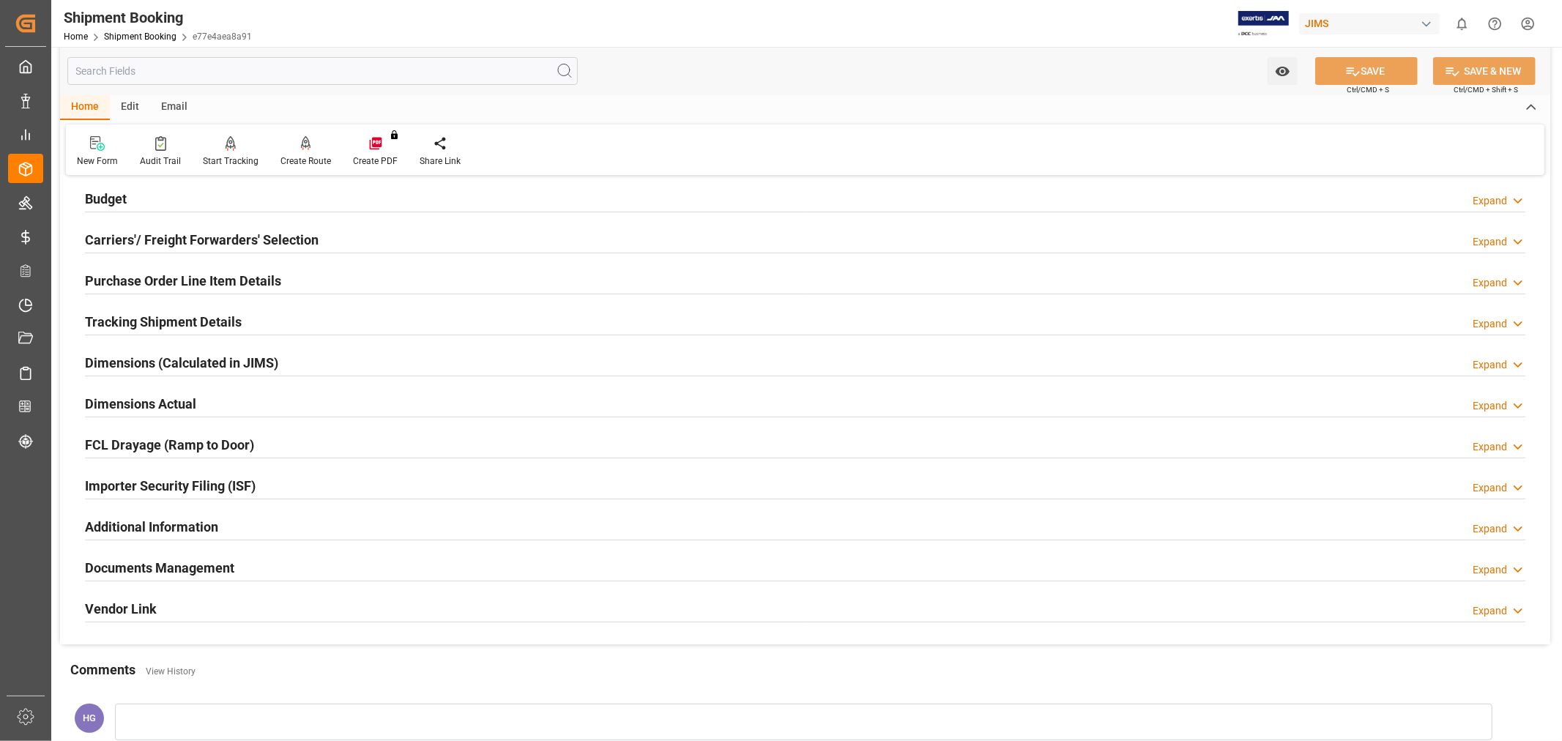
scroll to position [360, 0]
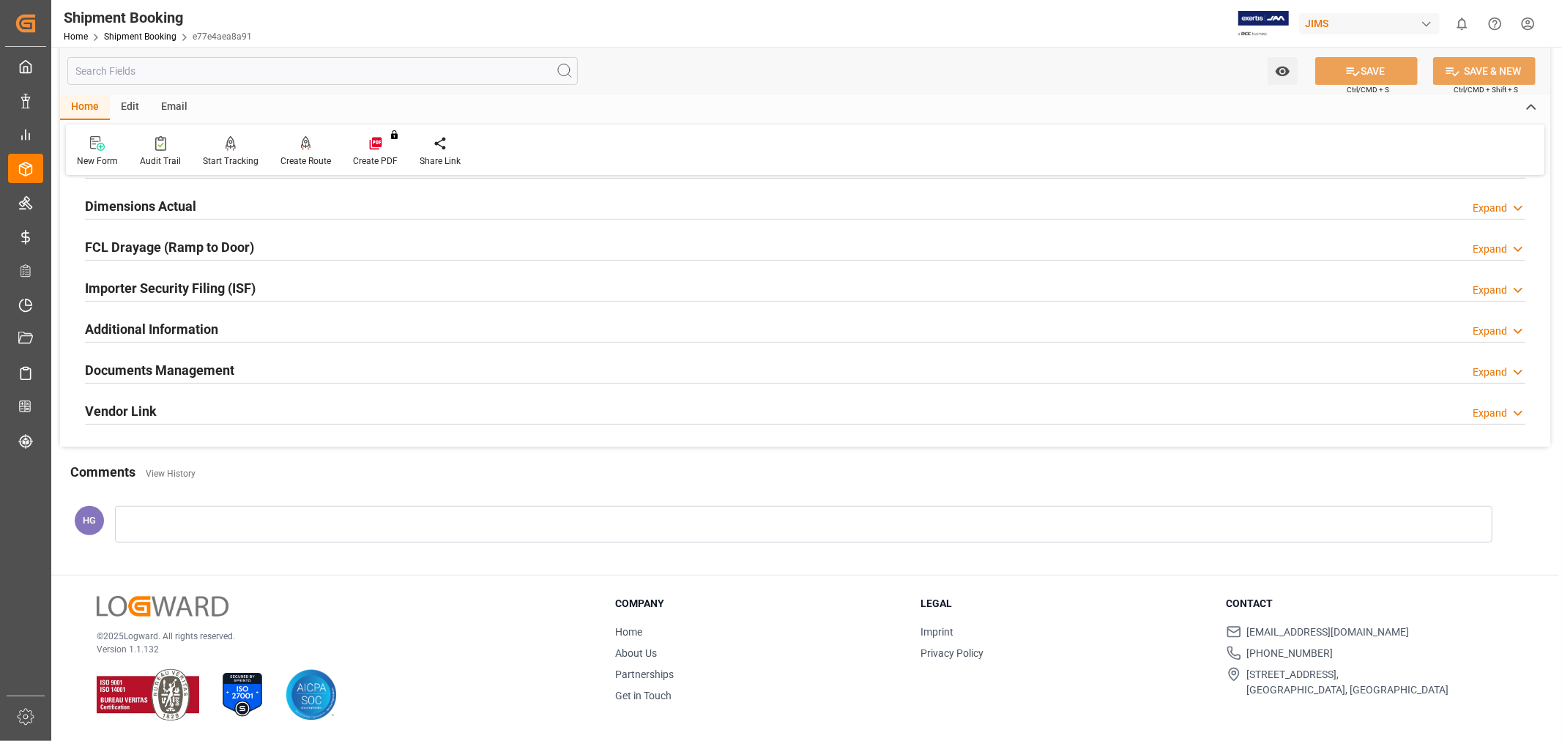
click at [155, 374] on h2 "Documents Management" at bounding box center [159, 370] width 149 height 20
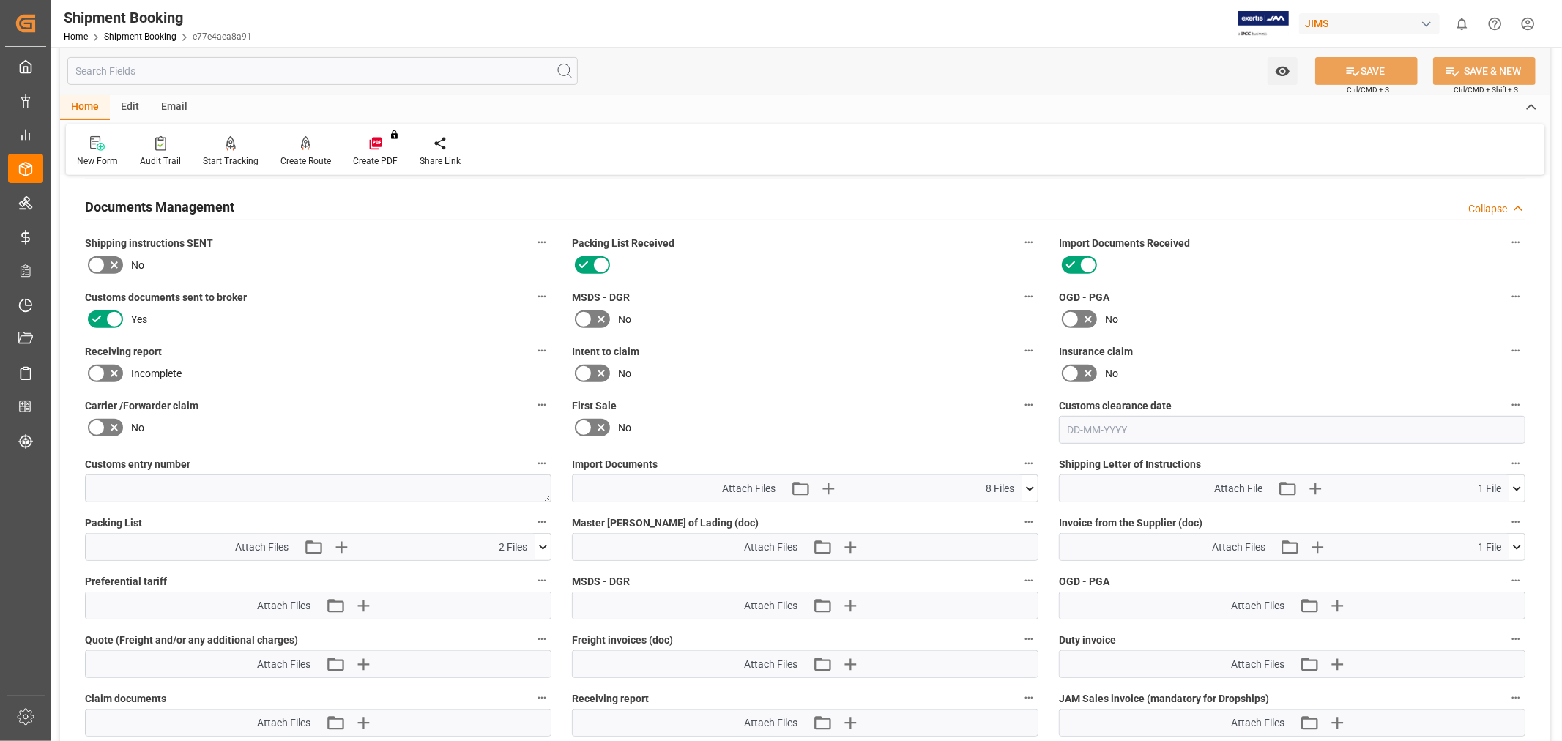
scroll to position [604, 0]
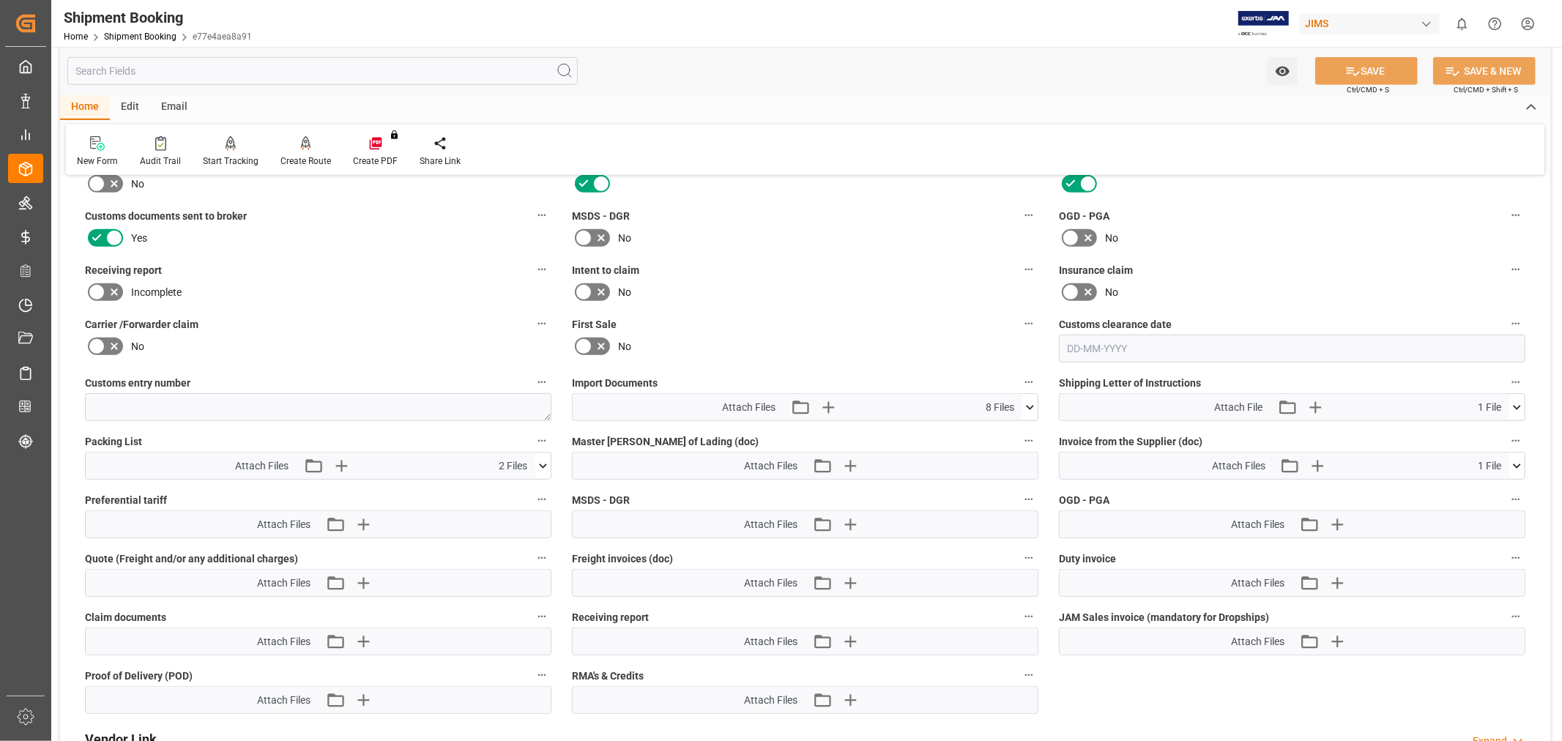
click at [115, 297] on icon at bounding box center [114, 292] width 18 height 18
click at [0, 0] on input "checkbox" at bounding box center [0, 0] width 0 height 0
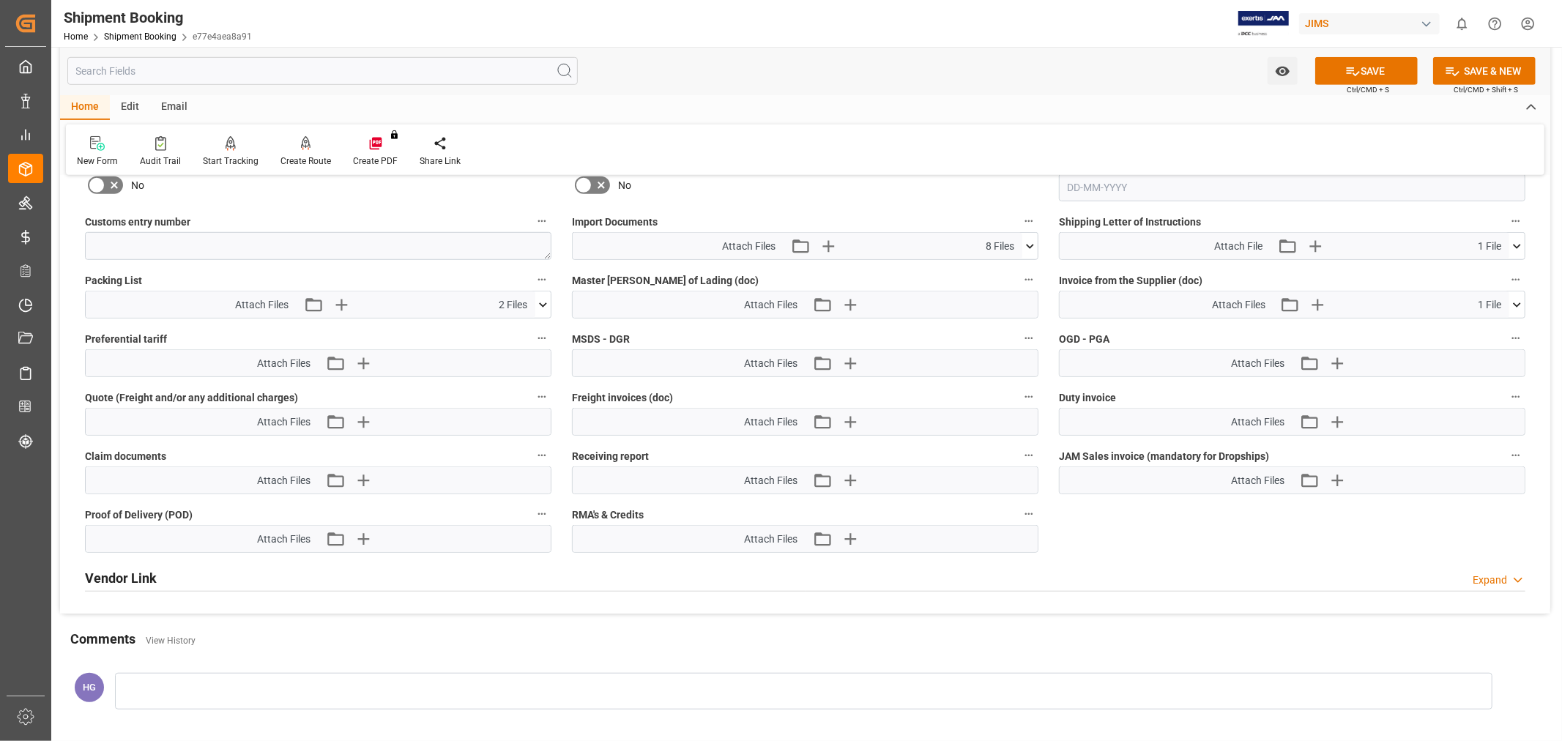
scroll to position [766, 0]
click at [851, 478] on icon "button" at bounding box center [849, 478] width 23 height 23
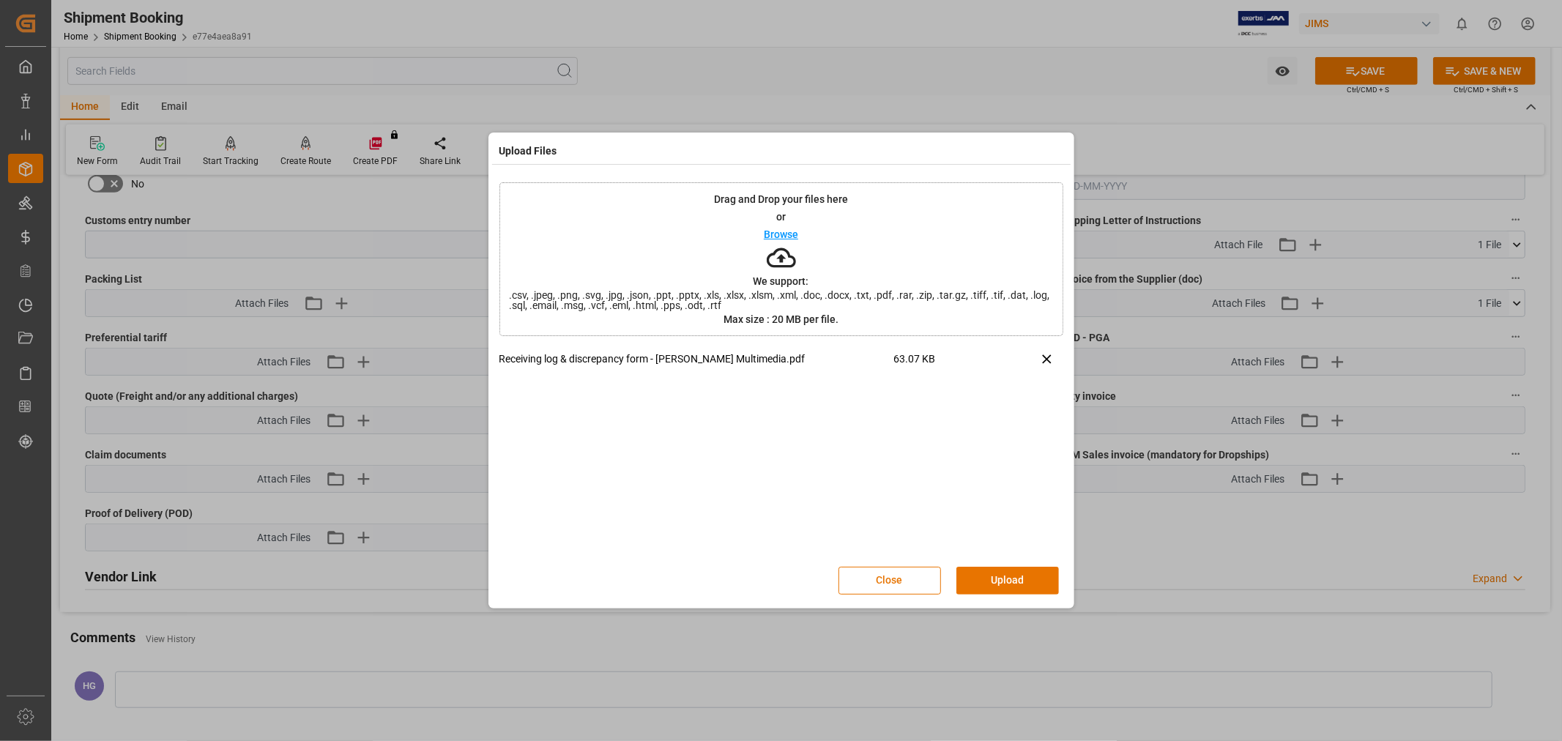
click at [984, 579] on button "Upload" at bounding box center [1008, 581] width 103 height 28
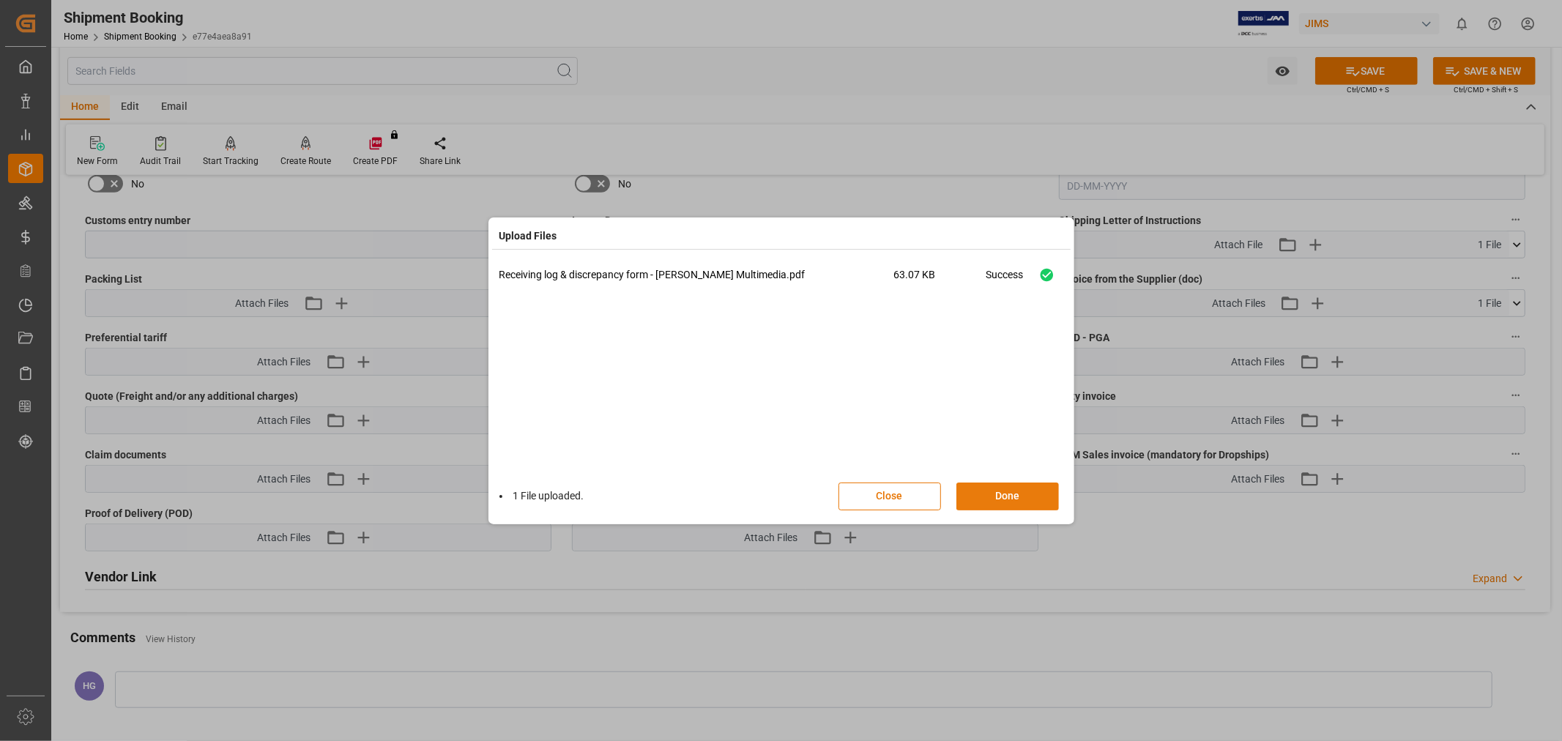
click at [1005, 493] on button "Done" at bounding box center [1008, 497] width 103 height 28
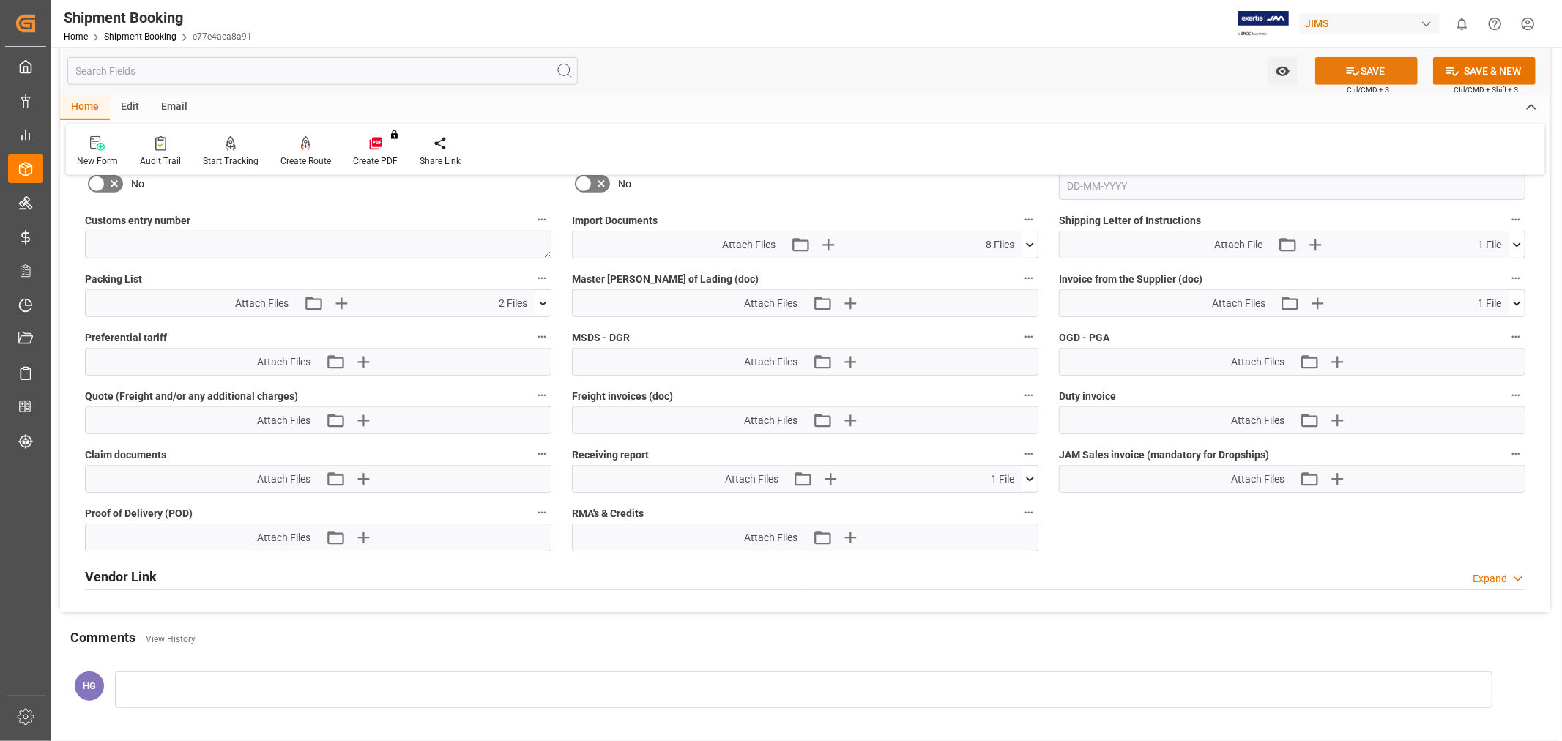
click at [1357, 74] on icon at bounding box center [1353, 71] width 15 height 15
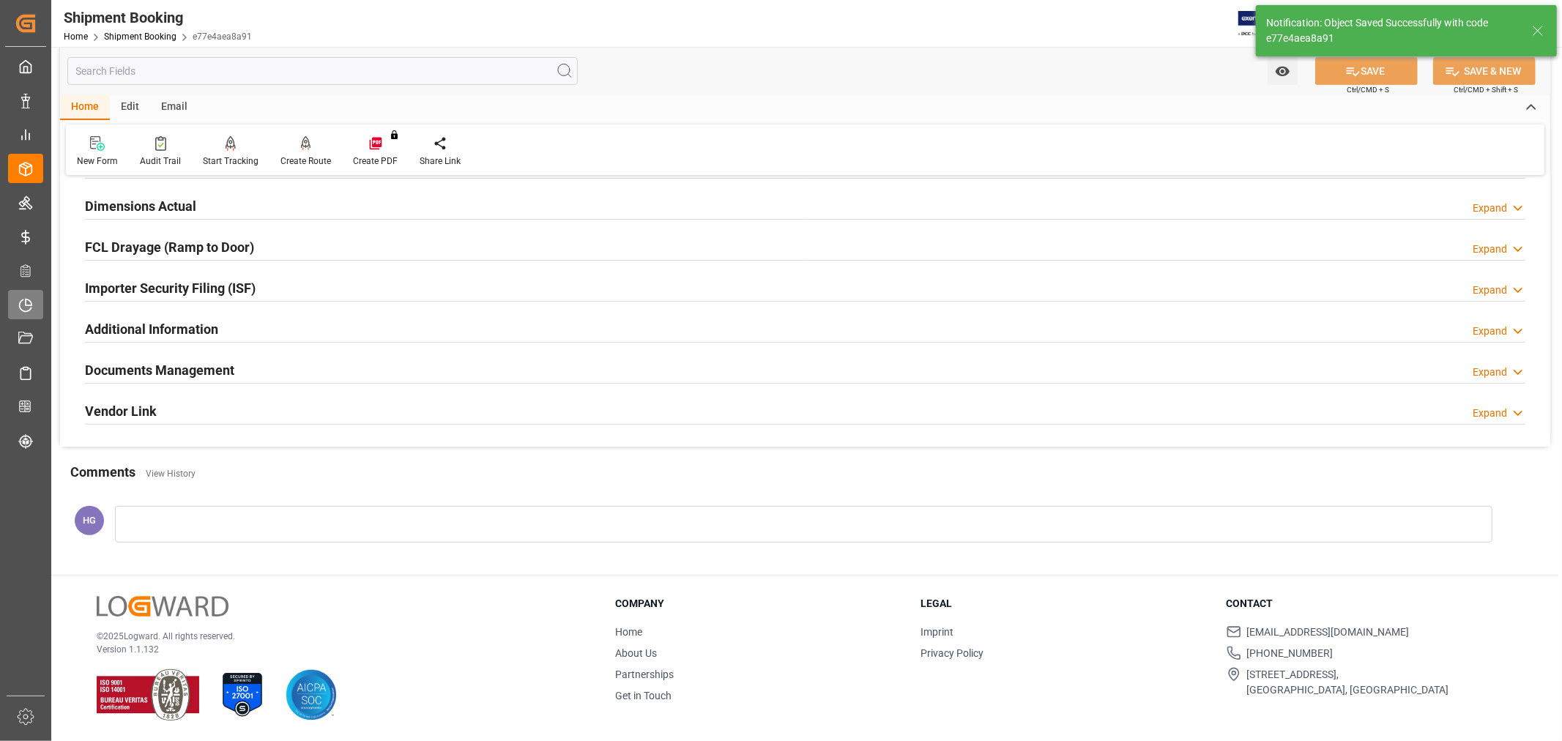
scroll to position [196, 0]
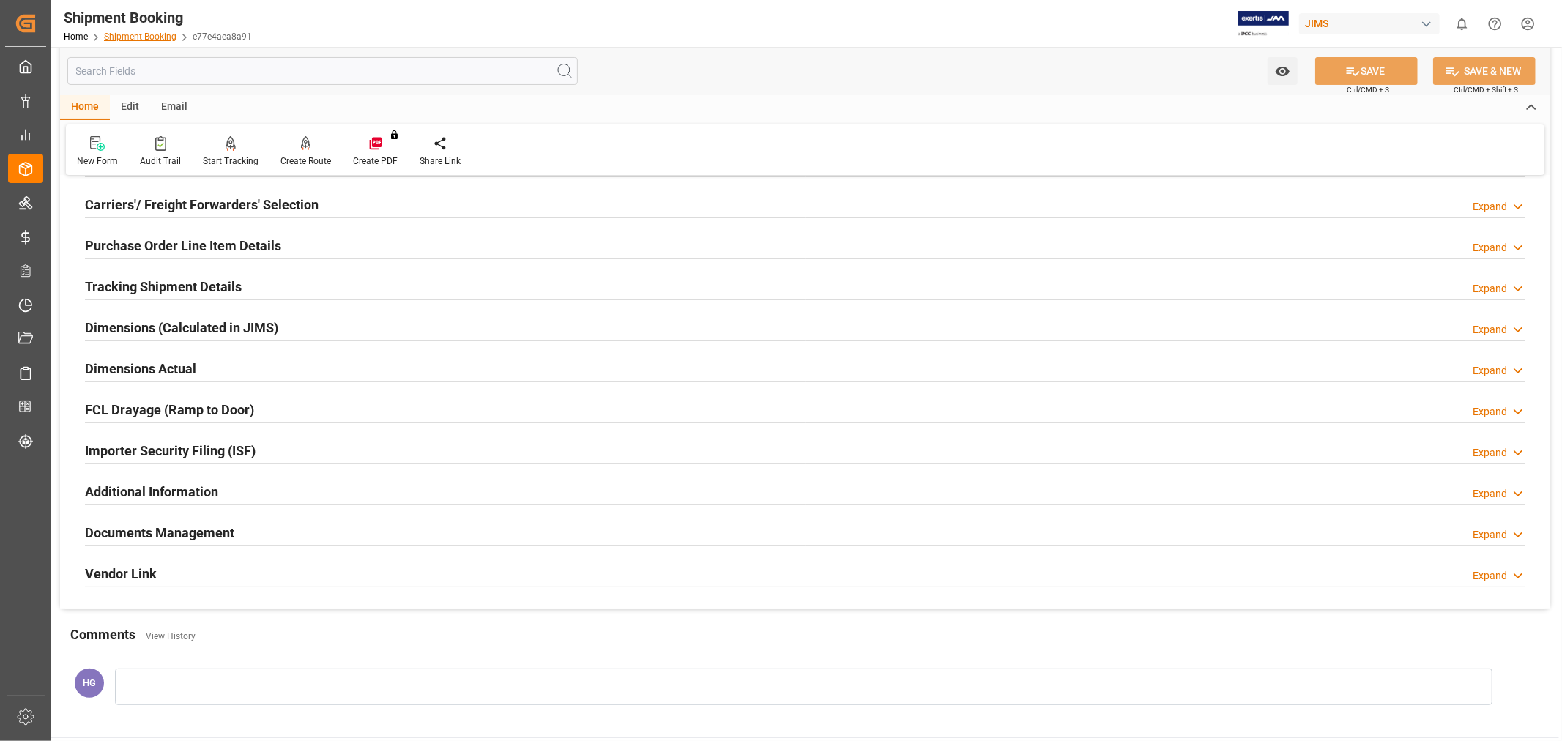
click at [156, 38] on link "Shipment Booking" at bounding box center [140, 36] width 73 height 10
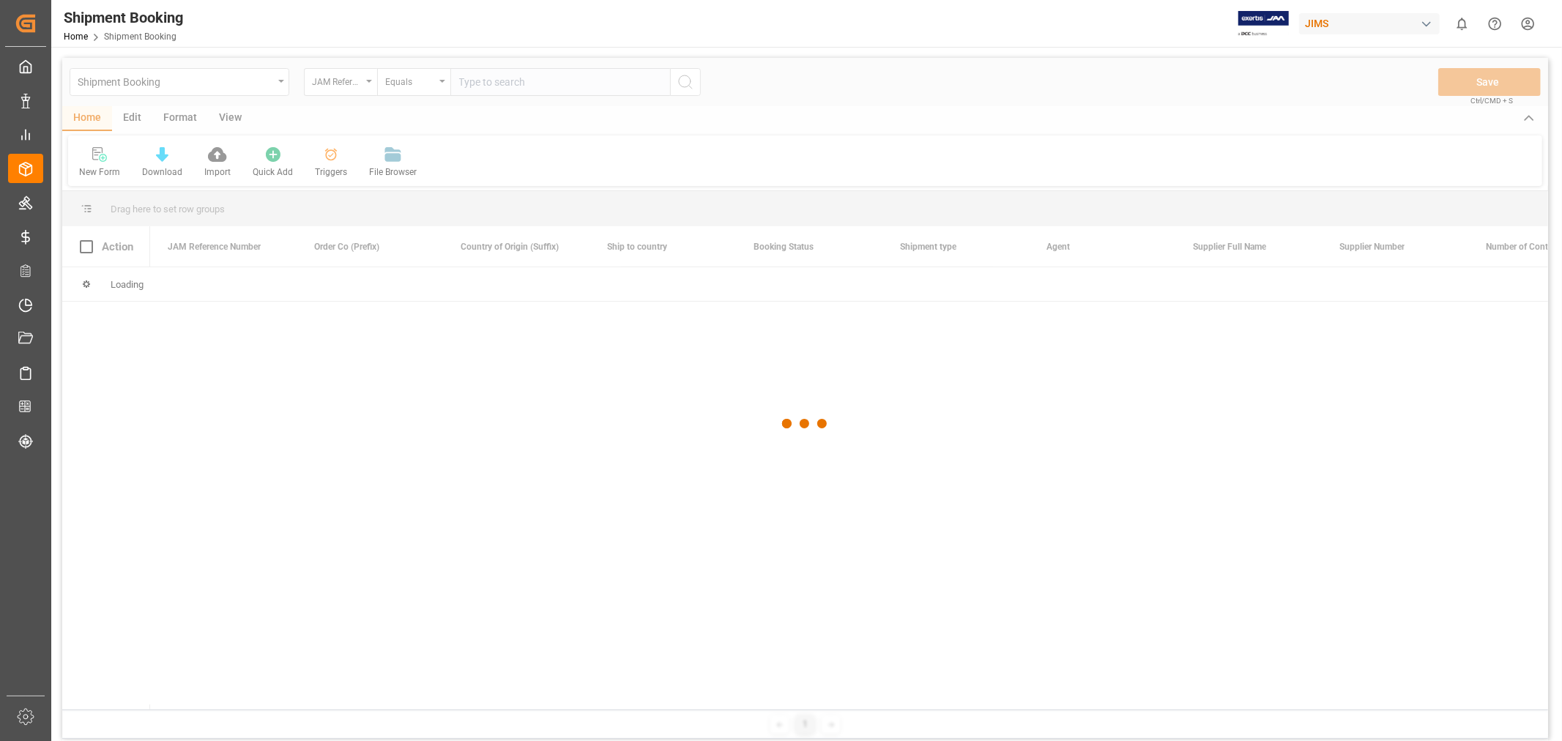
click at [483, 86] on div at bounding box center [805, 424] width 1486 height 733
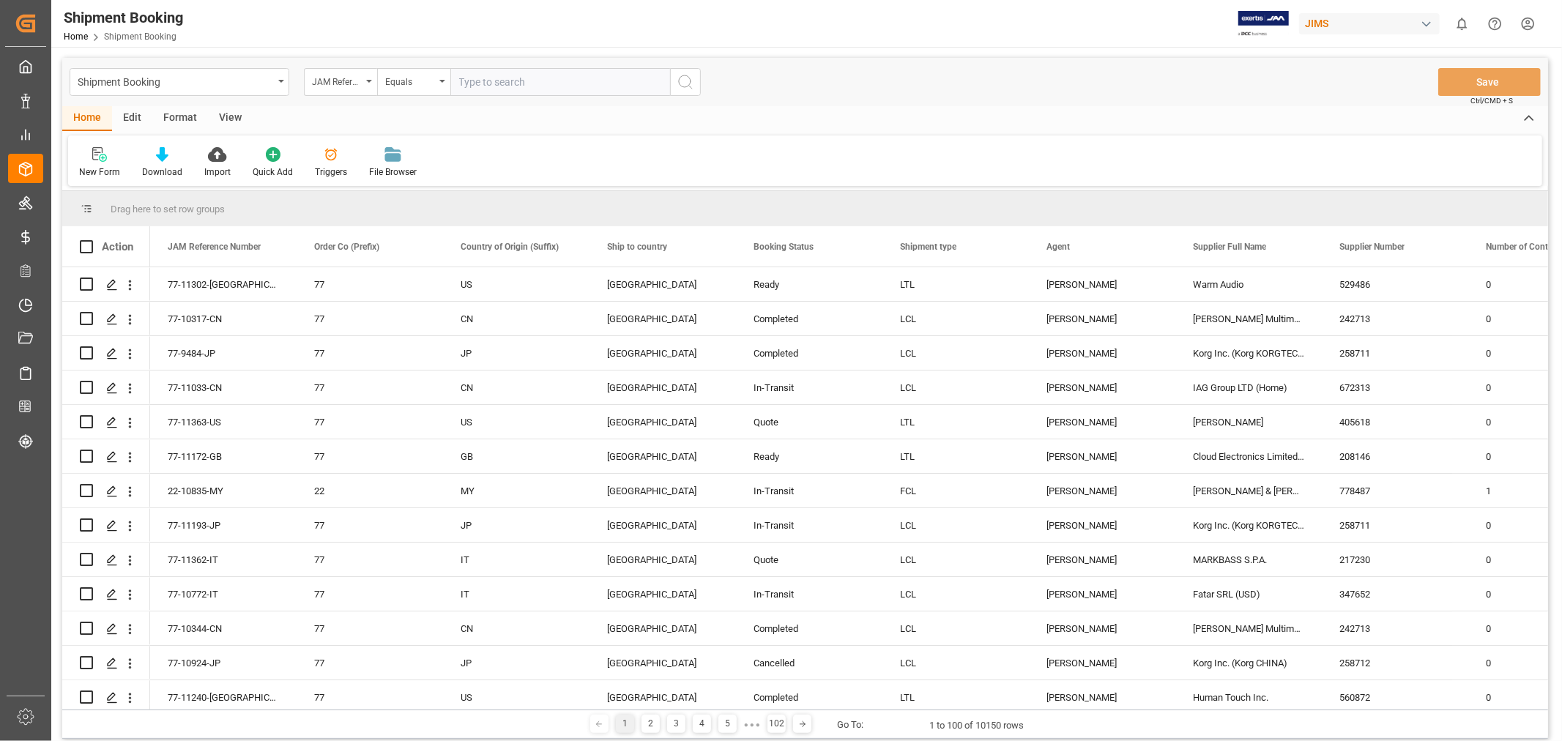
click at [479, 84] on input "text" at bounding box center [561, 82] width 220 height 28
paste input "77-10283-CN"
type input "77-10283-CN"
click at [678, 89] on icon "search button" at bounding box center [686, 82] width 18 height 18
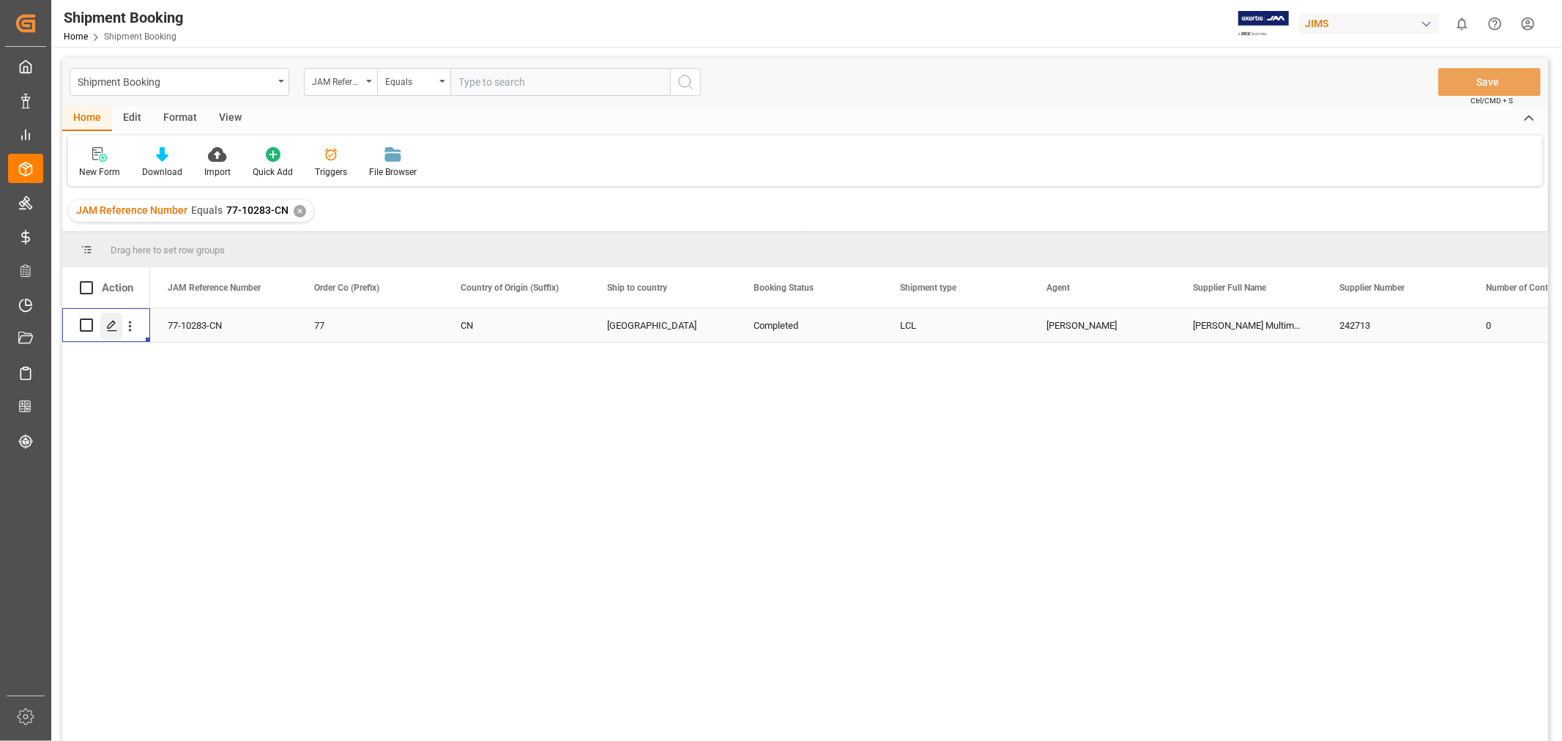
click at [114, 322] on icon "Press SPACE to select this row." at bounding box center [112, 326] width 12 height 12
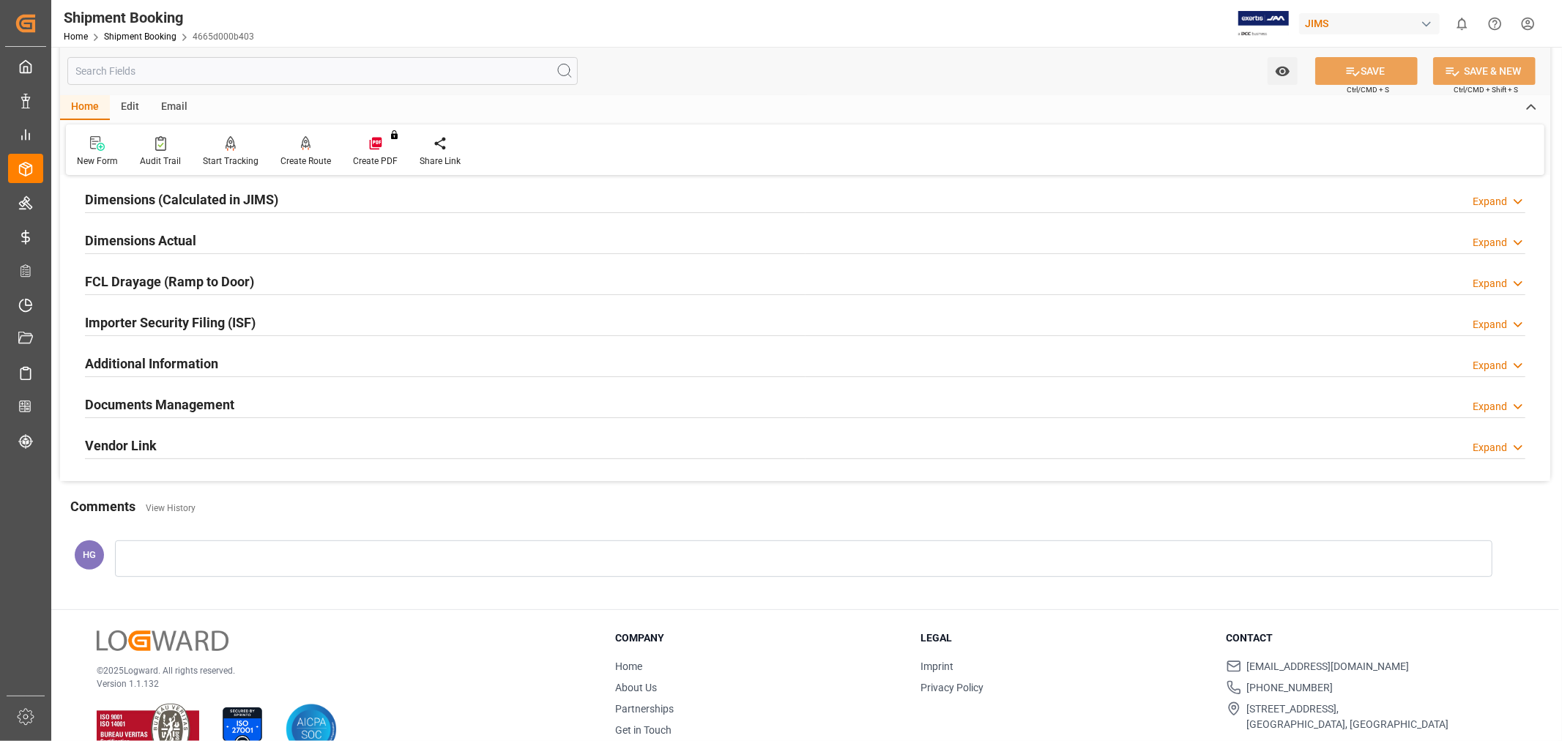
scroll to position [325, 0]
click at [177, 404] on h2 "Documents Management" at bounding box center [159, 404] width 149 height 20
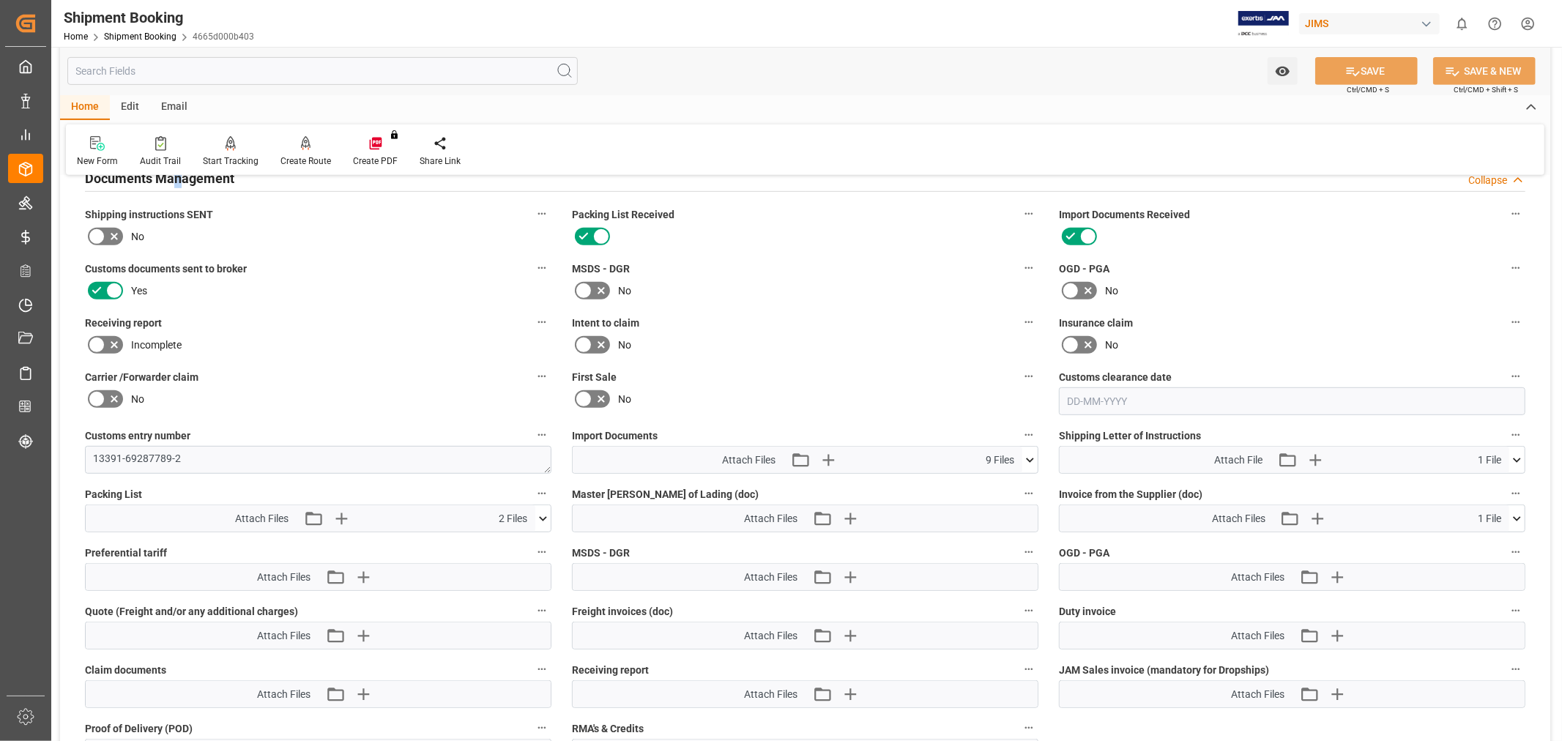
scroll to position [569, 0]
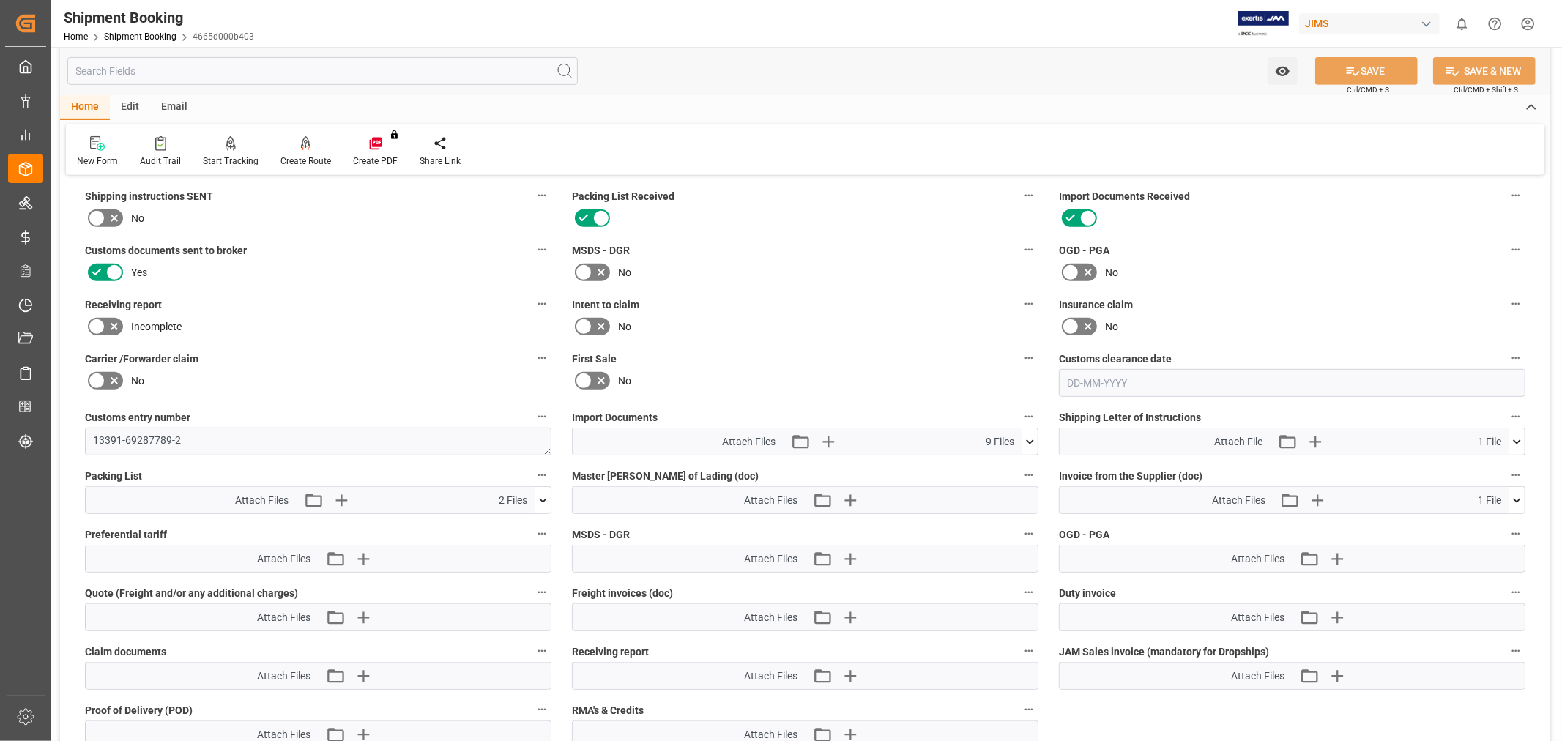
click at [103, 321] on icon at bounding box center [97, 327] width 18 height 18
click at [0, 0] on input "checkbox" at bounding box center [0, 0] width 0 height 0
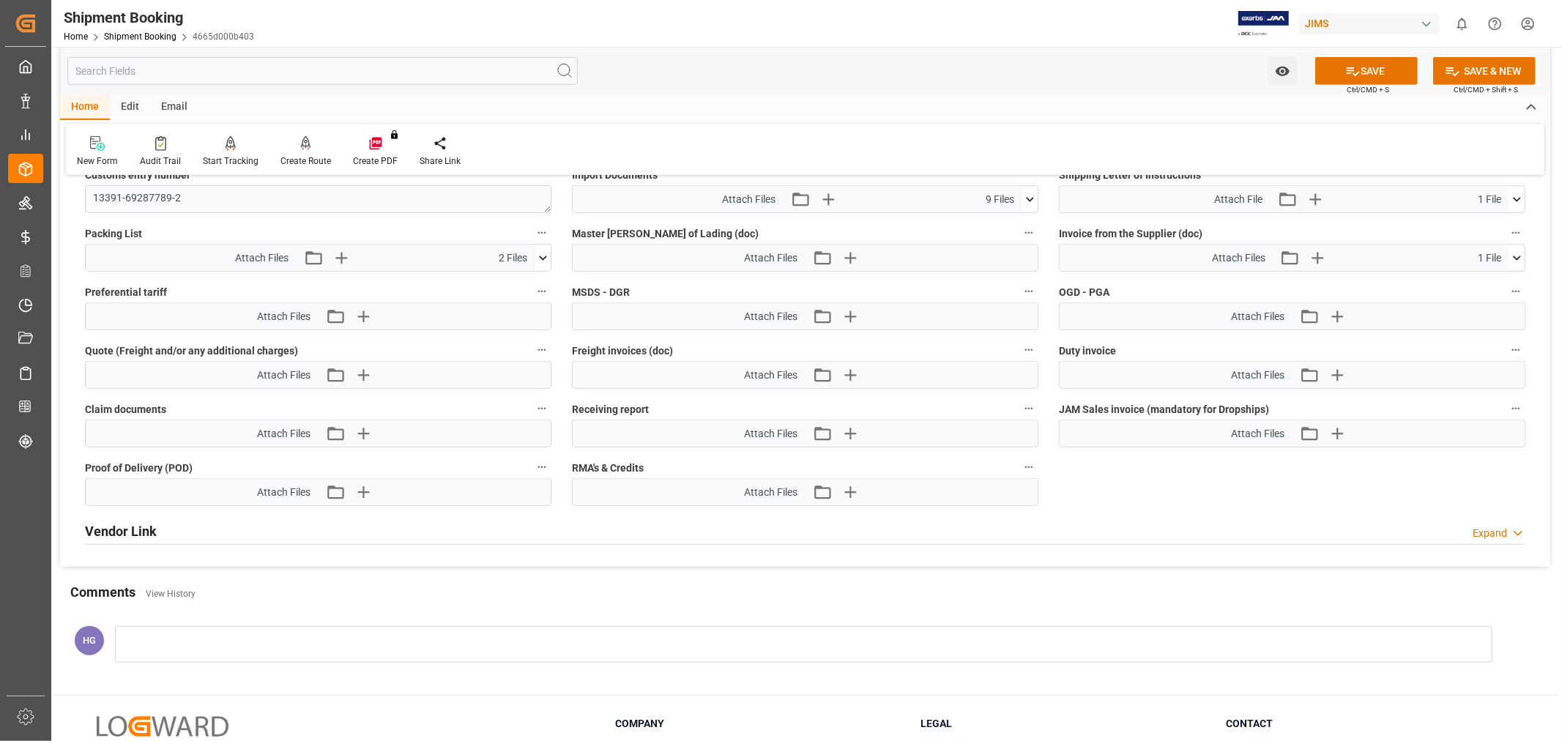
scroll to position [814, 0]
click at [850, 426] on icon "button" at bounding box center [850, 432] width 14 height 14
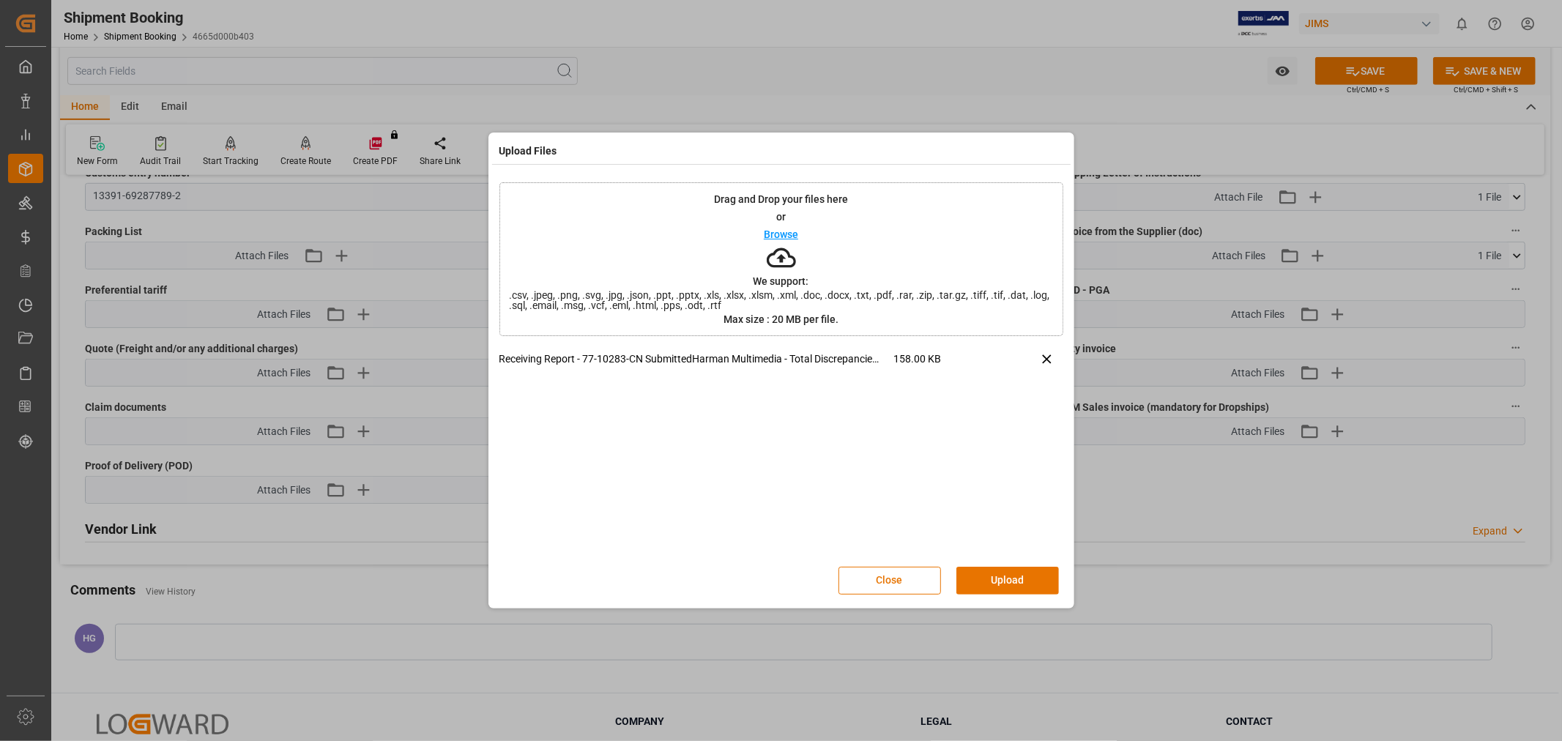
click at [1017, 575] on button "Upload" at bounding box center [1008, 581] width 103 height 28
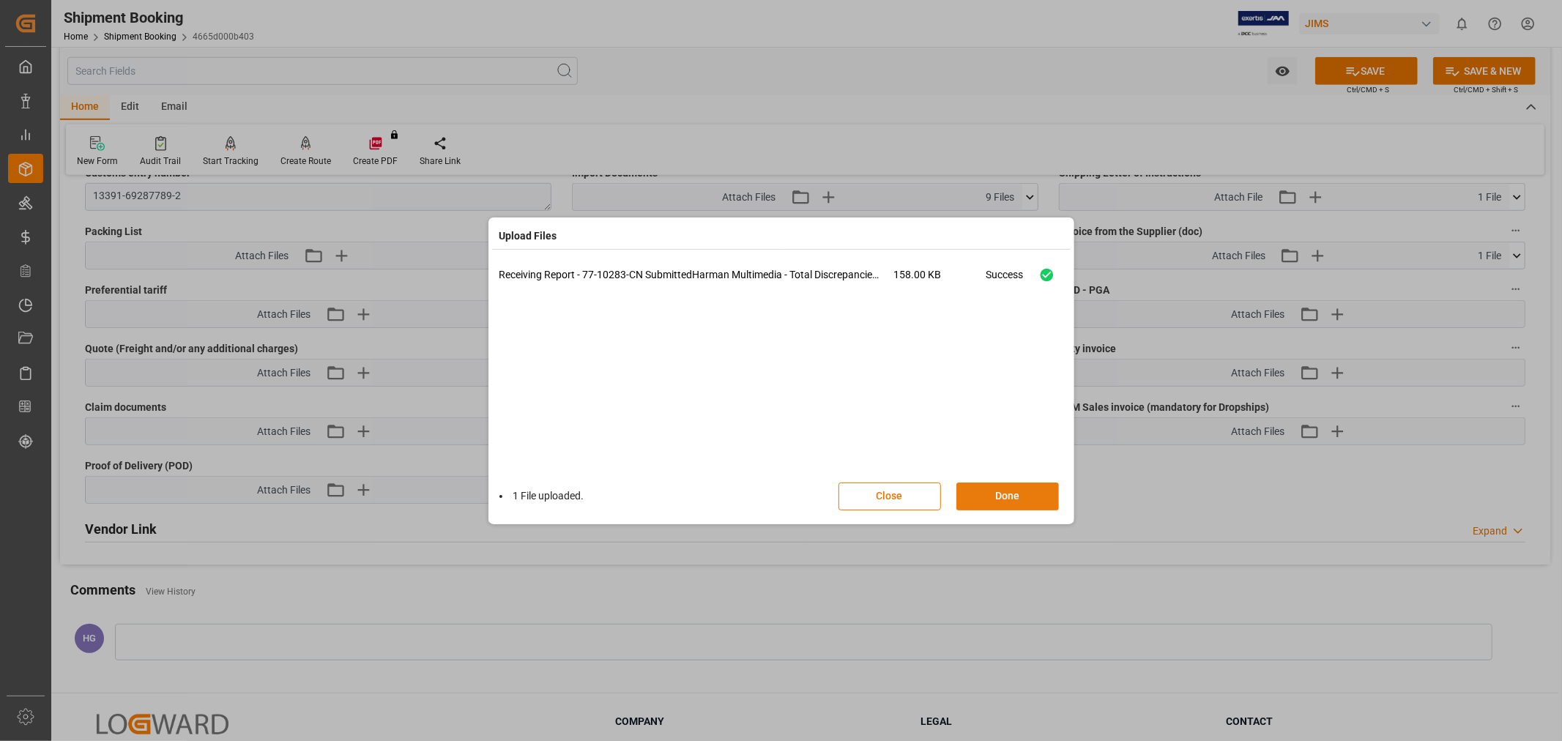
click at [982, 496] on button "Done" at bounding box center [1008, 497] width 103 height 28
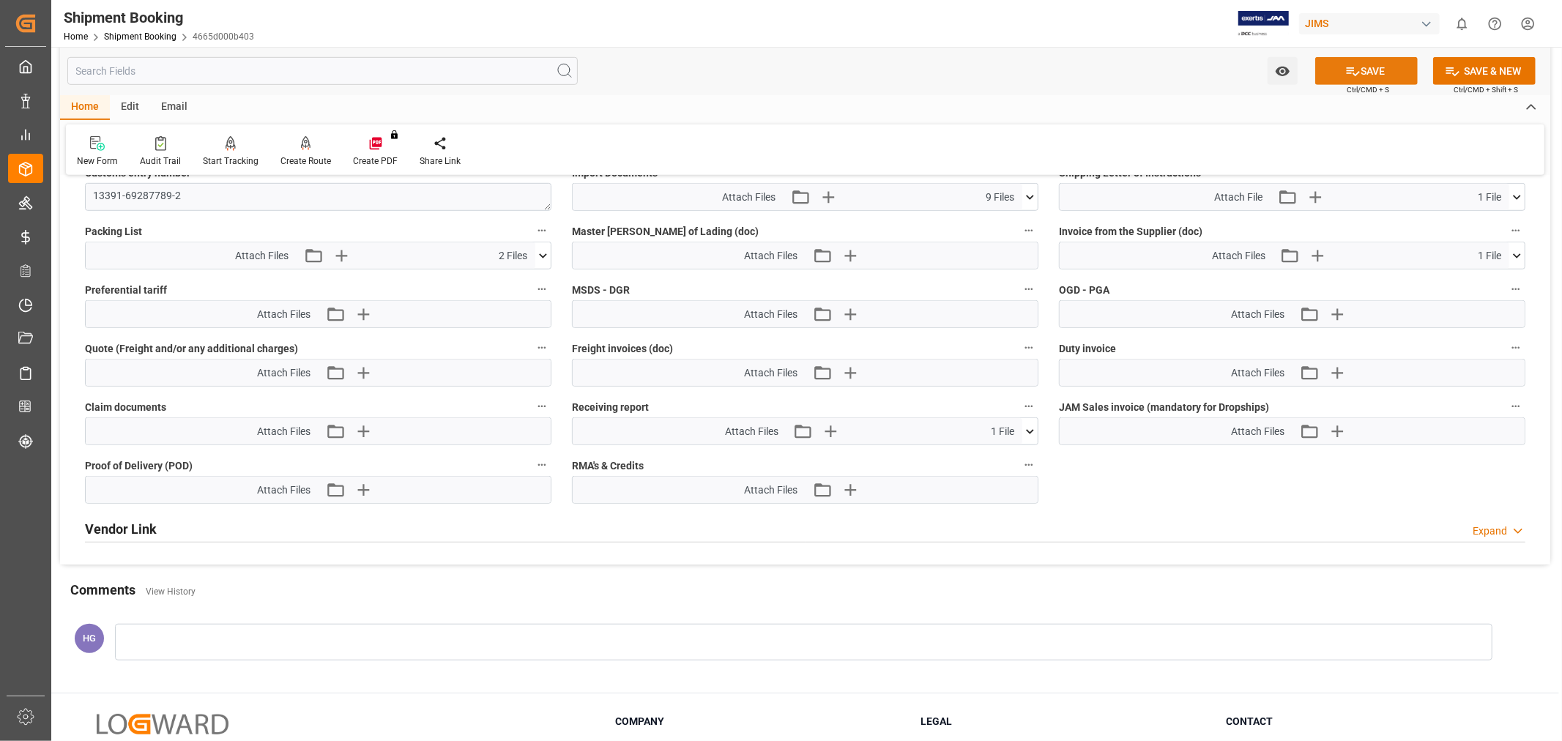
click at [1378, 59] on button "SAVE" at bounding box center [1367, 71] width 103 height 28
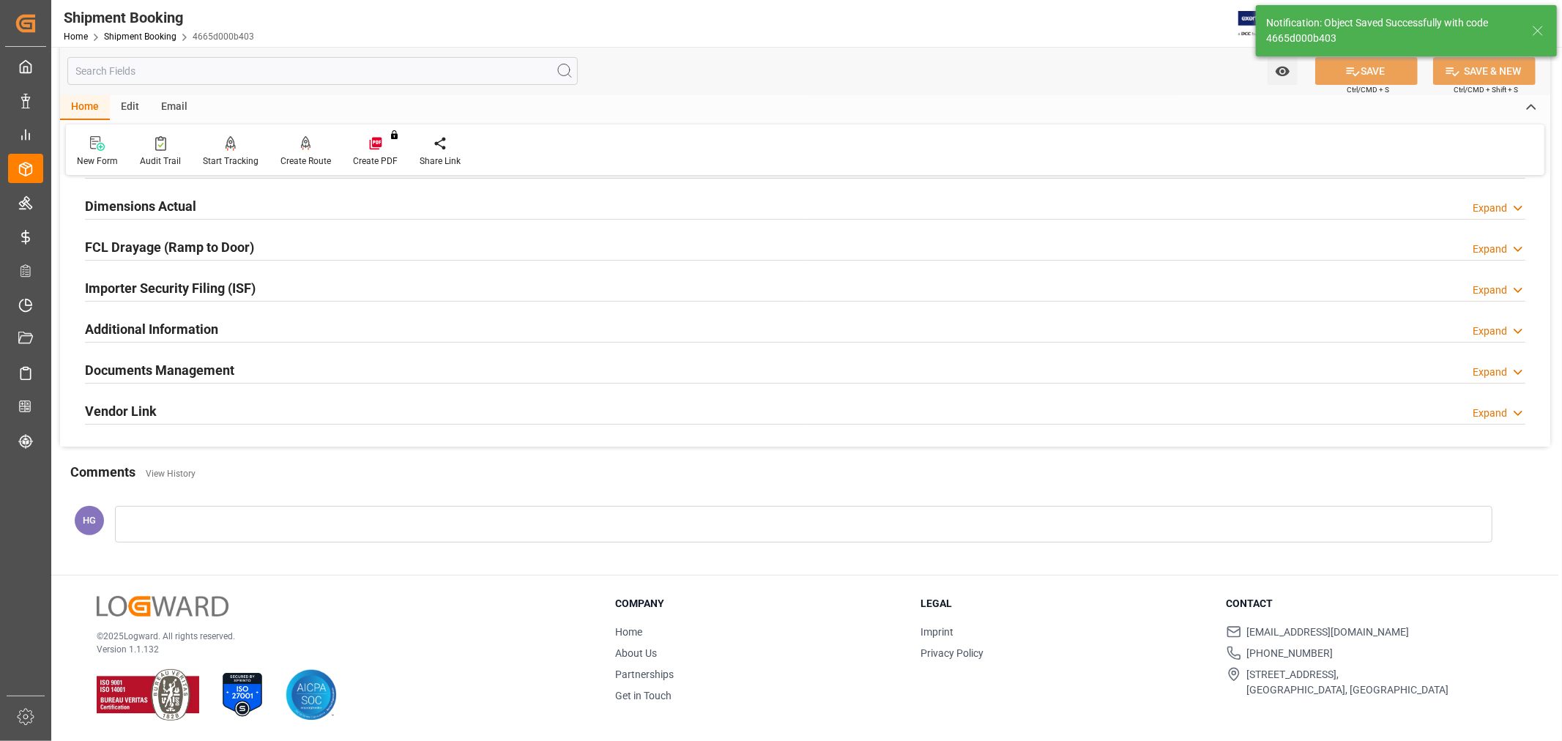
scroll to position [244, 0]
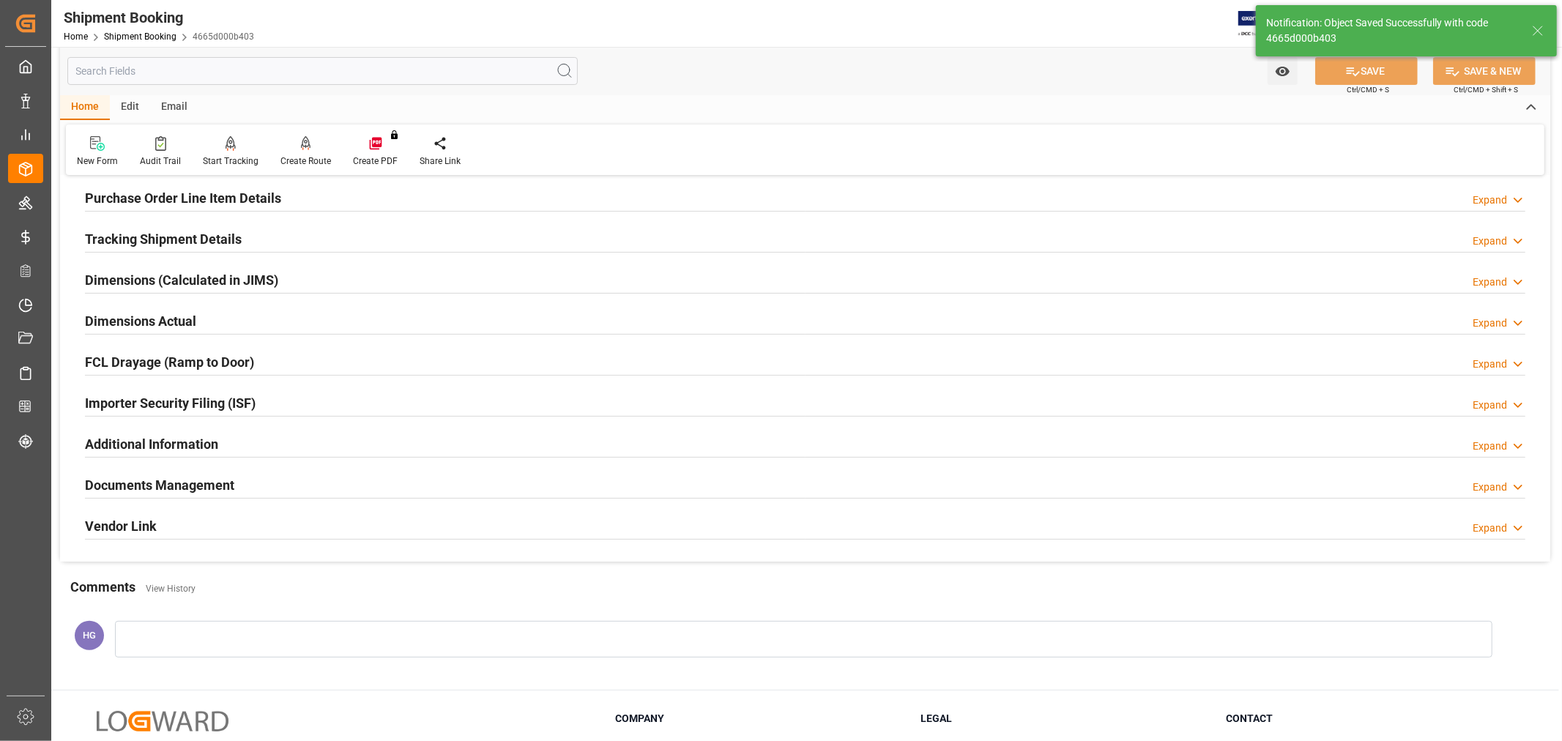
click at [208, 485] on h2 "Documents Management" at bounding box center [159, 485] width 149 height 20
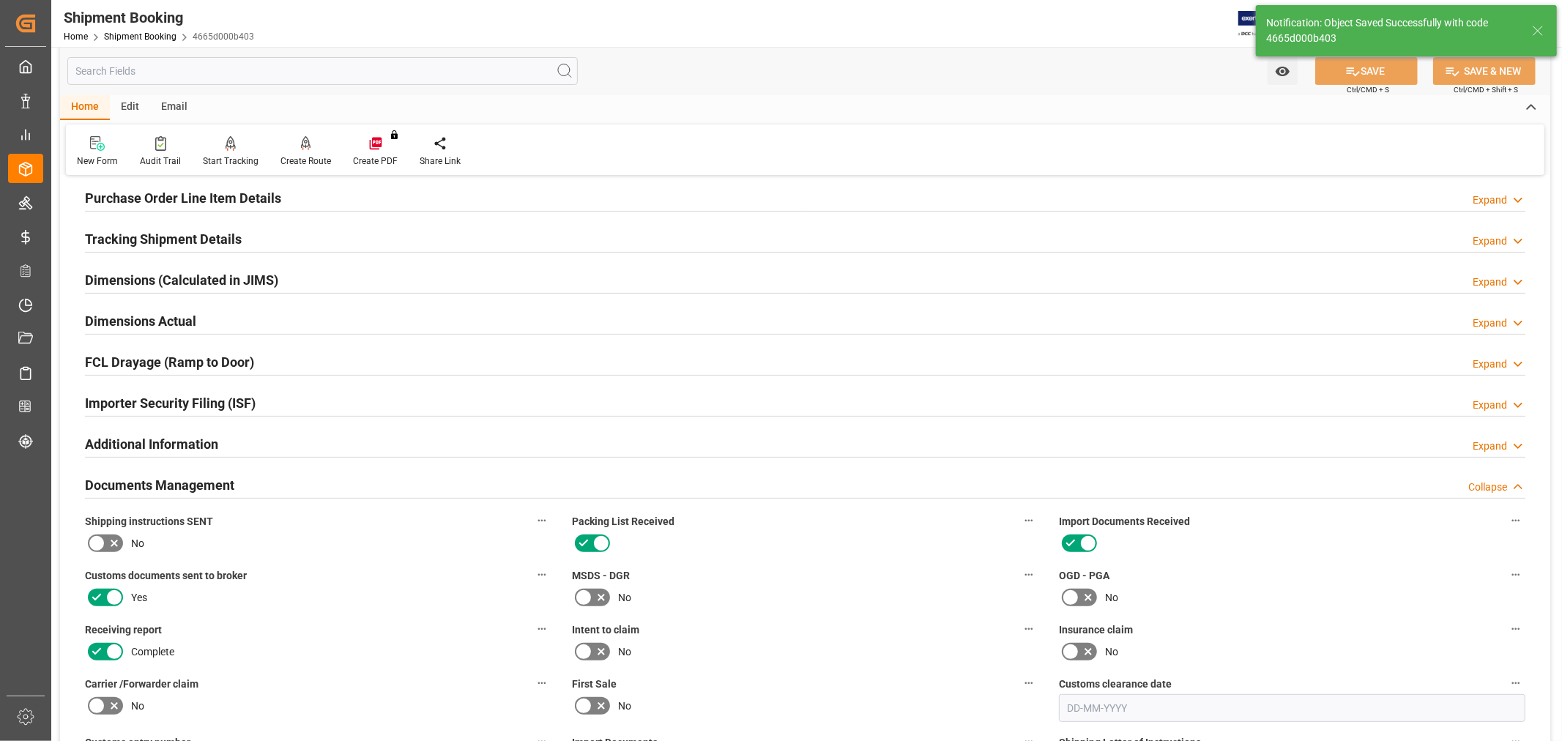
scroll to position [814, 0]
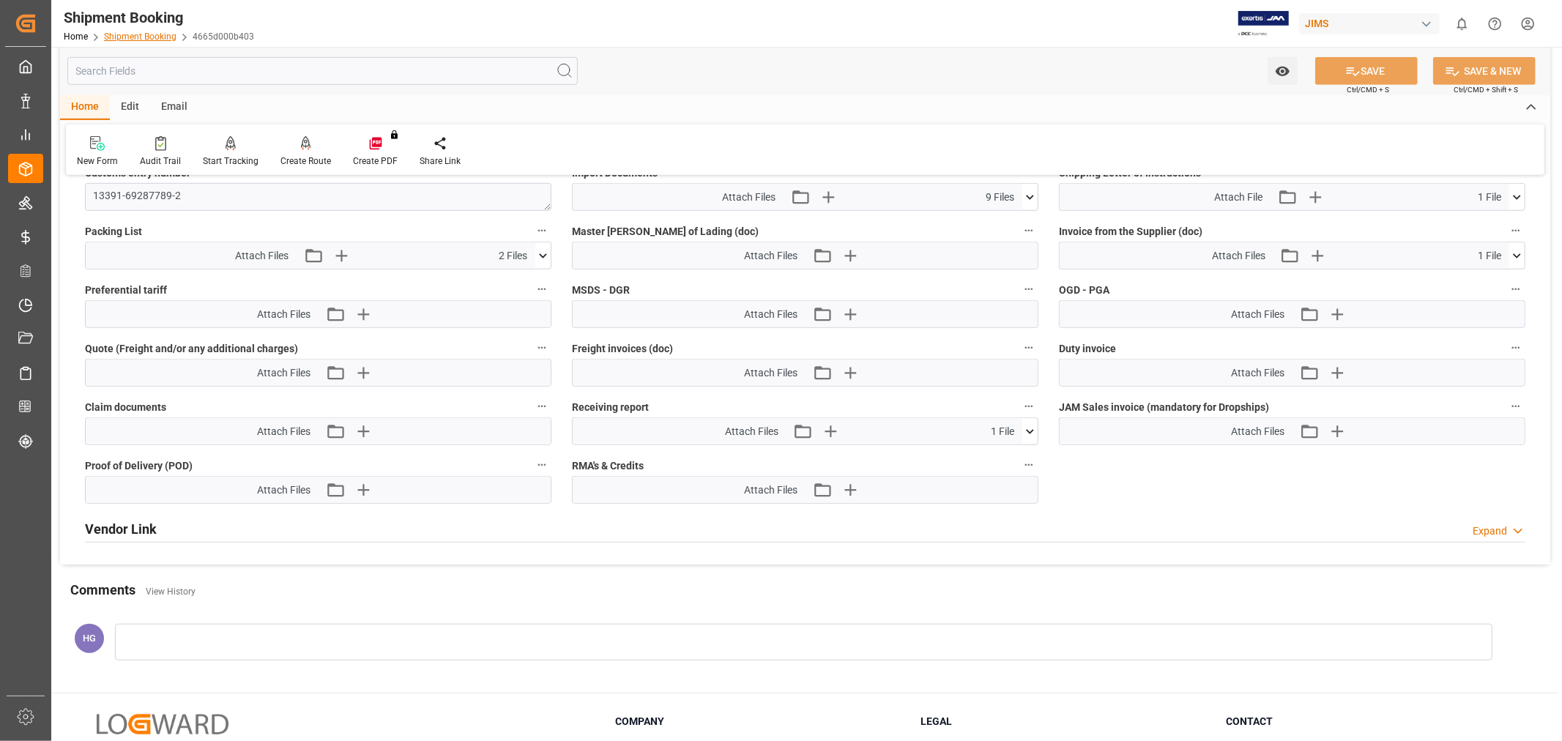
click at [137, 38] on link "Shipment Booking" at bounding box center [140, 36] width 73 height 10
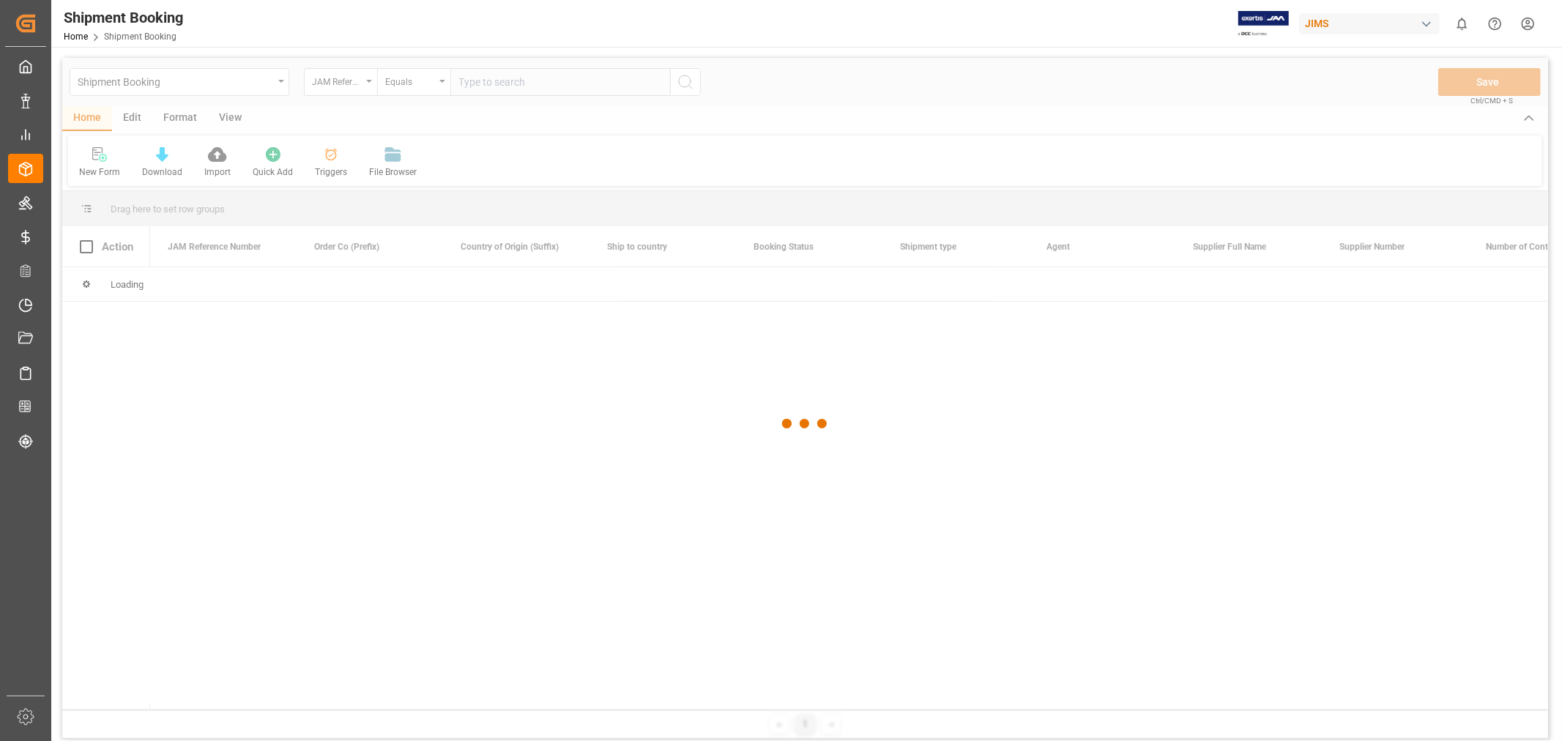
click at [492, 75] on div at bounding box center [805, 424] width 1486 height 733
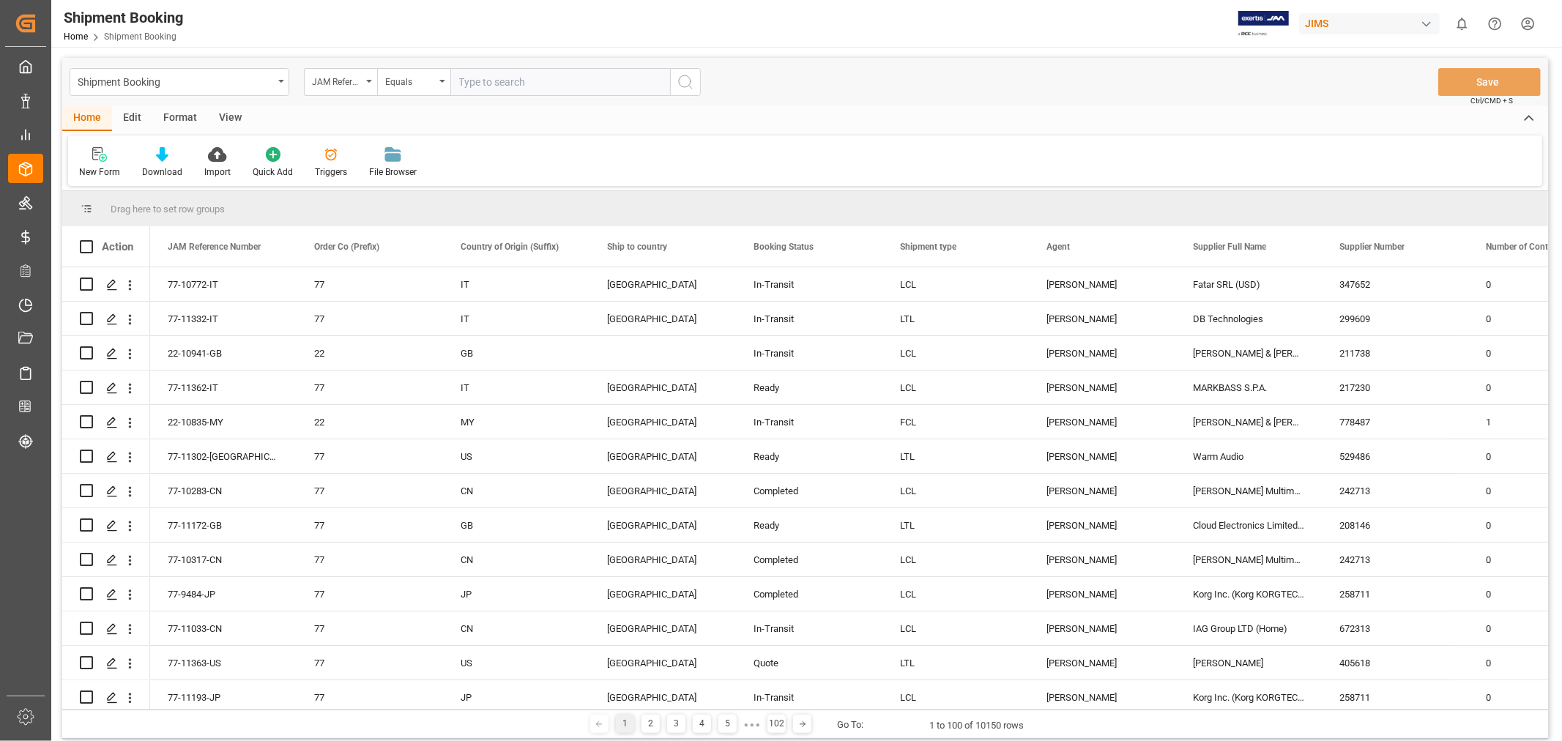
click at [491, 81] on input "text" at bounding box center [561, 82] width 220 height 28
type input "77-10344-CN"
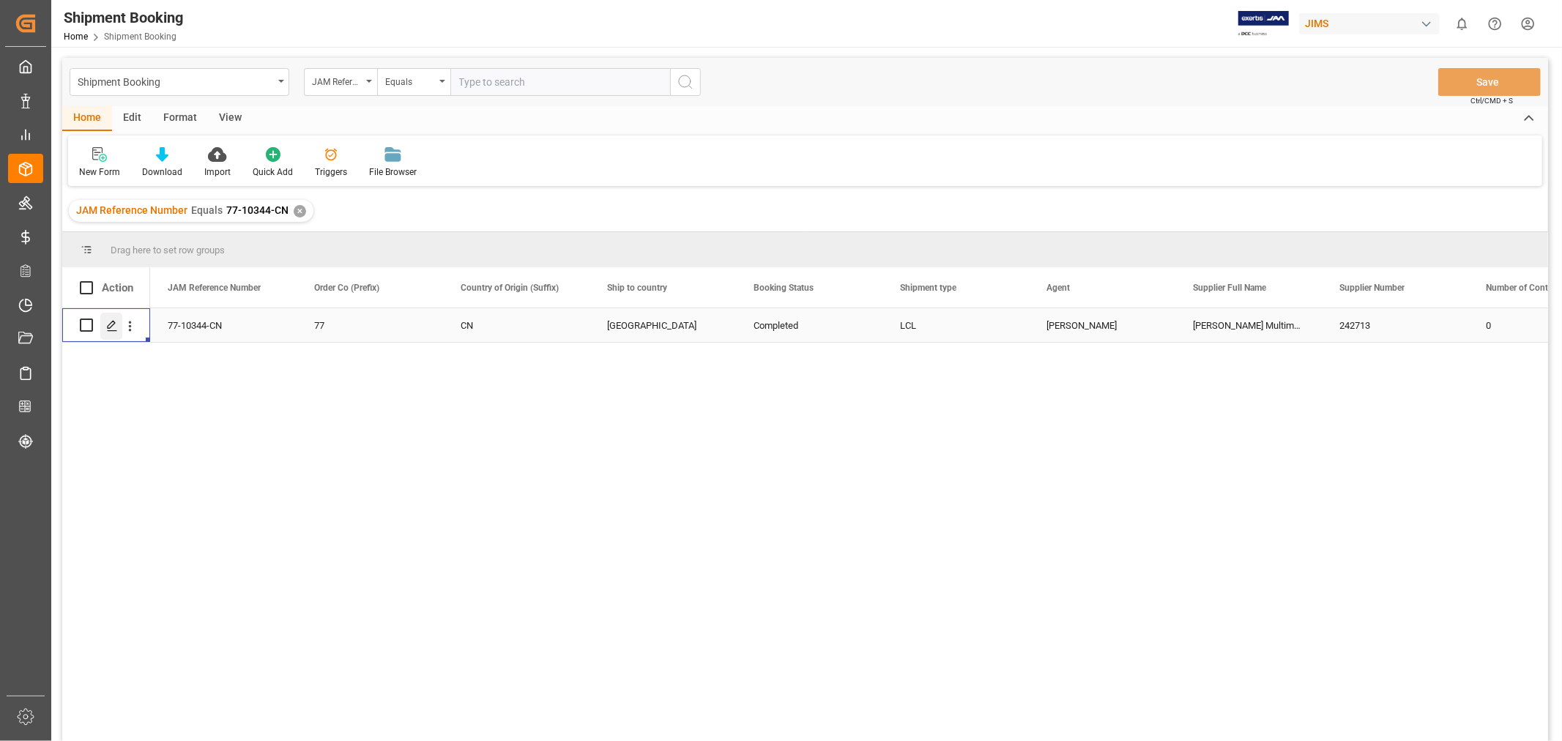
click at [116, 325] on icon "Press SPACE to select this row." at bounding box center [112, 326] width 12 height 12
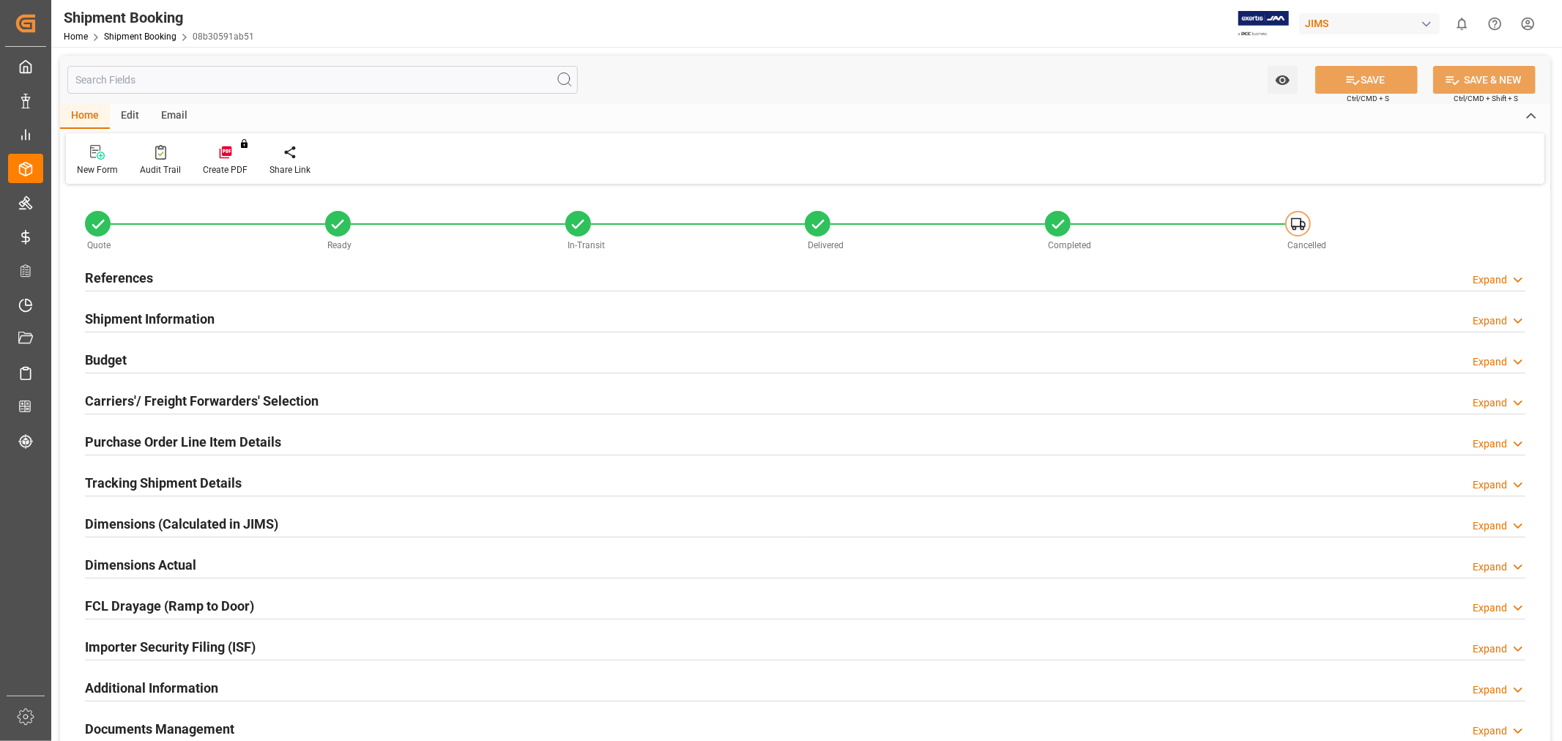
type input "0"
type input "[DATE]"
click at [155, 273] on div "References Expand" at bounding box center [805, 277] width 1441 height 28
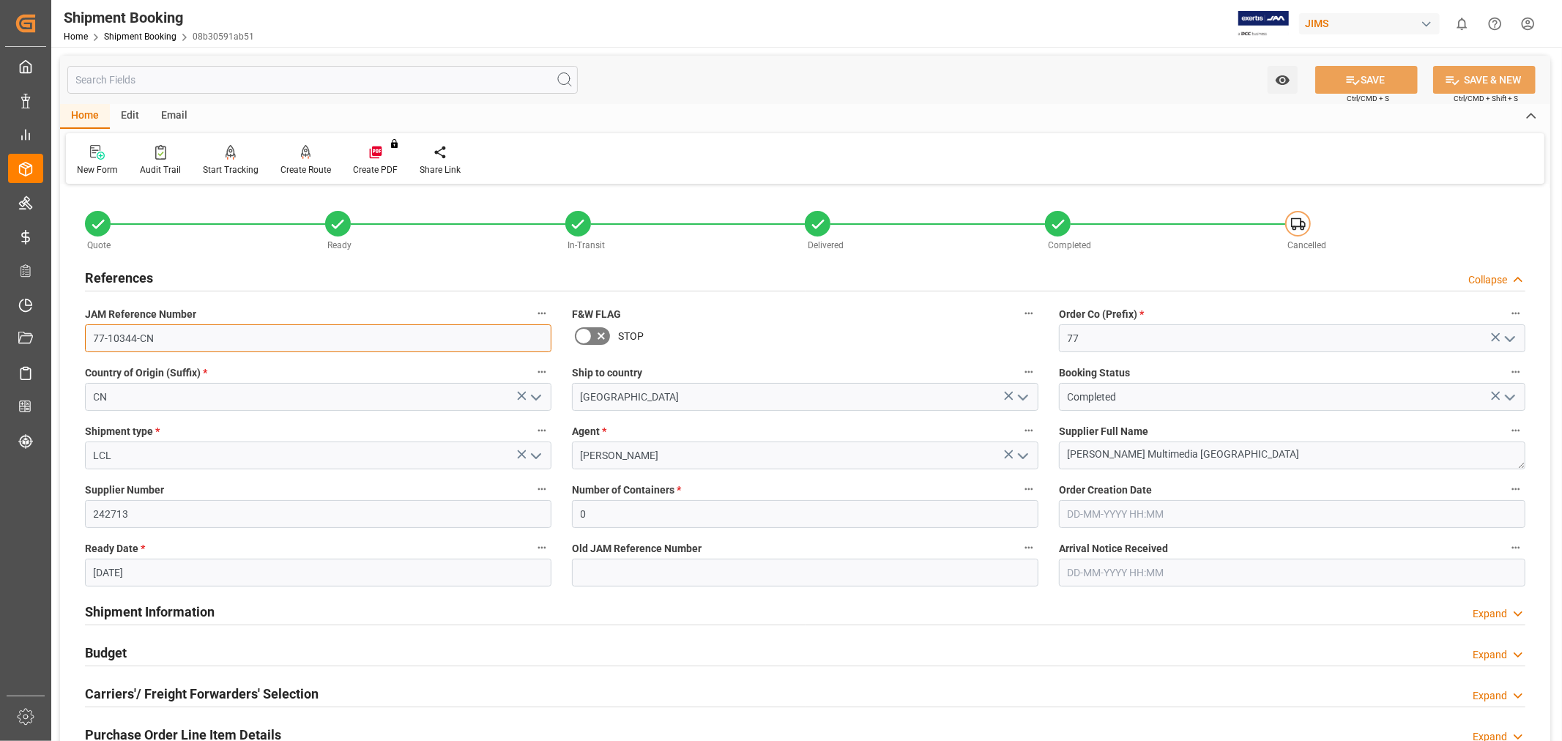
drag, startPoint x: 187, startPoint y: 341, endPoint x: -34, endPoint y: 328, distance: 220.8
click at [0, 328] on html "Created by potrace 1.15, written by Peter Selinger 2001-2017 Created by potrace…" at bounding box center [781, 370] width 1562 height 741
click at [409, 601] on div "Shipment Information Expand" at bounding box center [805, 611] width 1441 height 28
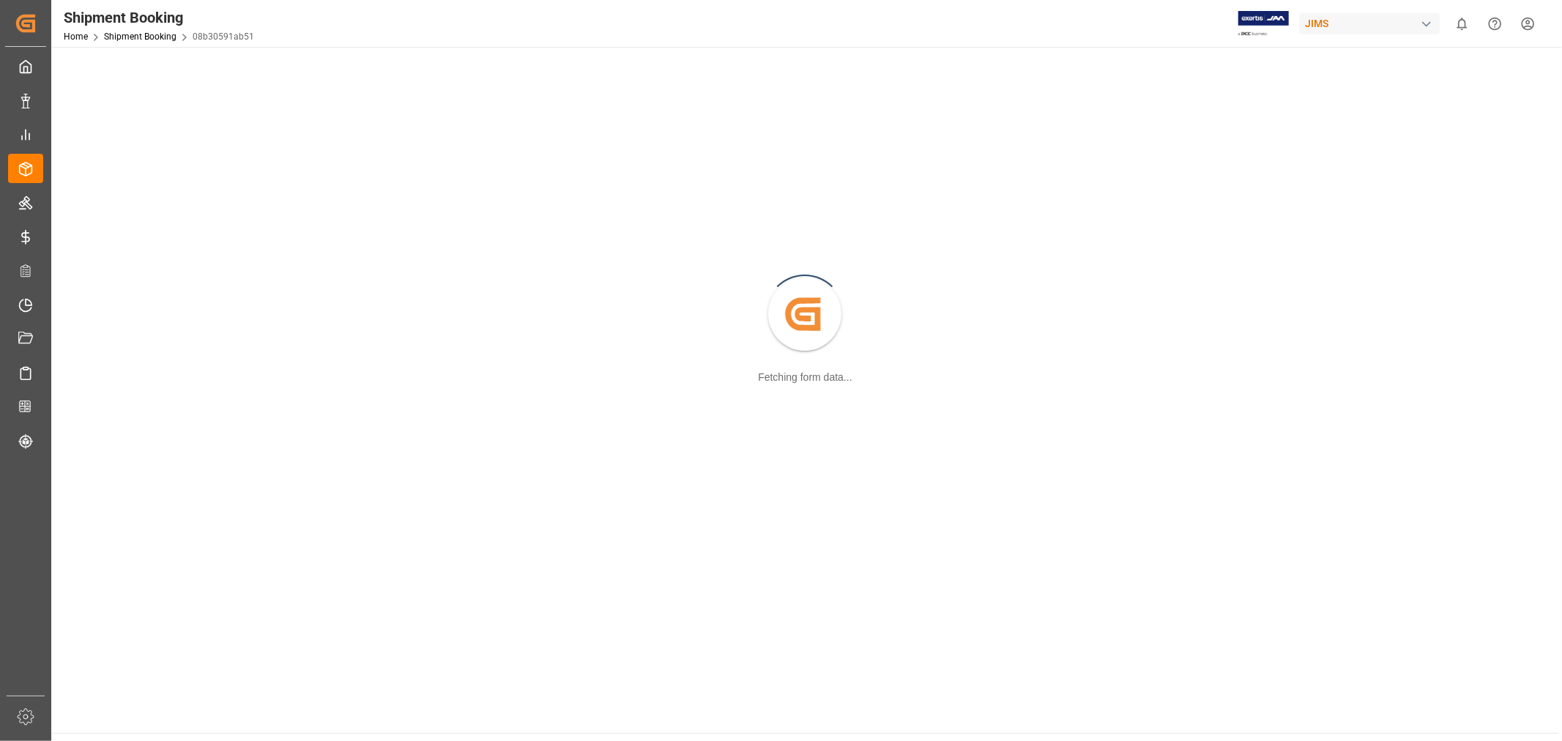
scroll to position [158, 0]
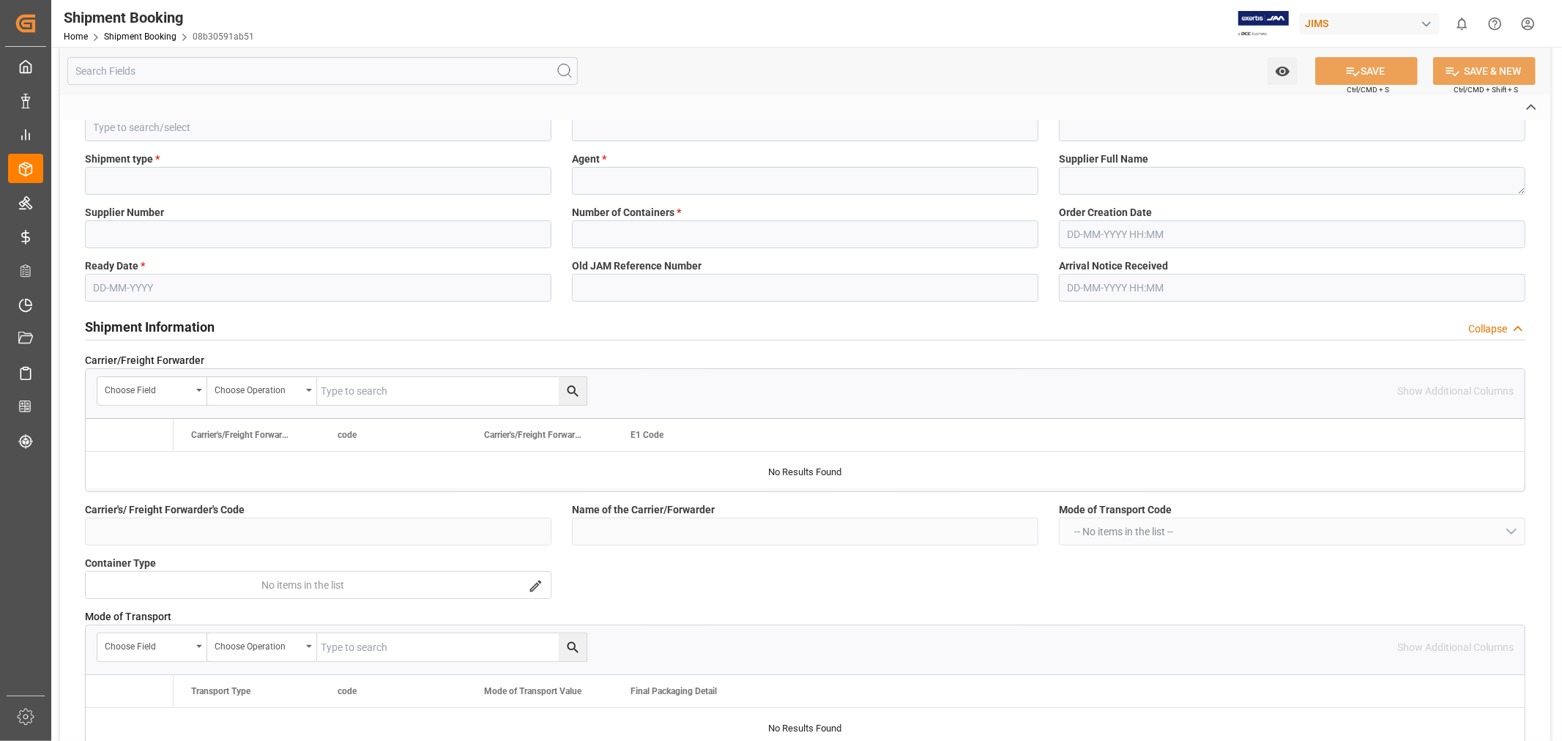
type textarea "13391-69287855-3"
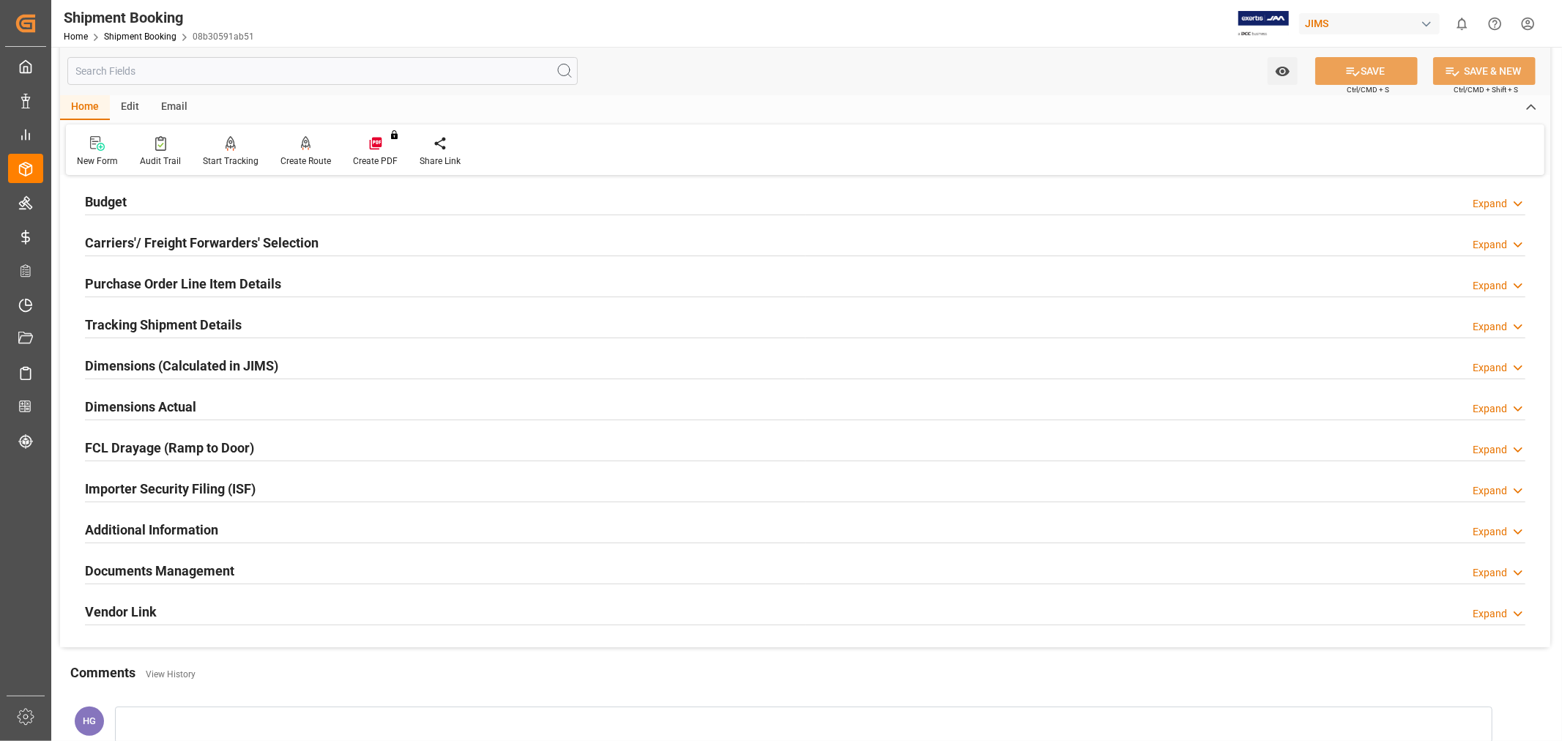
click at [223, 574] on h2 "Documents Management" at bounding box center [159, 571] width 149 height 20
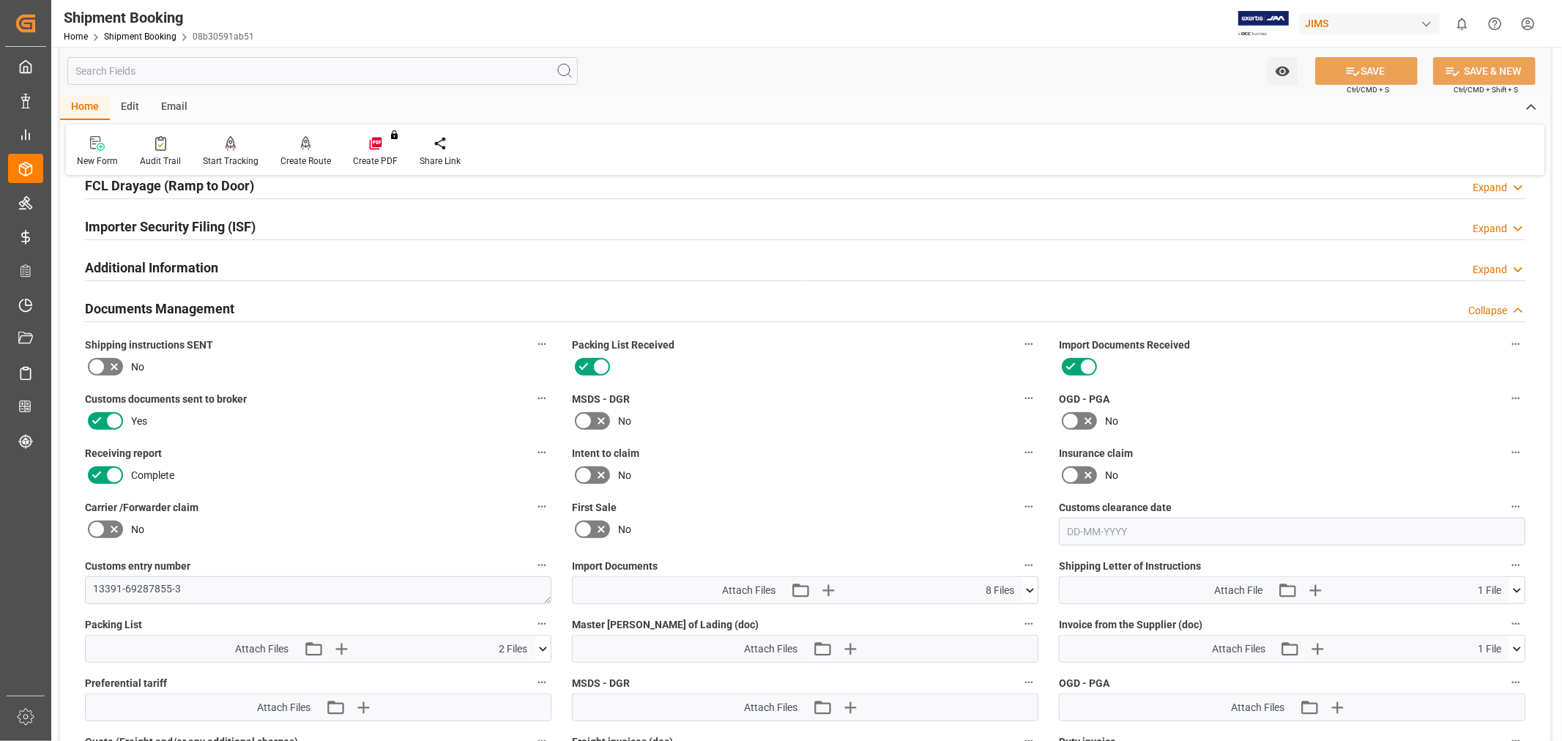
scroll to position [647, 0]
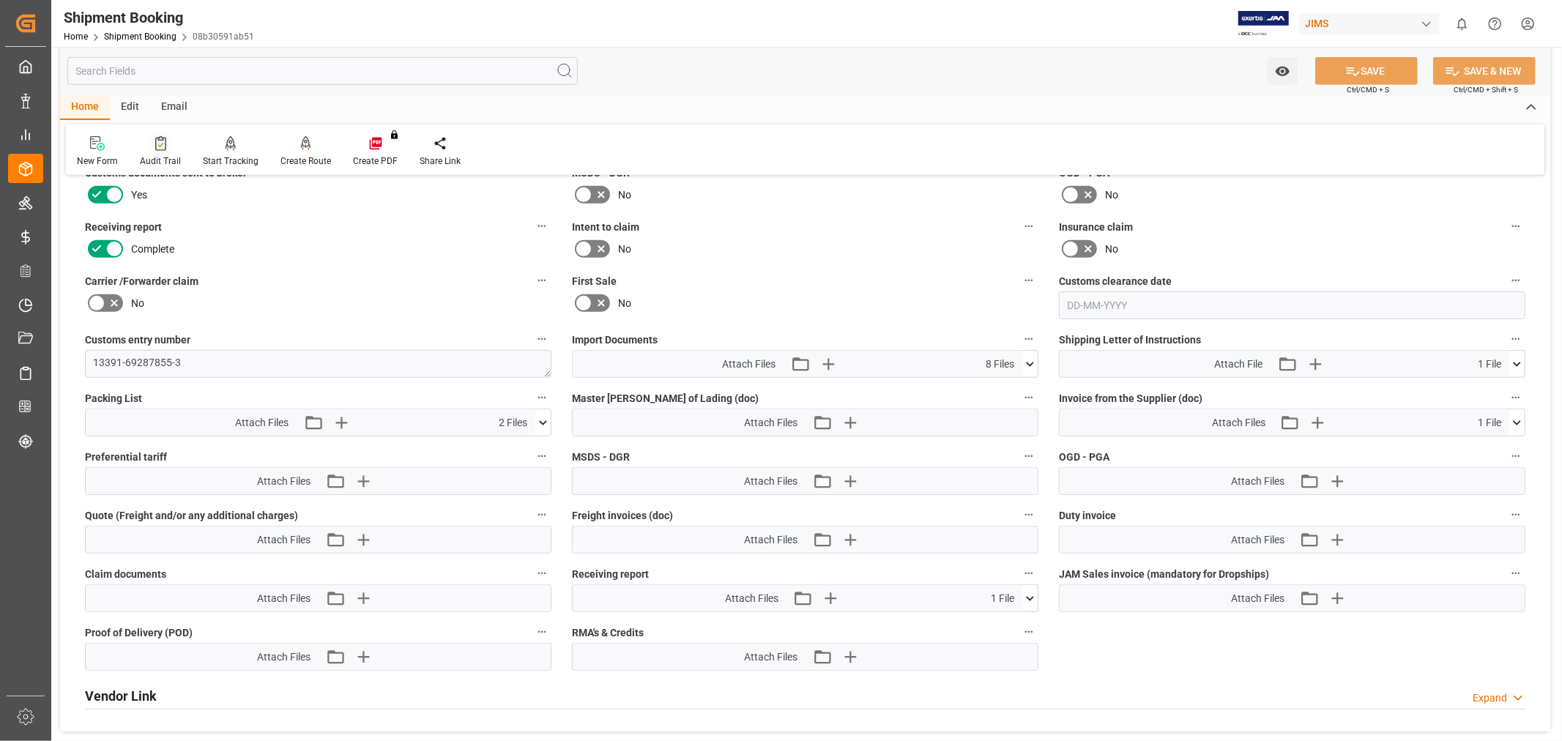
click at [165, 155] on div "Audit Trail" at bounding box center [160, 161] width 41 height 13
